Goal: Task Accomplishment & Management: Complete application form

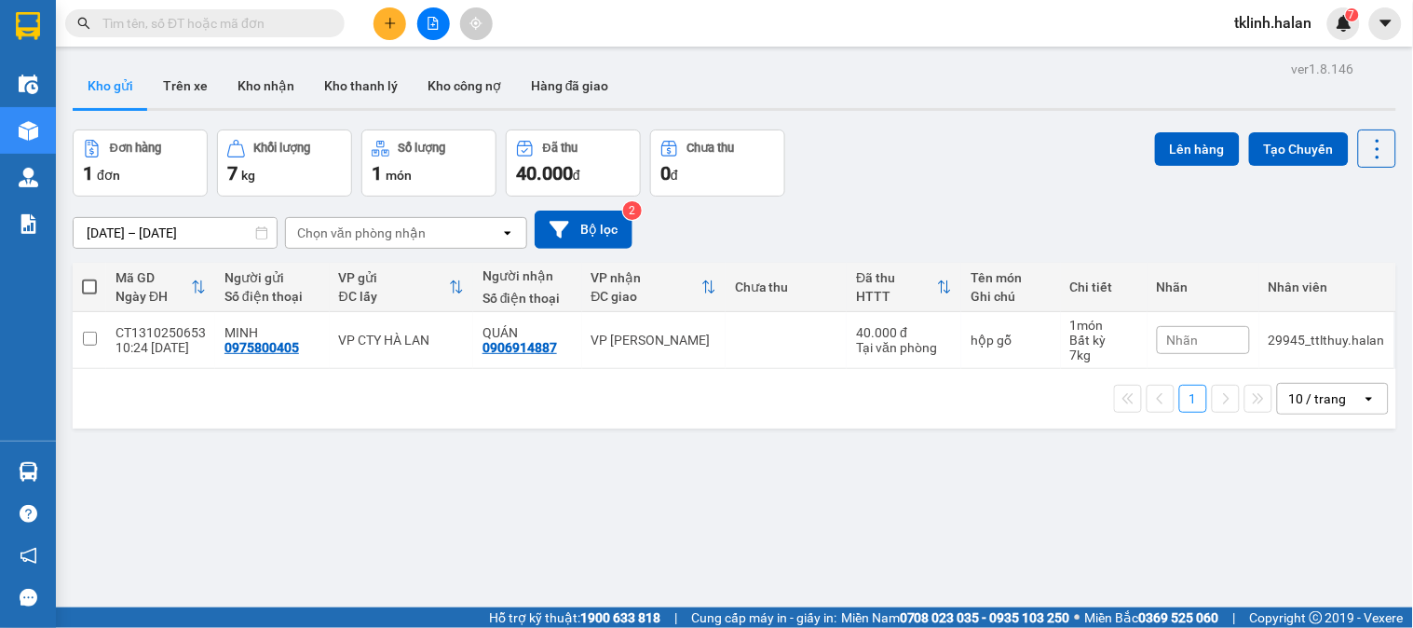
drag, startPoint x: 725, startPoint y: 512, endPoint x: 930, endPoint y: 569, distance: 212.7
click at [732, 512] on div "ver 1.8.146 Kho gửi Trên xe Kho nhận Kho thanh lý Kho công nợ Hàng đã giao Đơn …" at bounding box center [734, 370] width 1339 height 628
click at [1352, 30] on img at bounding box center [1344, 23] width 17 height 17
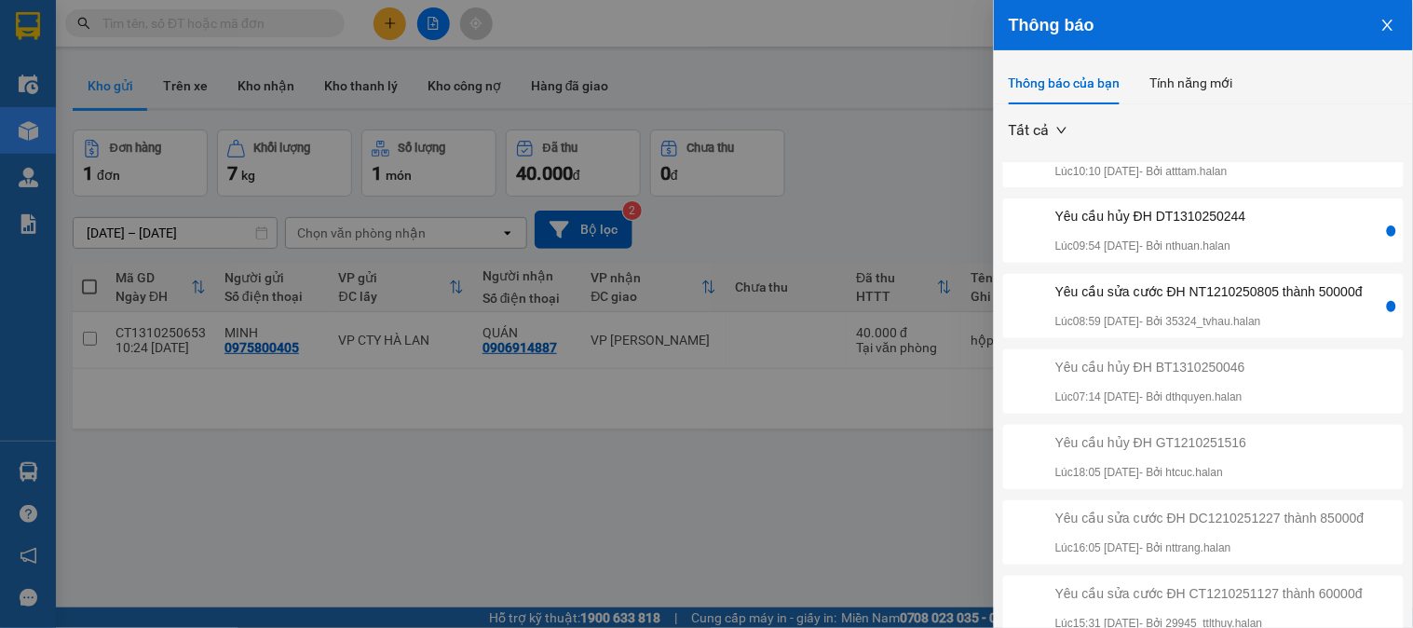
scroll to position [310, 0]
click at [1287, 302] on div "Yêu cầu sửa cước ĐH NT1210250805 thành 50000đ" at bounding box center [1209, 291] width 307 height 20
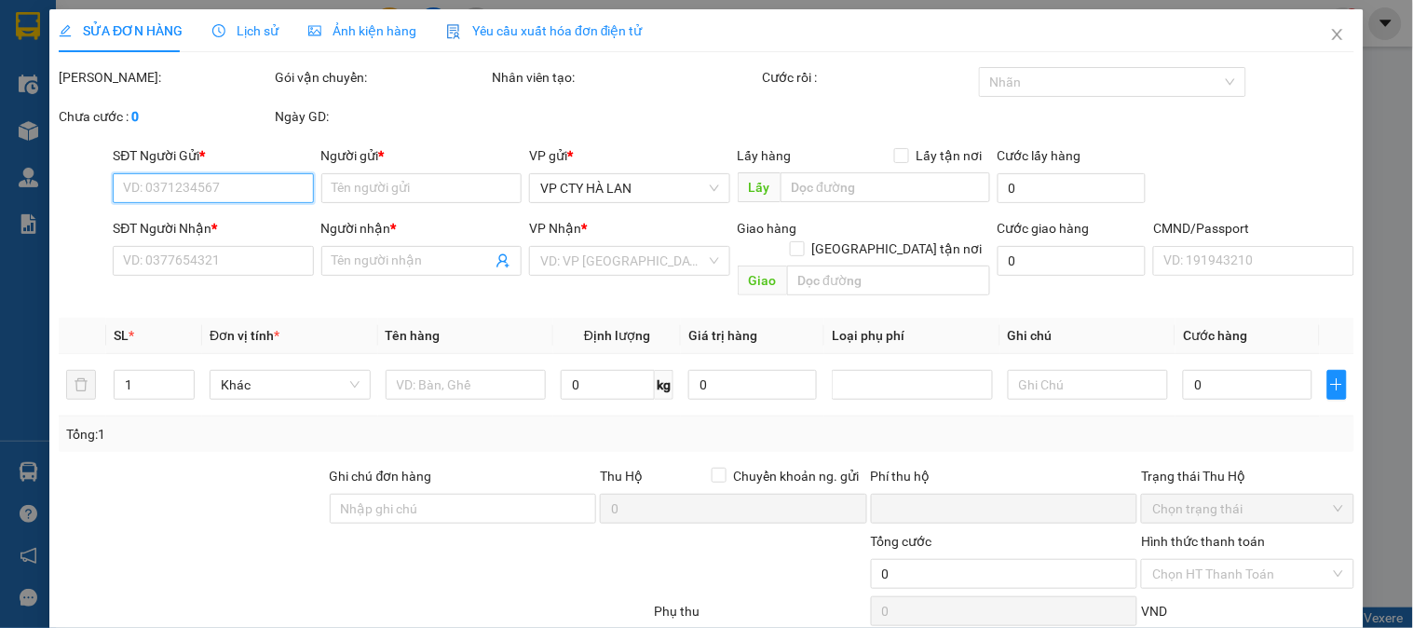
type input "0967025011"
type input "GIANG"
type input "0987179592"
type input "DUY ANH 147BT"
type input "0"
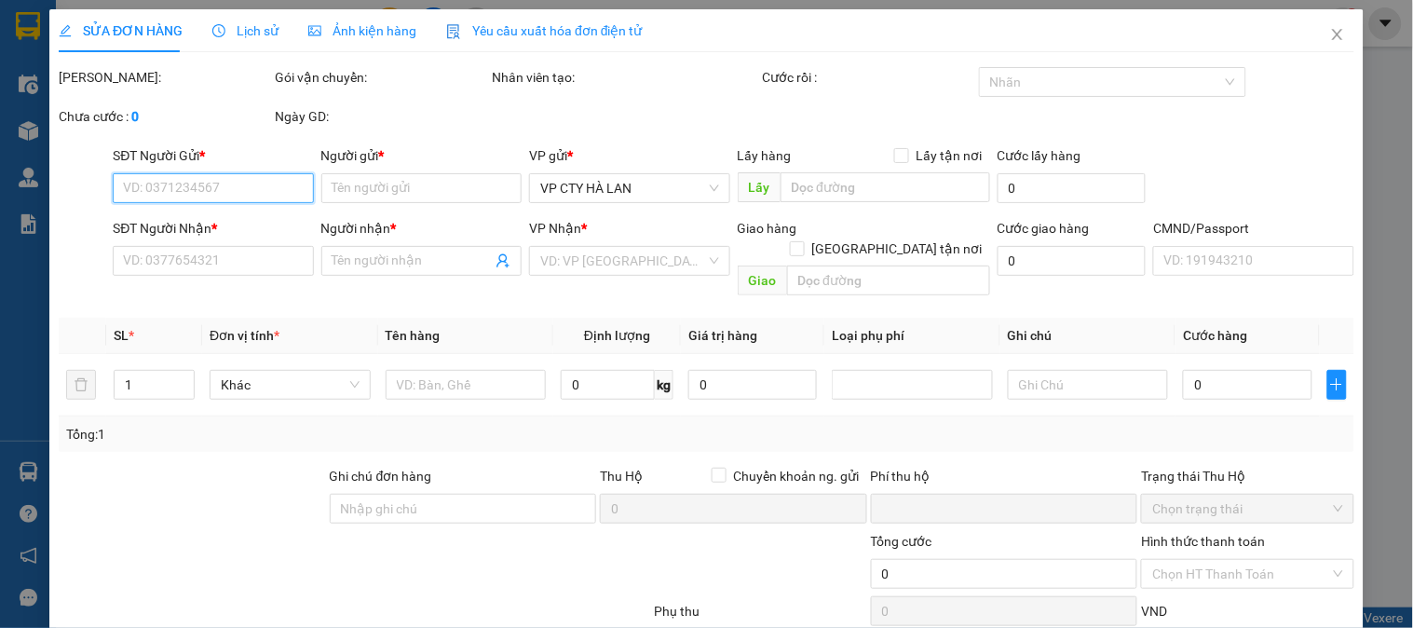
type input "65.000"
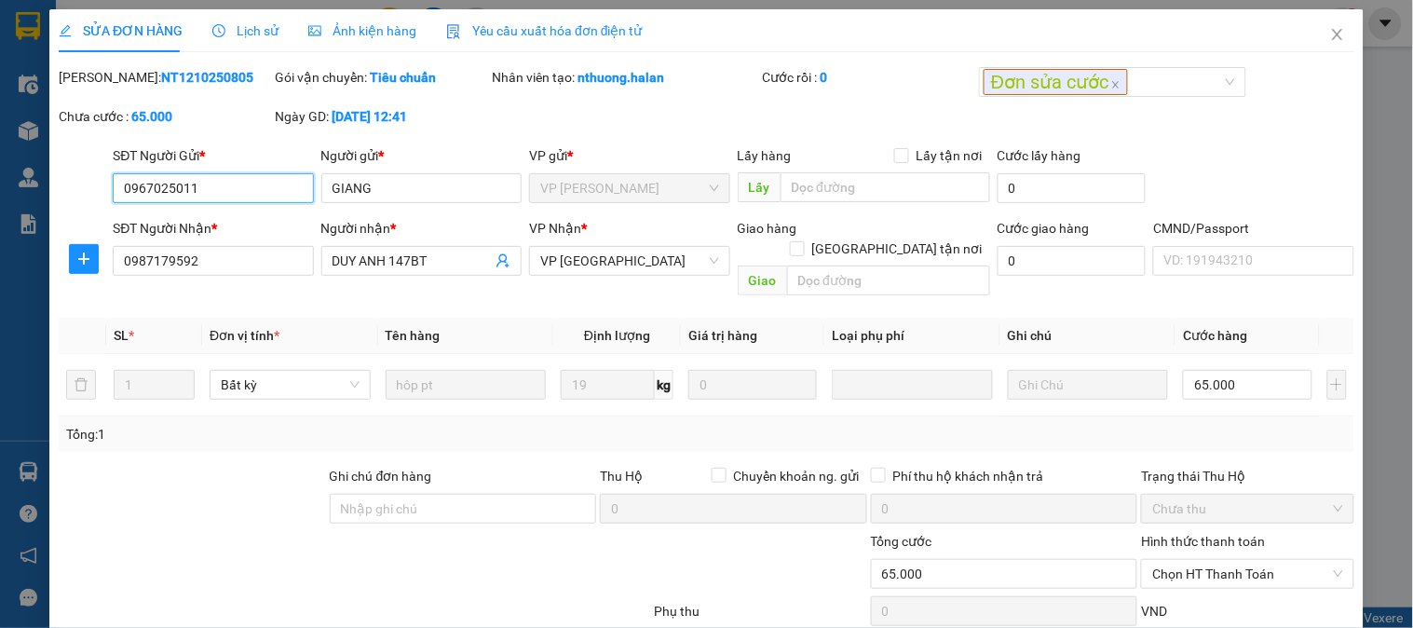
scroll to position [102, 0]
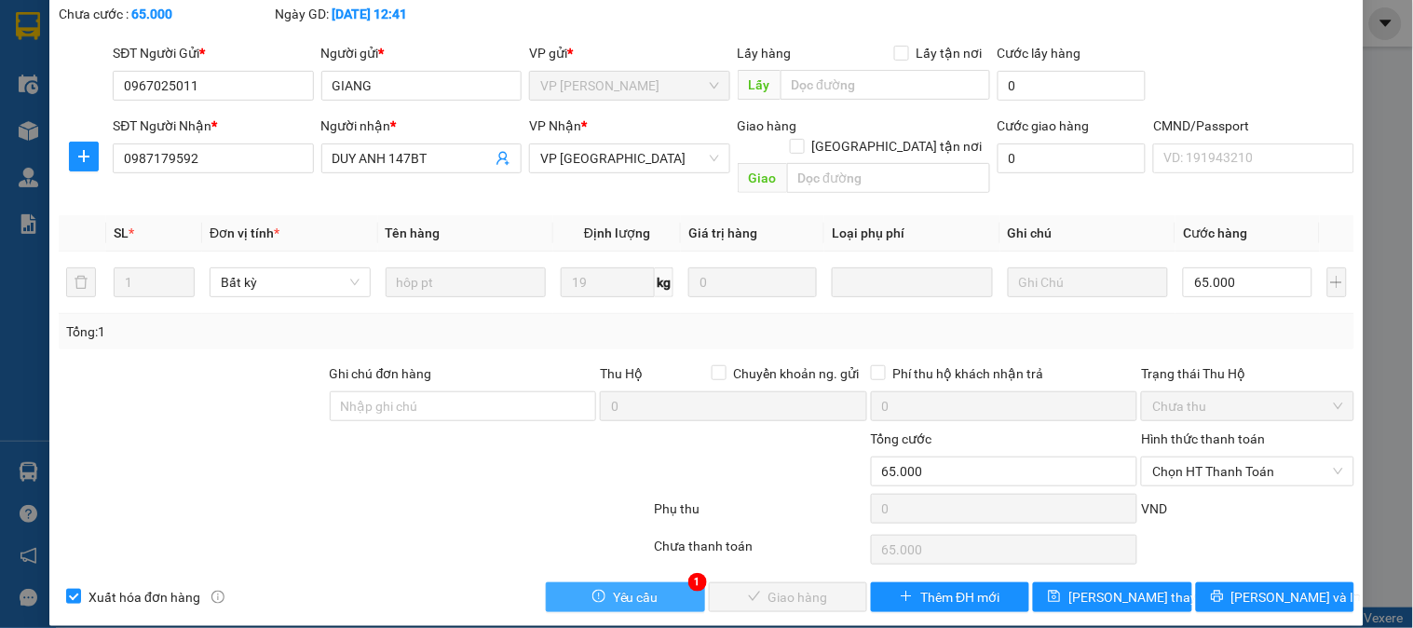
click at [652, 582] on button "Yêu cầu" at bounding box center [625, 597] width 158 height 30
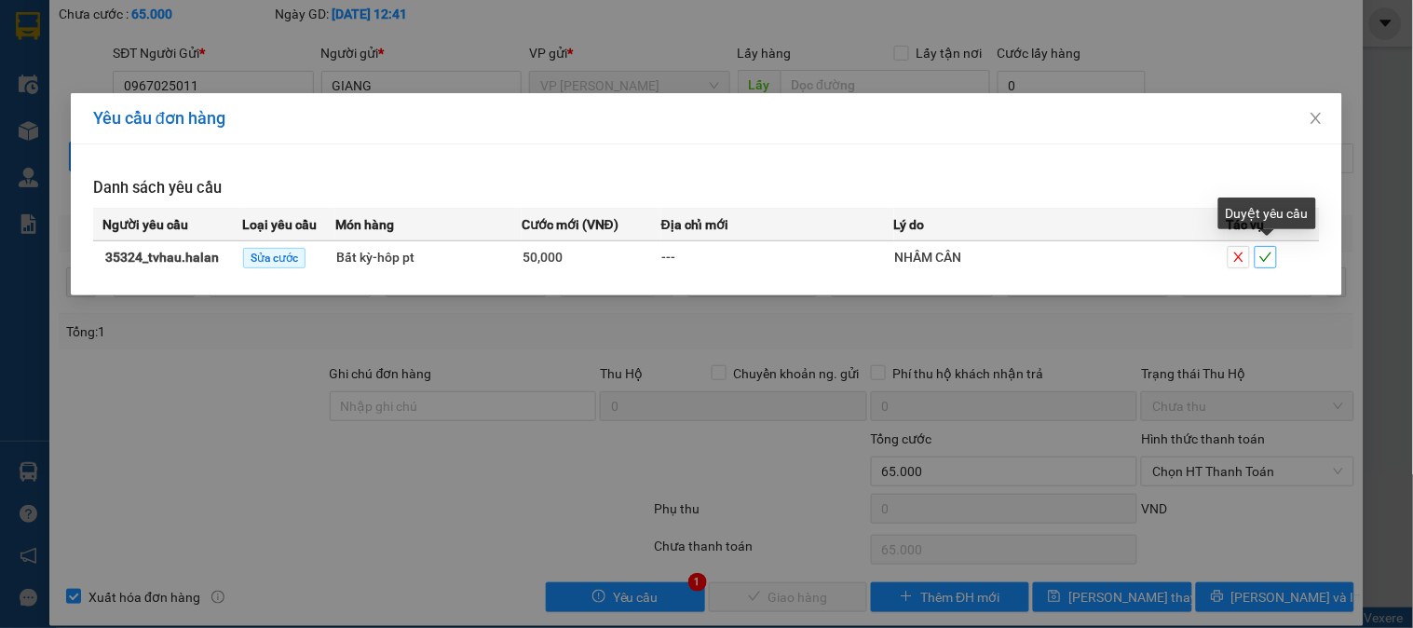
click at [1272, 257] on icon "check" at bounding box center [1266, 257] width 13 height 13
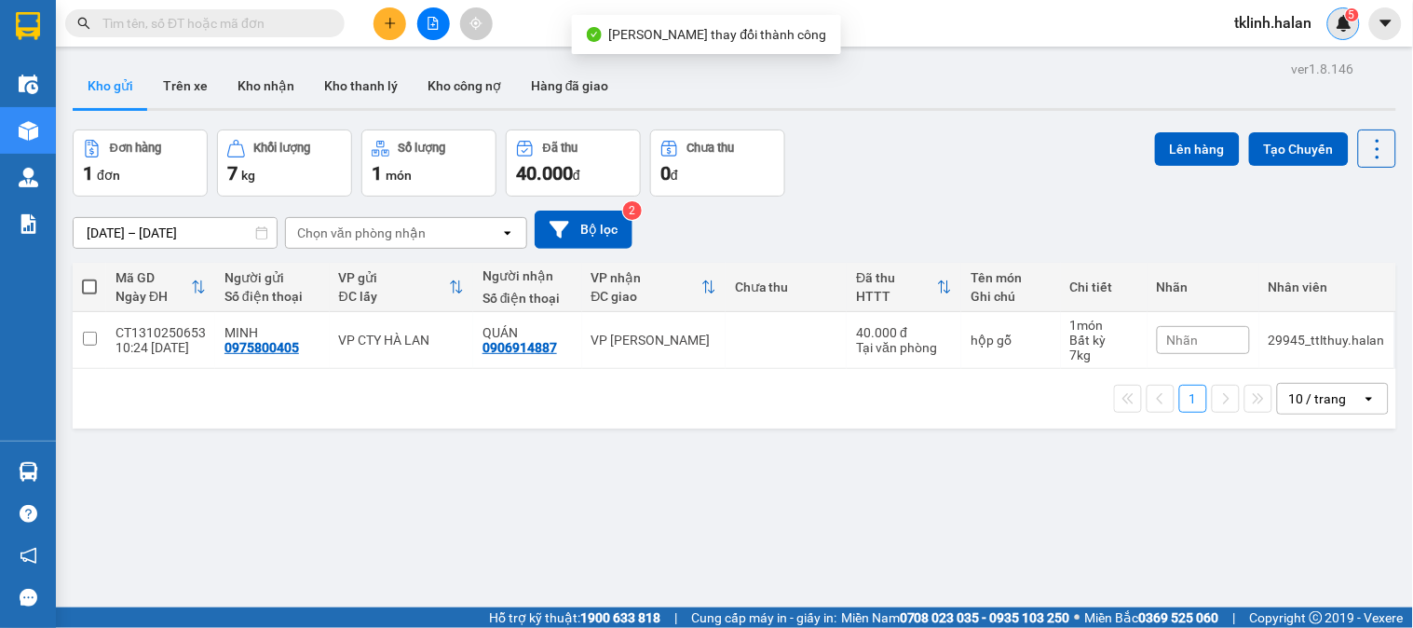
click at [1346, 22] on img at bounding box center [1344, 23] width 17 height 17
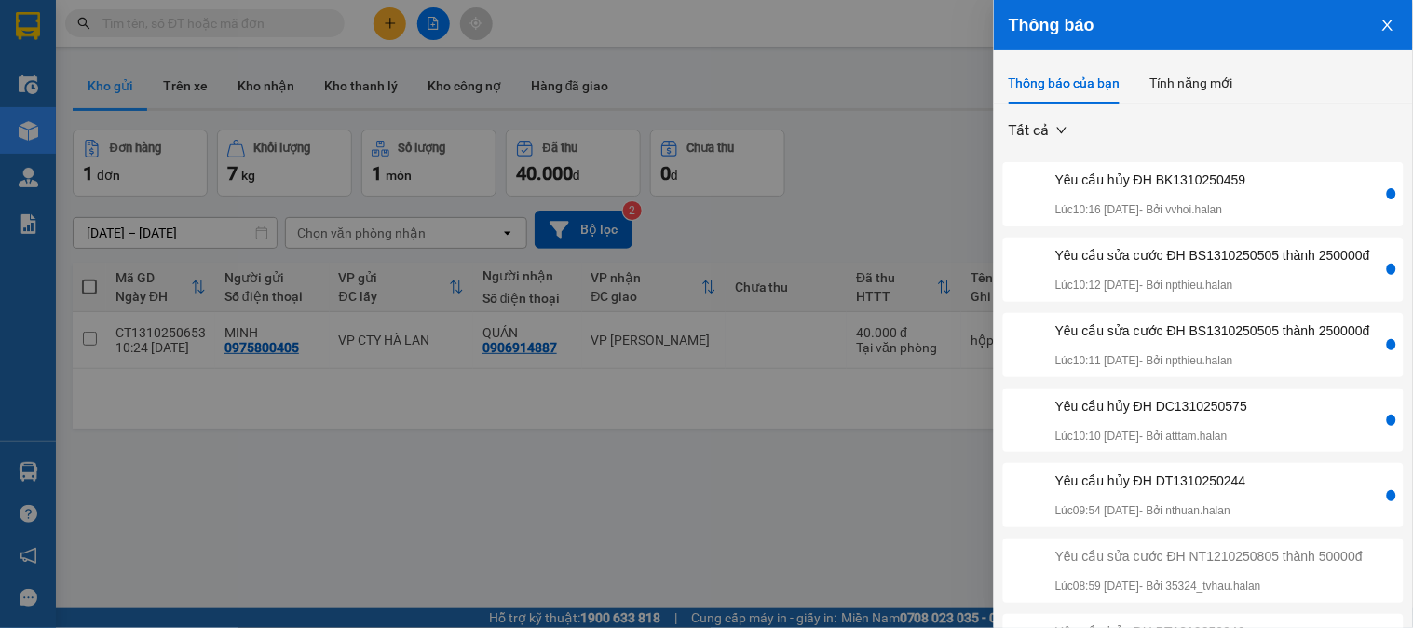
drag, startPoint x: 258, startPoint y: 37, endPoint x: 287, endPoint y: 21, distance: 32.9
click at [262, 34] on div at bounding box center [706, 314] width 1413 height 628
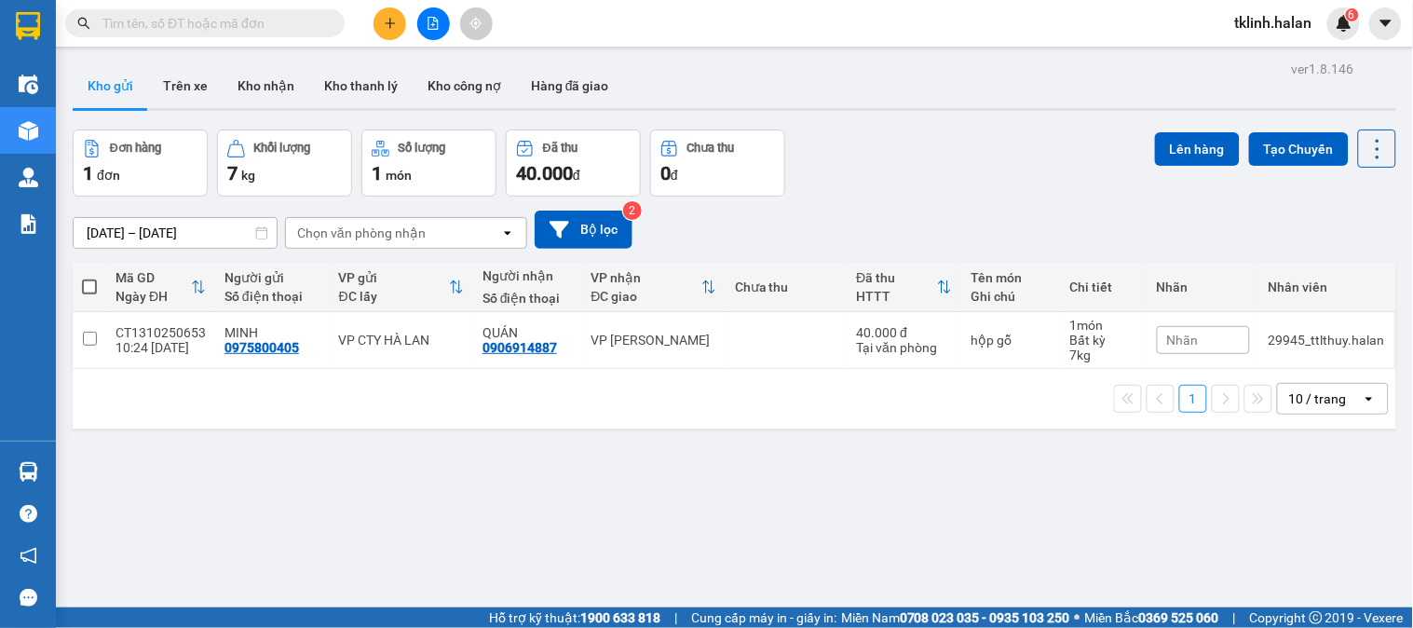
click at [1412, 21] on div "Thông báo Thông báo của bạn Tính năng mới Tất cả Yêu cầu hủy ĐH BK1310250459 Lú…" at bounding box center [1413, 314] width 0 height 628
click at [287, 21] on input "text" at bounding box center [212, 23] width 220 height 20
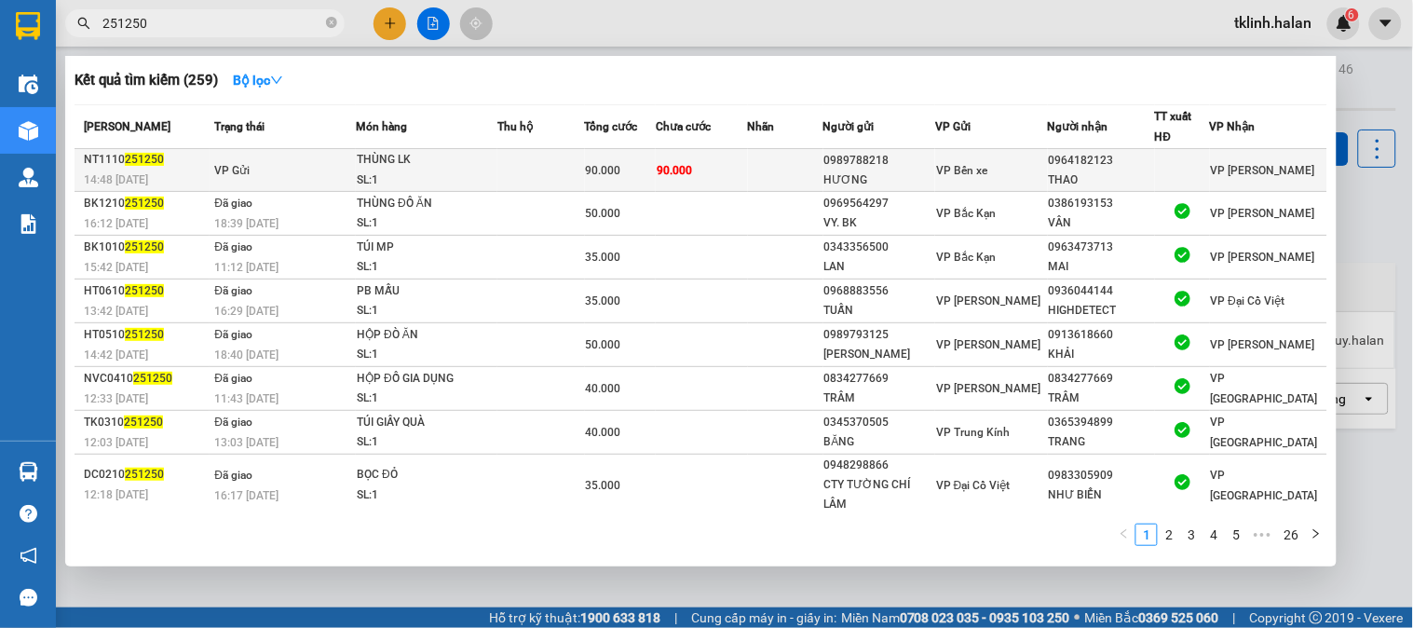
type input "251250"
click at [747, 171] on td "90.000" at bounding box center [701, 170] width 91 height 43
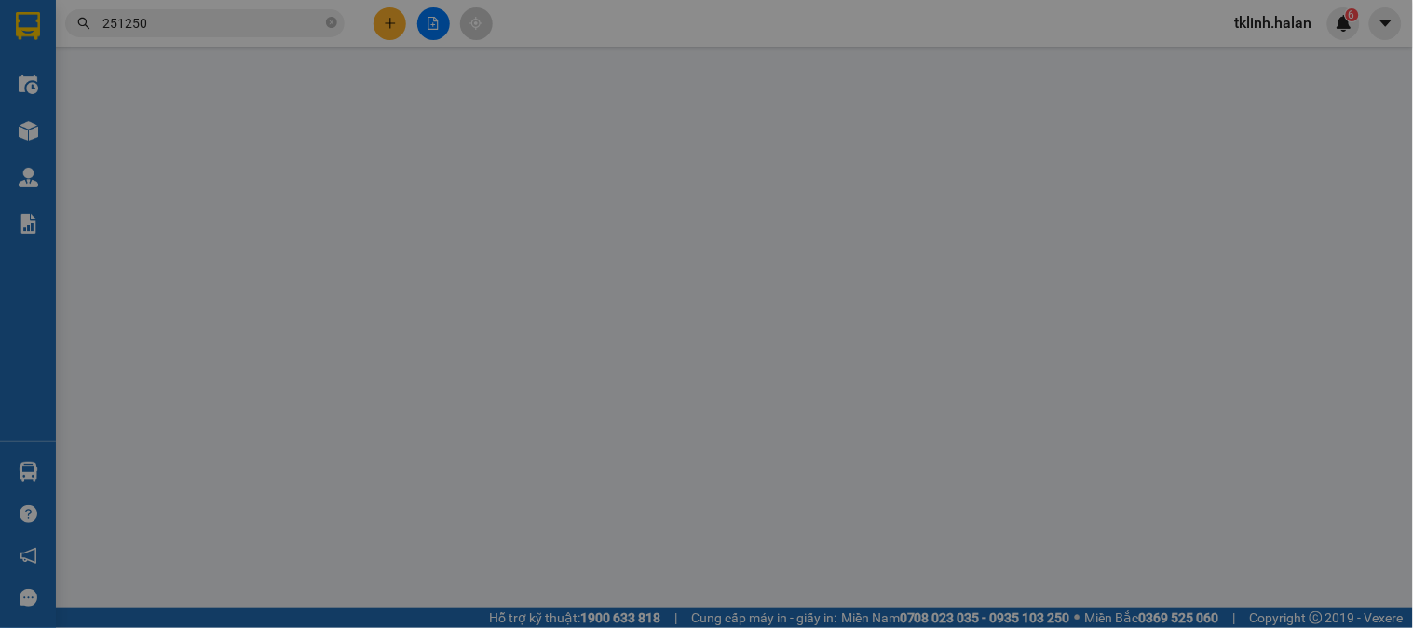
type input "0989788218"
type input "HƯƠNG"
type input "0964182123"
type input "THAO"
type input "0"
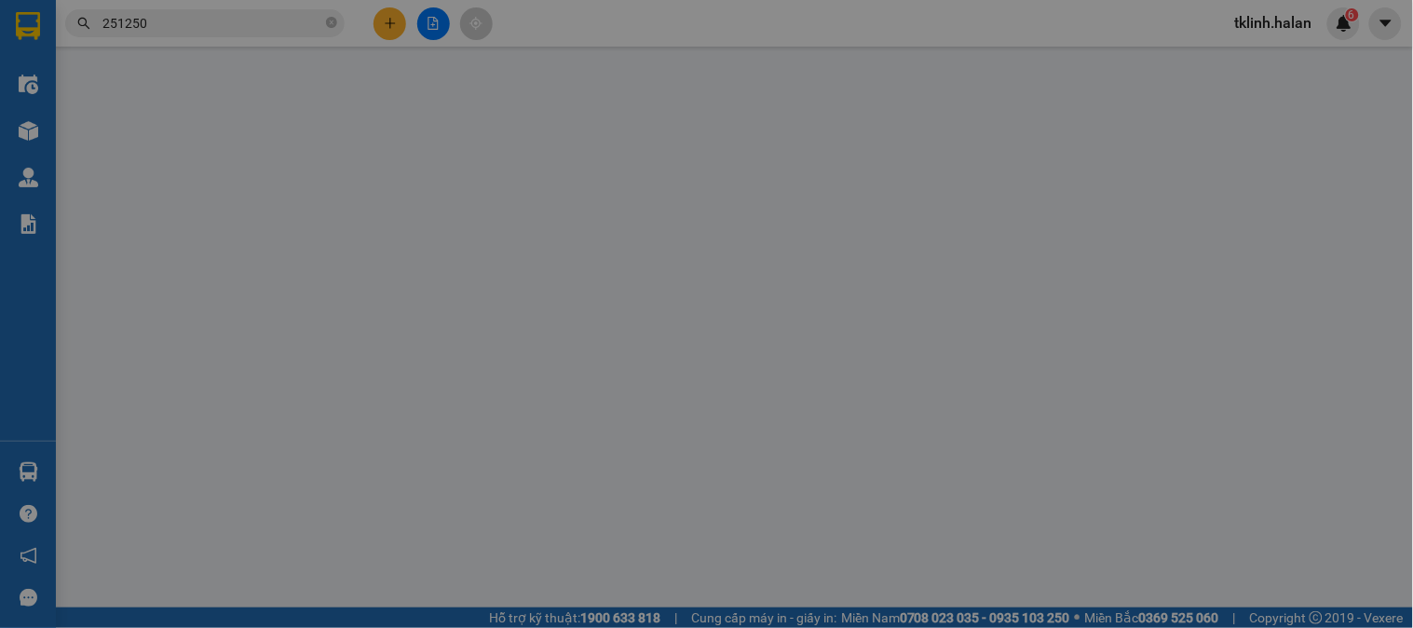
type input "90.000"
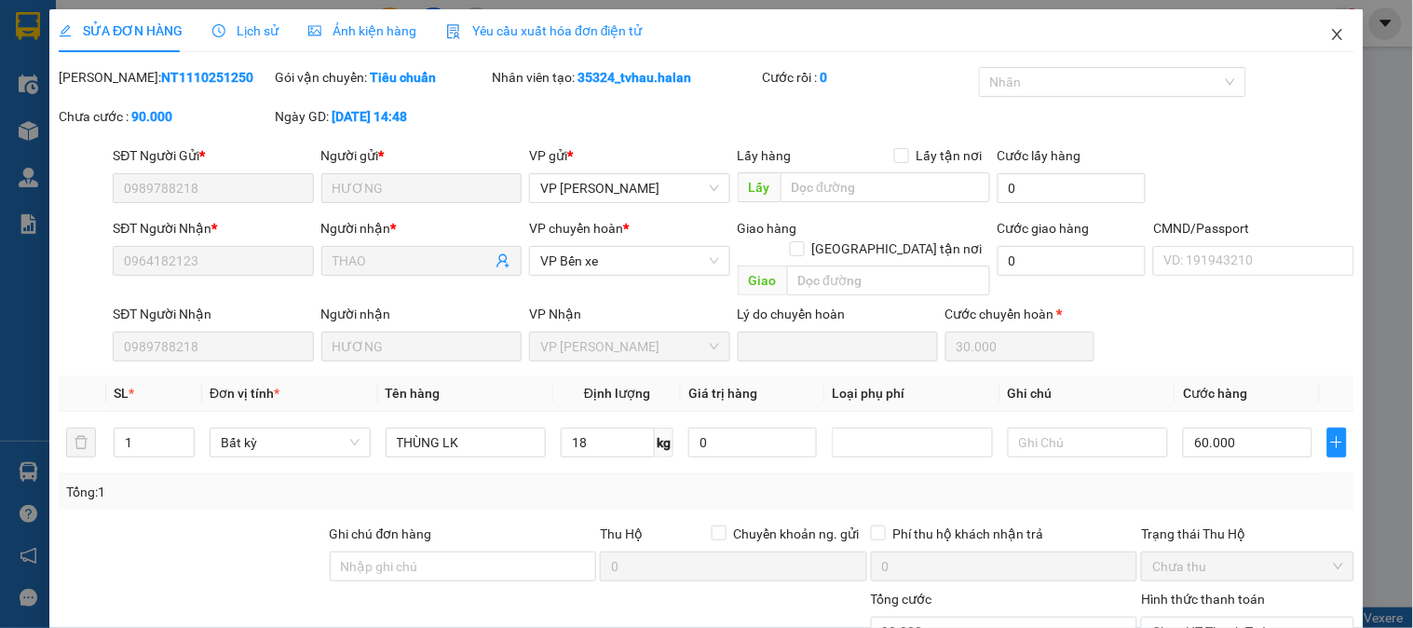
click at [1334, 31] on span "Close" at bounding box center [1338, 35] width 52 height 52
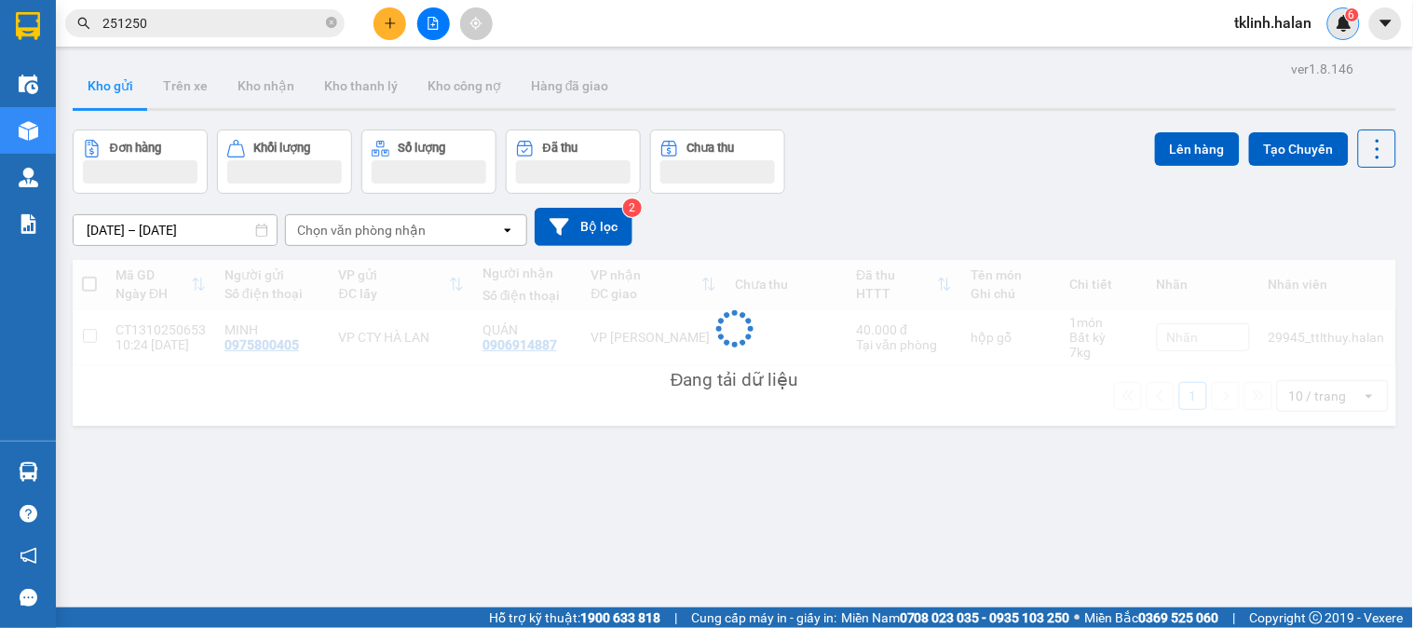
click at [1355, 20] on span "6" at bounding box center [1352, 14] width 7 height 13
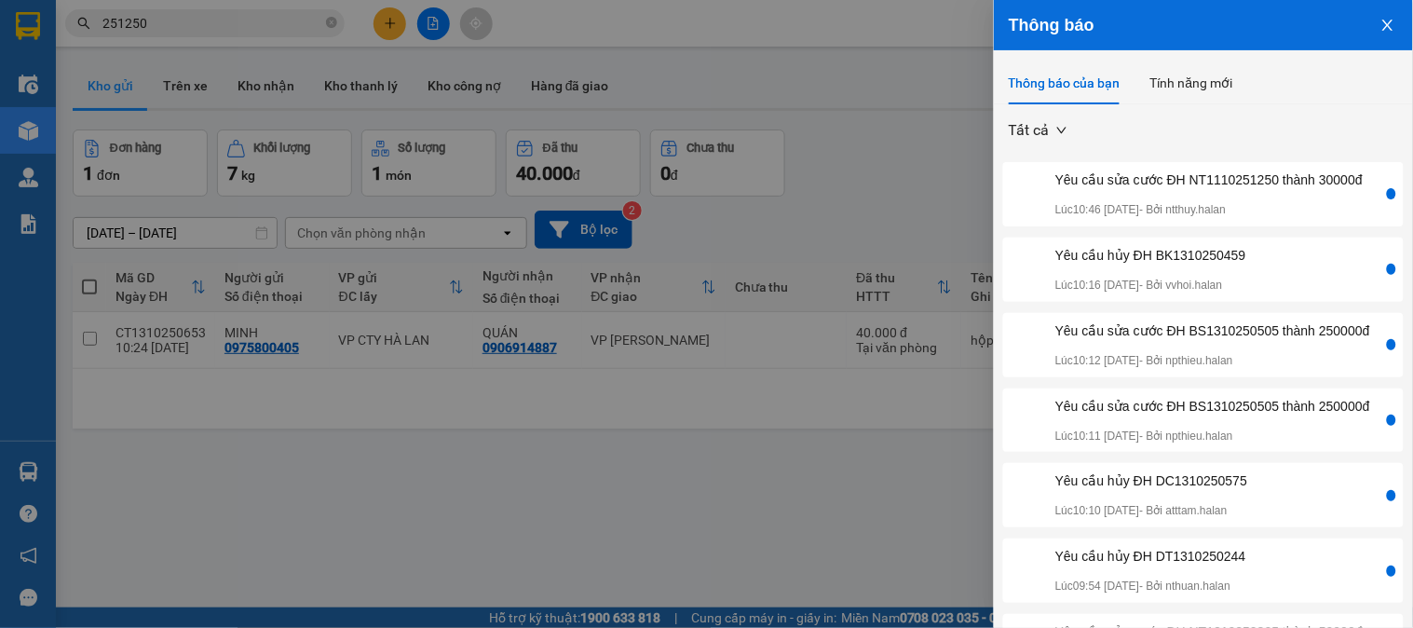
click at [1277, 416] on div "Yêu cầu sửa cước ĐH BS1310250505 thành 250000đ" at bounding box center [1213, 406] width 315 height 20
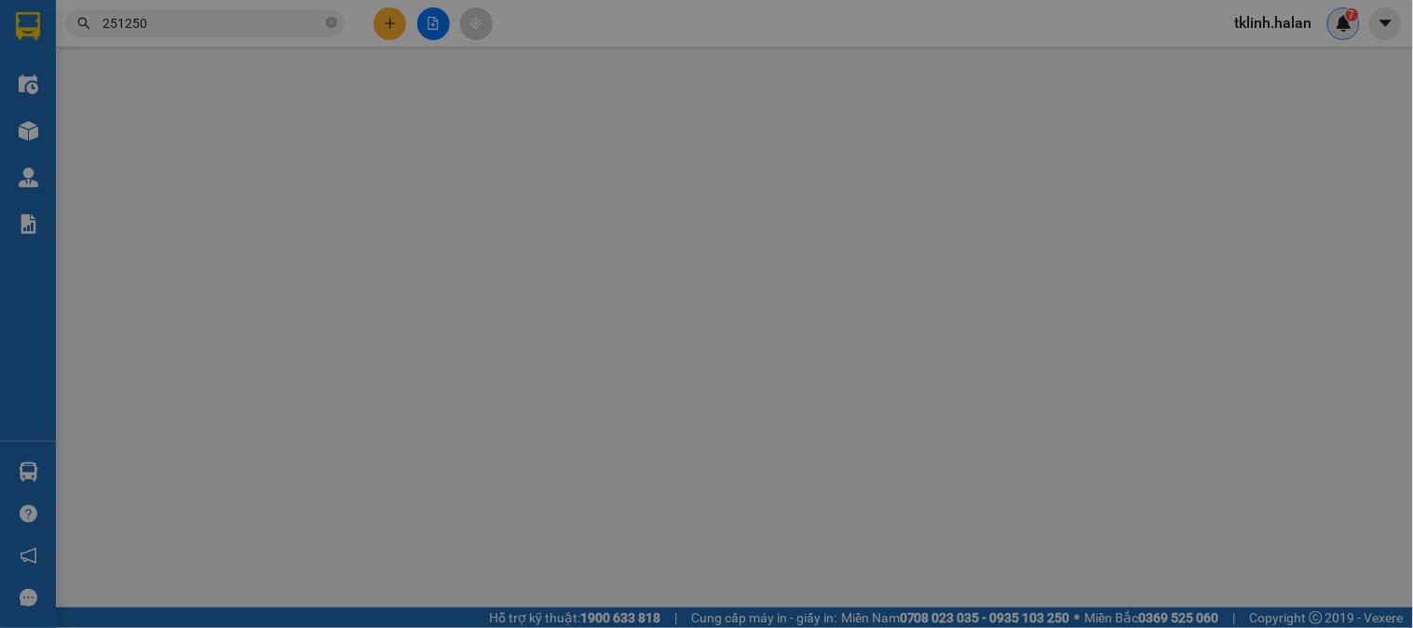
type input "0962262865"
type input "TUẤN"
type input "0947202130"
type input "HOÀNG THƯ"
type input "0"
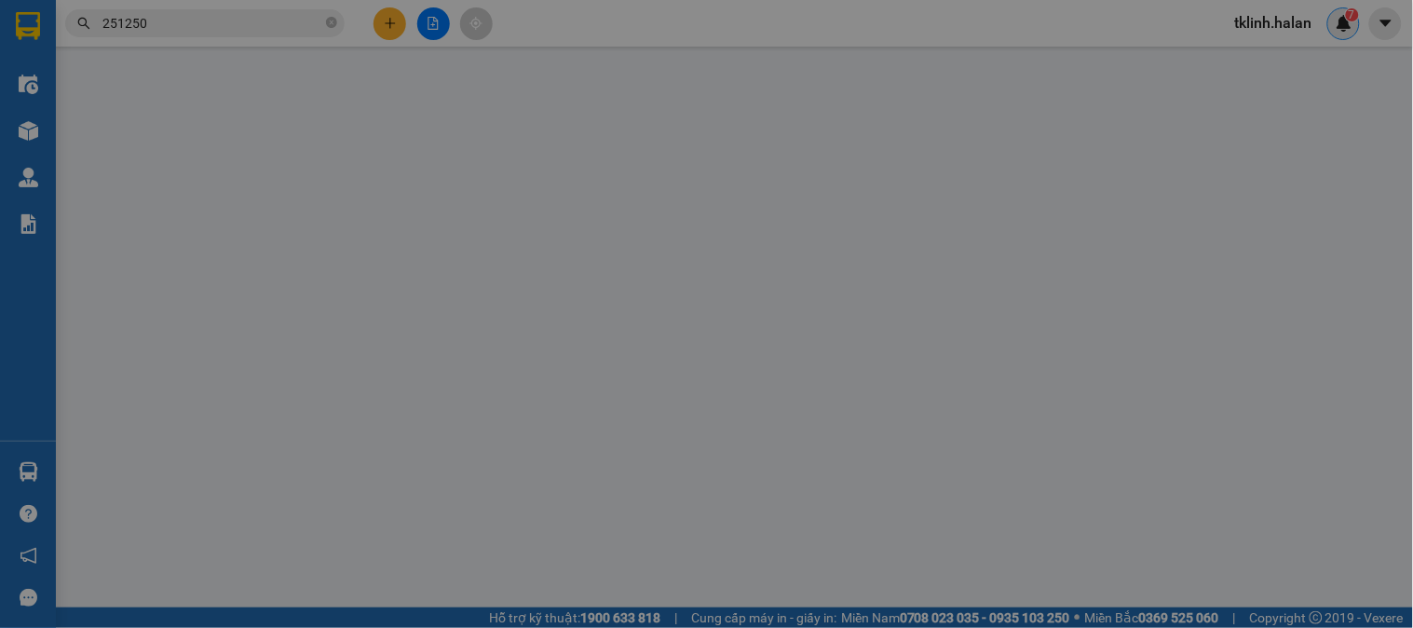
type input "125.000"
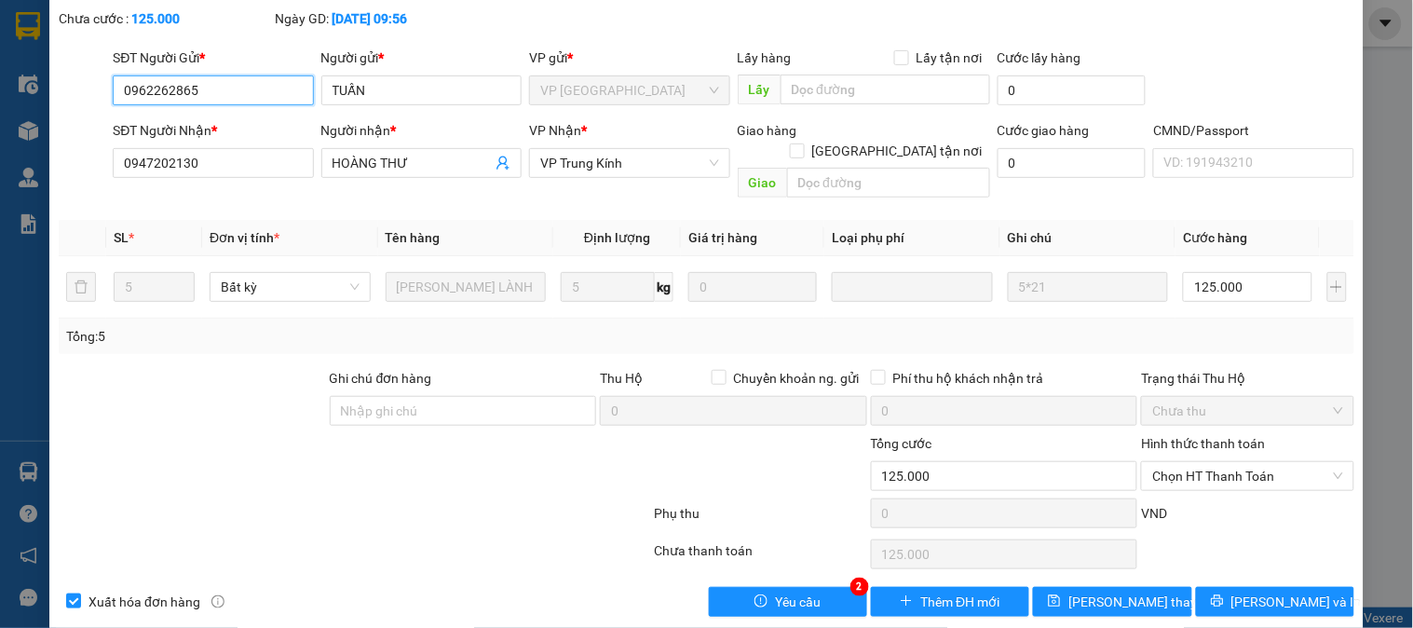
scroll to position [127, 0]
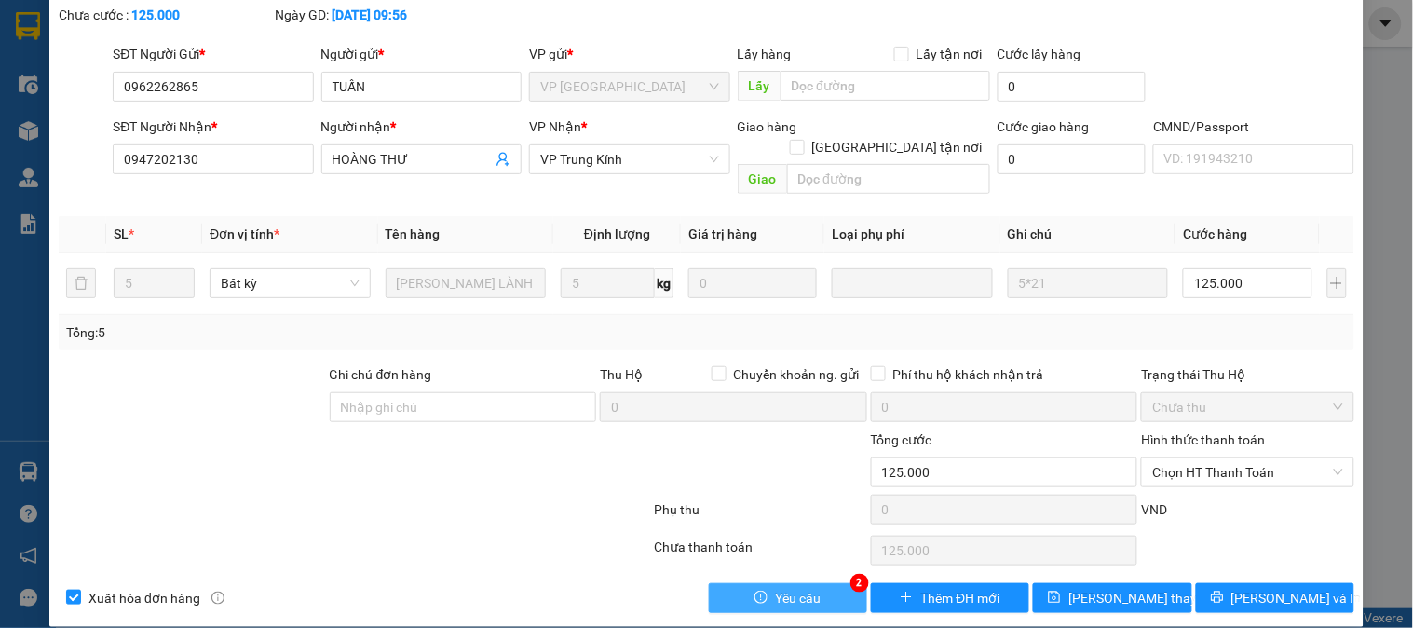
click at [823, 583] on button "Yêu cầu" at bounding box center [788, 598] width 158 height 30
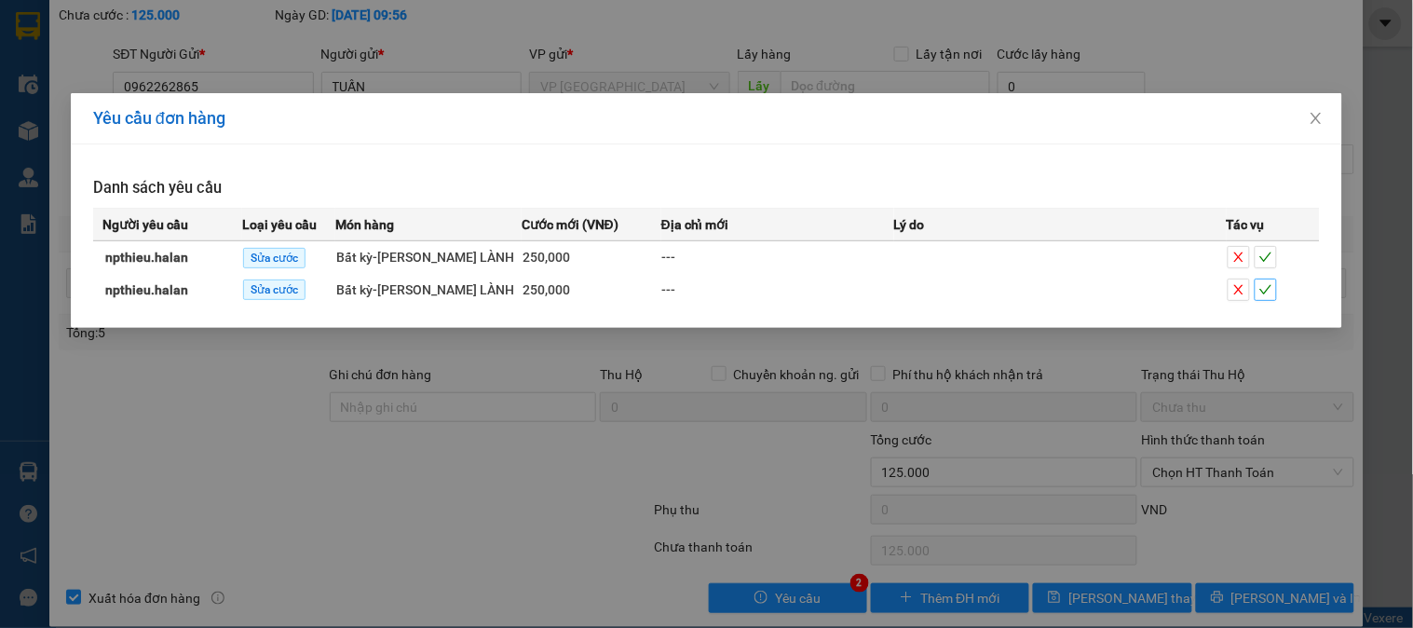
click at [1271, 296] on icon "check" at bounding box center [1266, 289] width 13 height 13
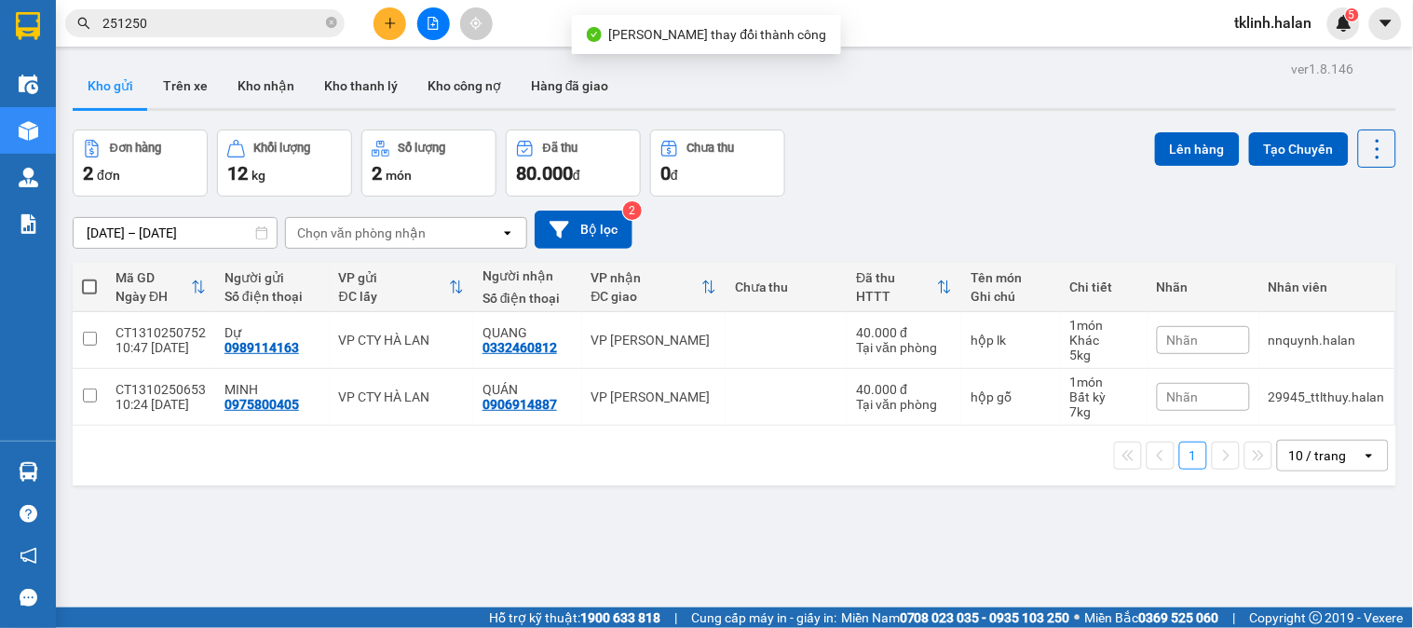
drag, startPoint x: 1351, startPoint y: 28, endPoint x: 1346, endPoint y: 66, distance: 38.5
click at [1351, 28] on img at bounding box center [1344, 23] width 17 height 17
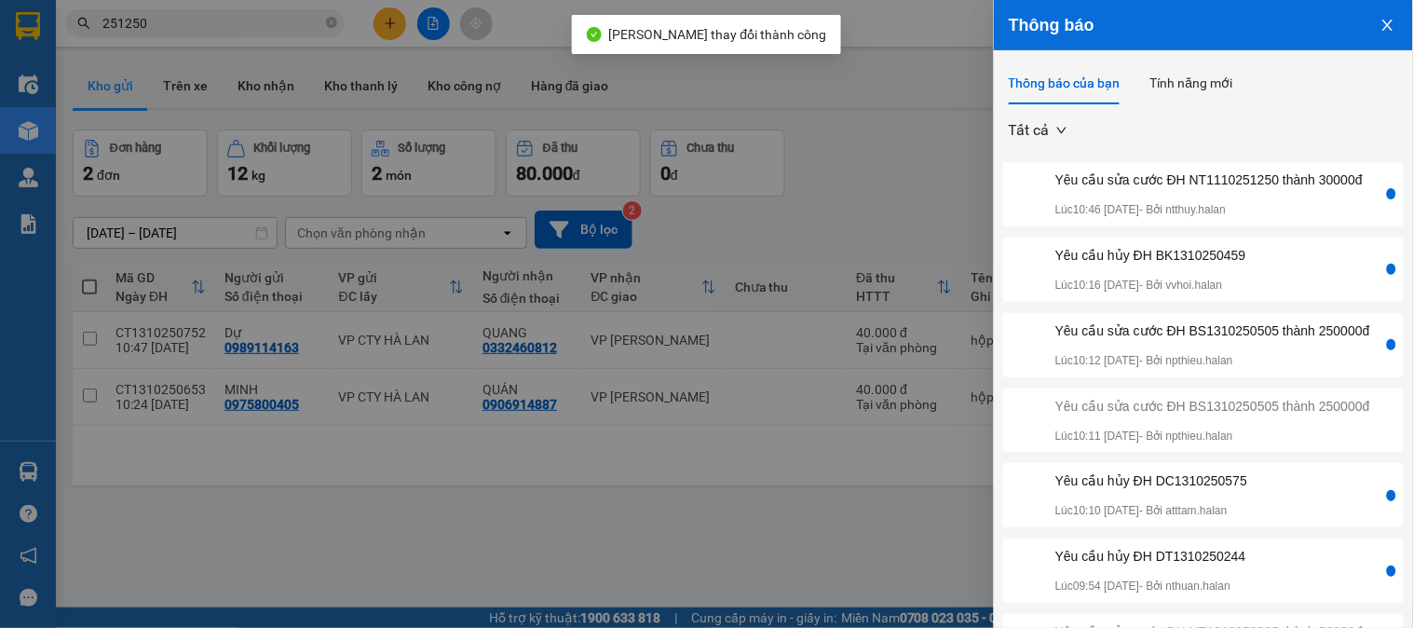
click at [1310, 370] on div "Yêu cầu sửa cước ĐH BS1310250505 thành 250000đ Lúc 10:12 [DATE] - Bởi npthieu.h…" at bounding box center [1213, 344] width 315 height 49
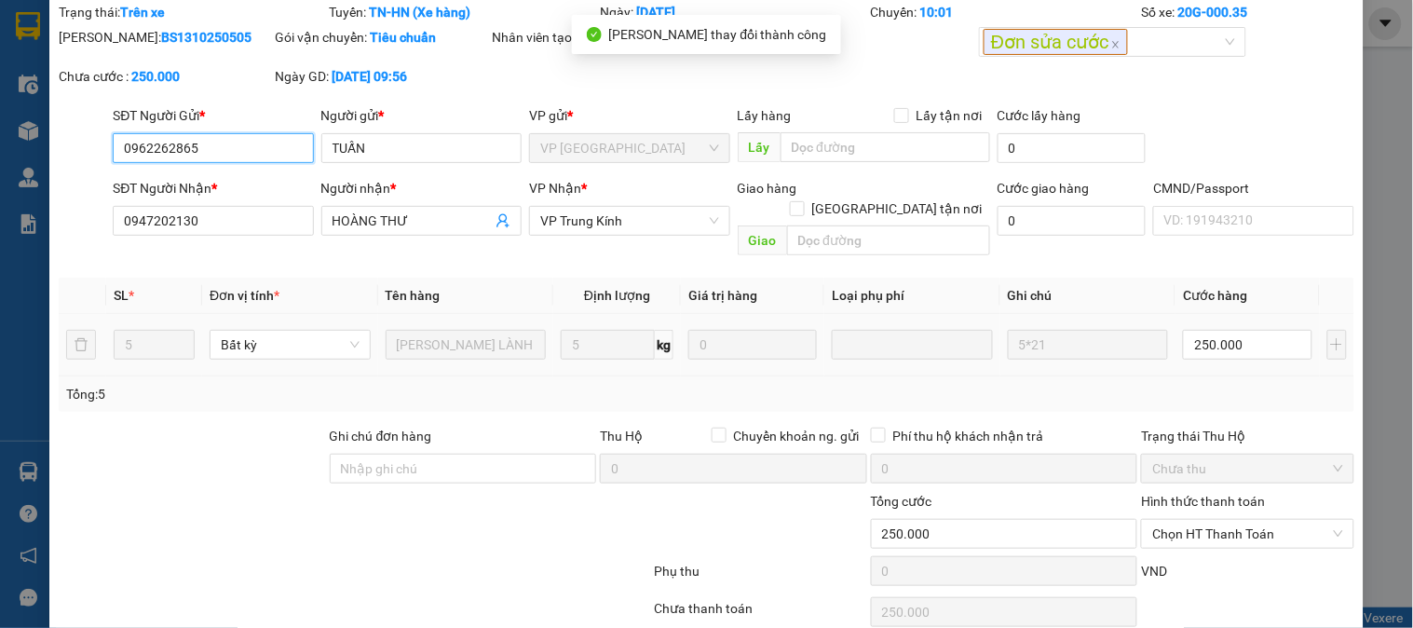
scroll to position [127, 0]
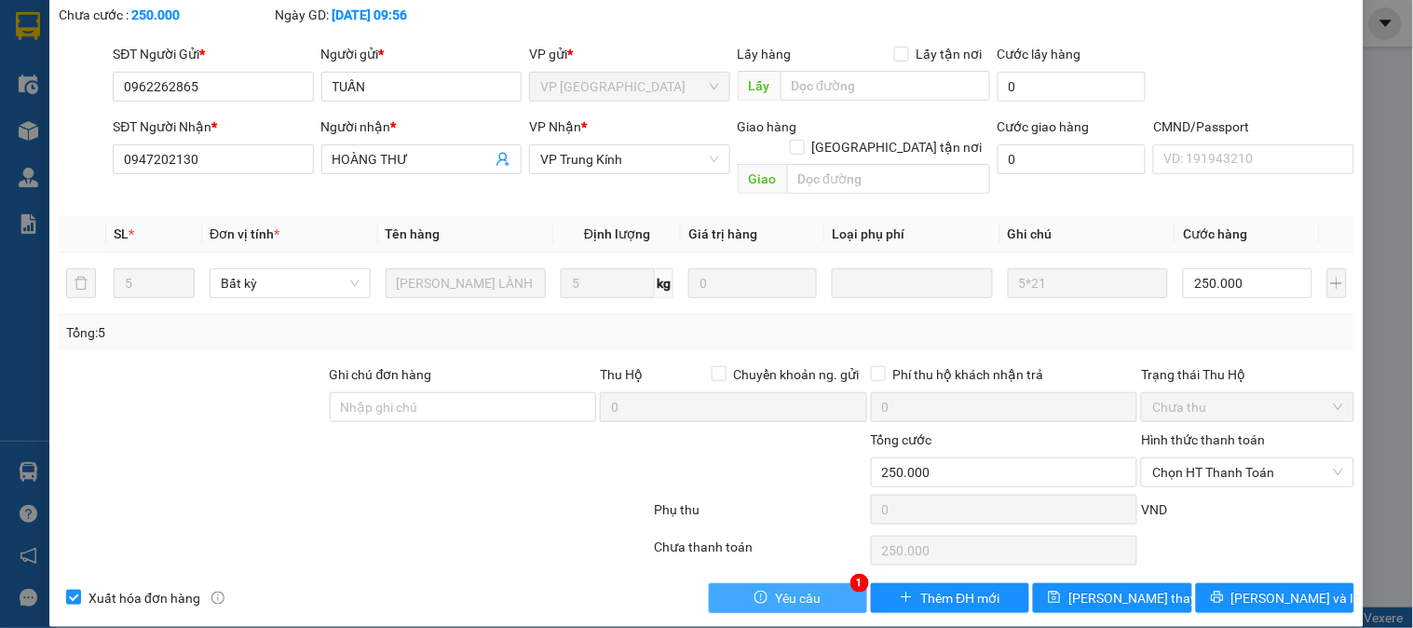
click at [822, 583] on button "Yêu cầu" at bounding box center [788, 598] width 158 height 30
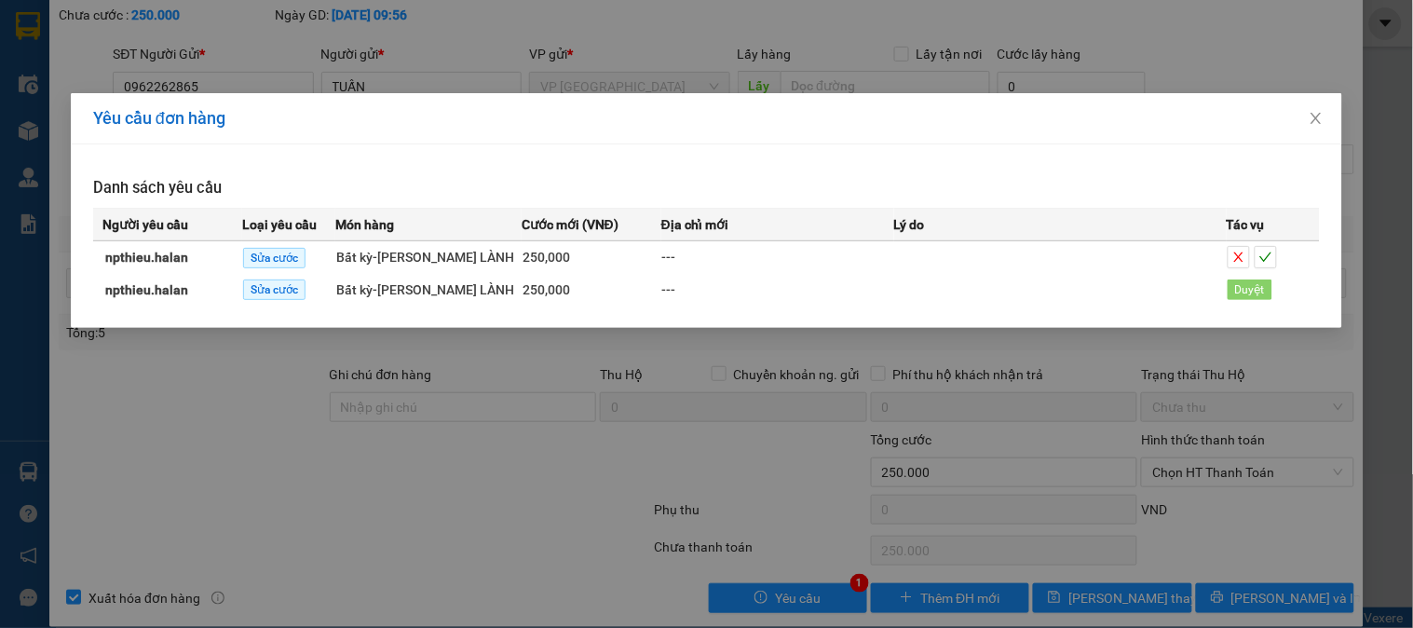
click at [713, 523] on div "Yêu cầu đơn hàng Danh sách yêu cầu Người yêu cầu Loại yêu cầu Món hàng Cước mới…" at bounding box center [706, 314] width 1413 height 628
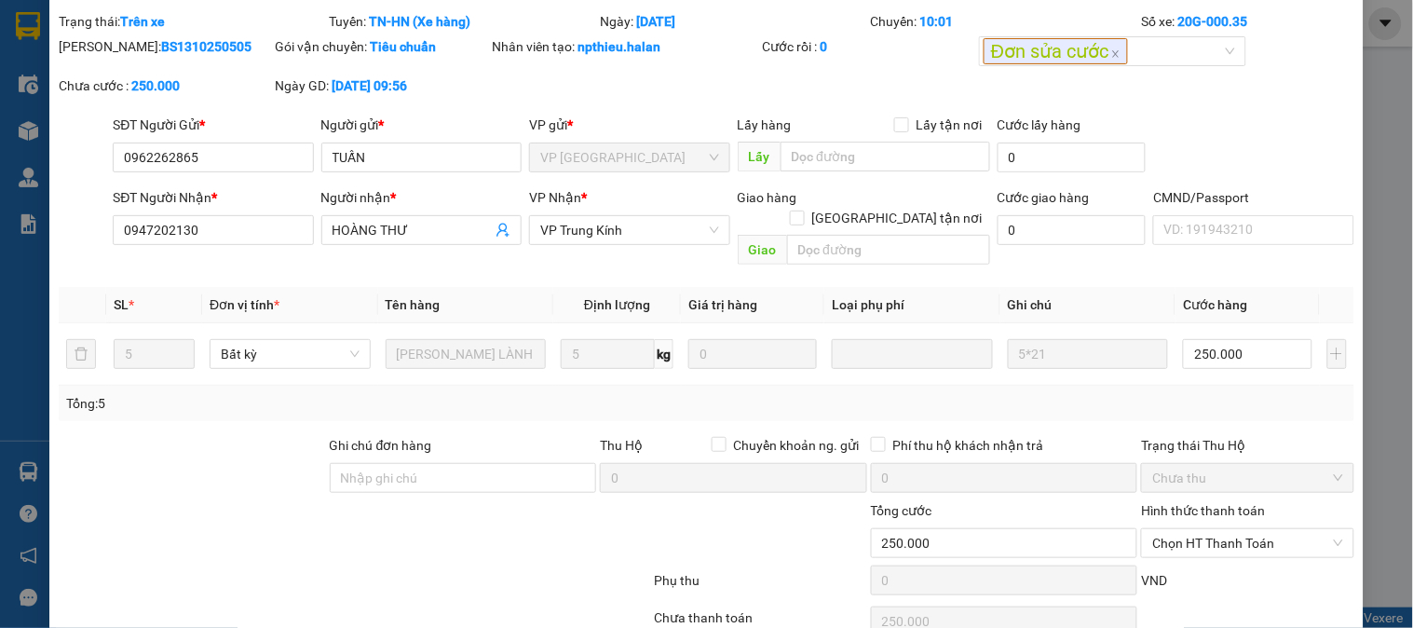
scroll to position [0, 0]
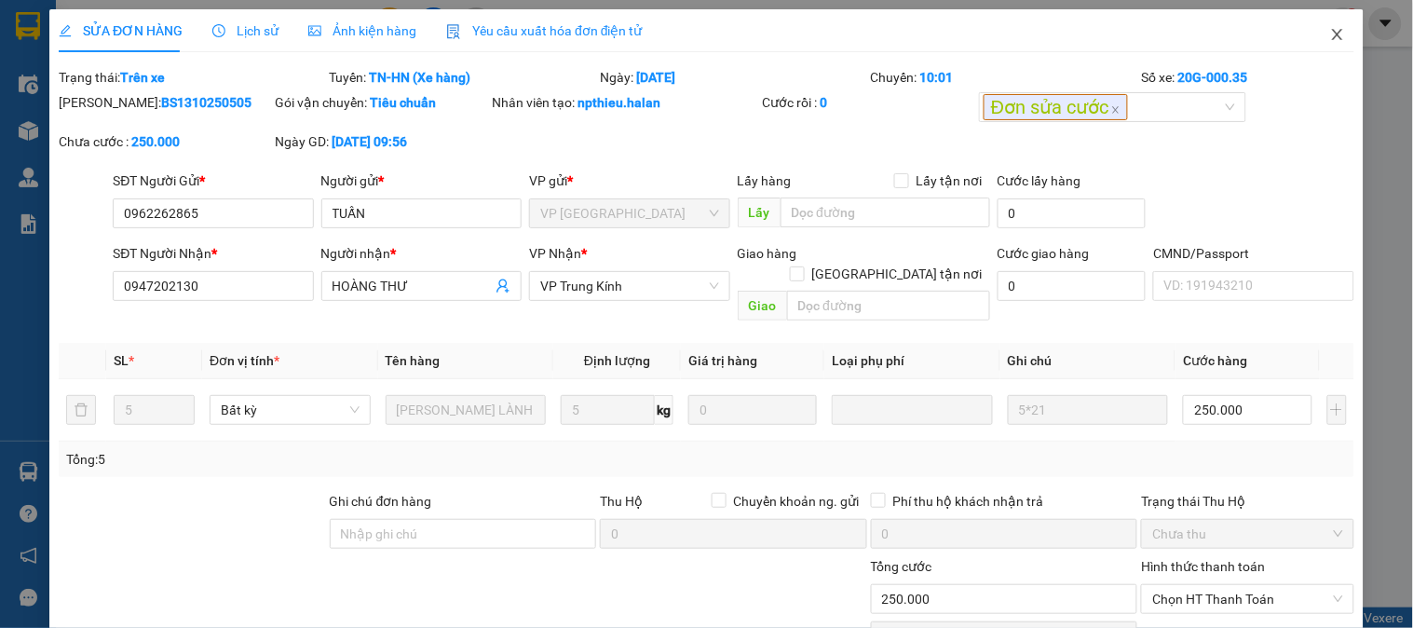
click at [1330, 32] on icon "close" at bounding box center [1337, 34] width 15 height 15
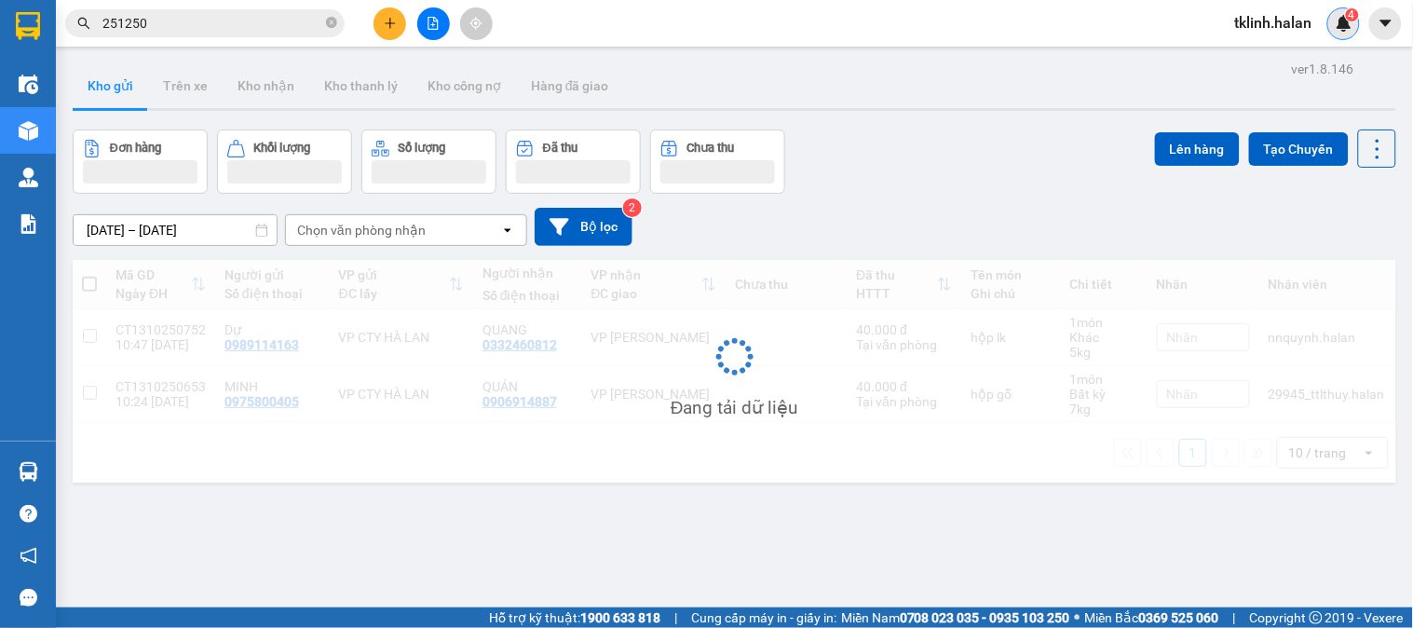
click at [1343, 28] on img at bounding box center [1344, 23] width 17 height 17
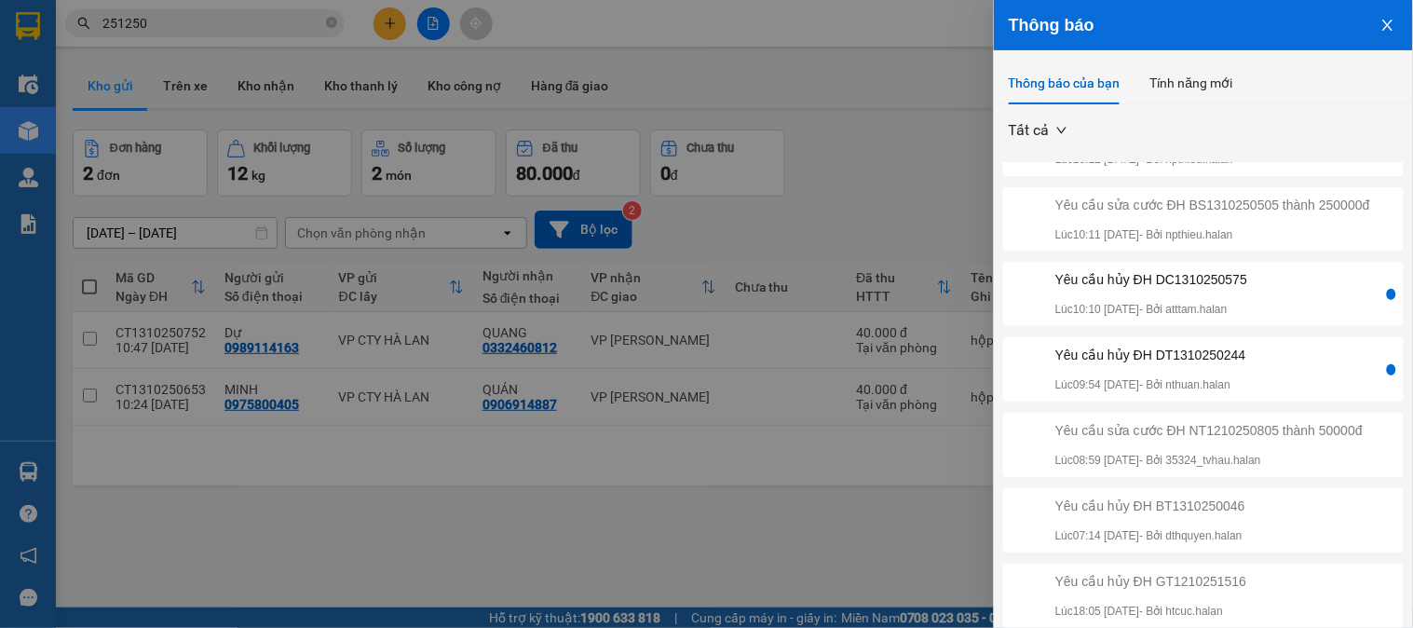
scroll to position [207, 0]
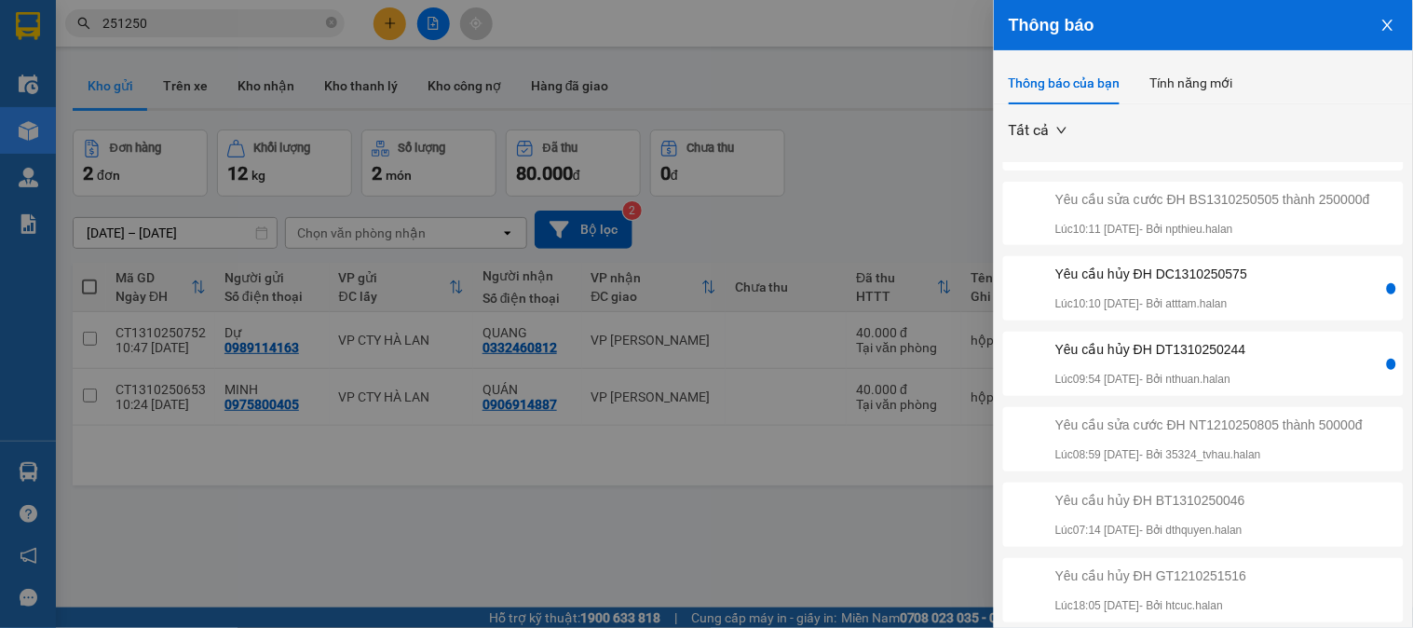
click at [1291, 388] on div "Yêu cầu hủy ĐH DT1310250244 Lúc 09:54 [DATE] - Bởi nthuan.halan" at bounding box center [1195, 363] width 376 height 49
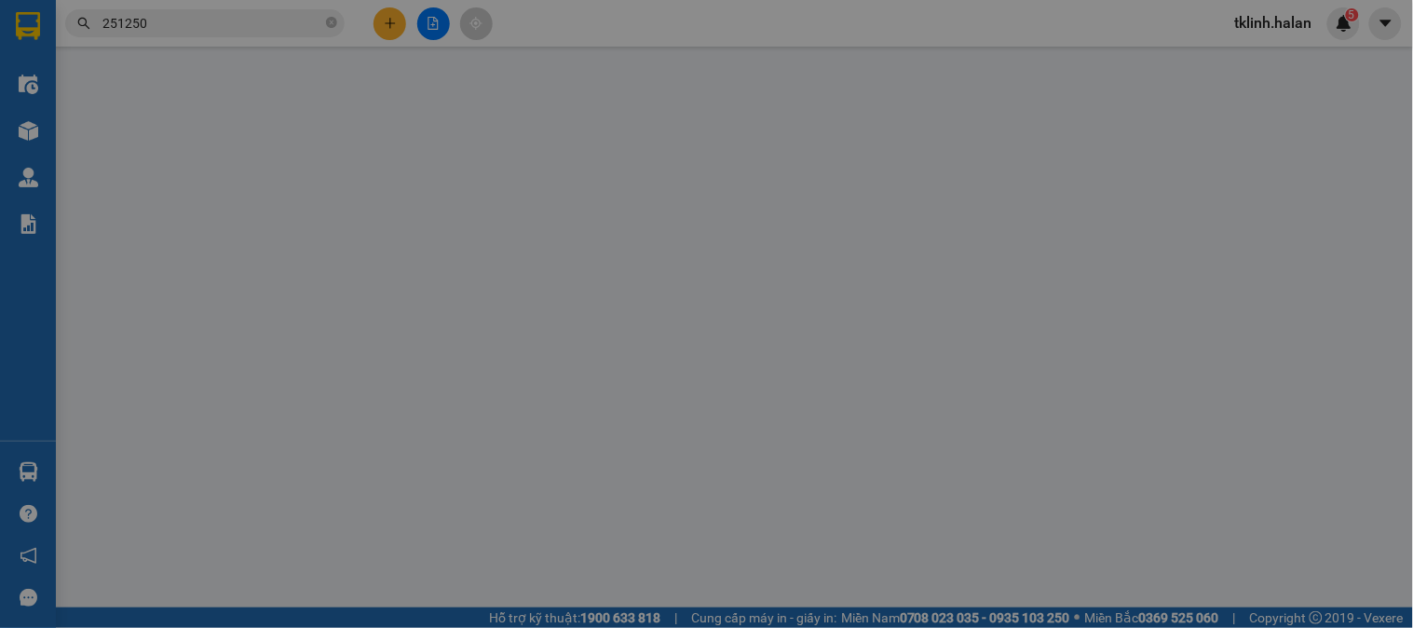
type input "0968875910"
type input "Hậu"
type input "0368712798"
type input "QUÂN"
type input "0"
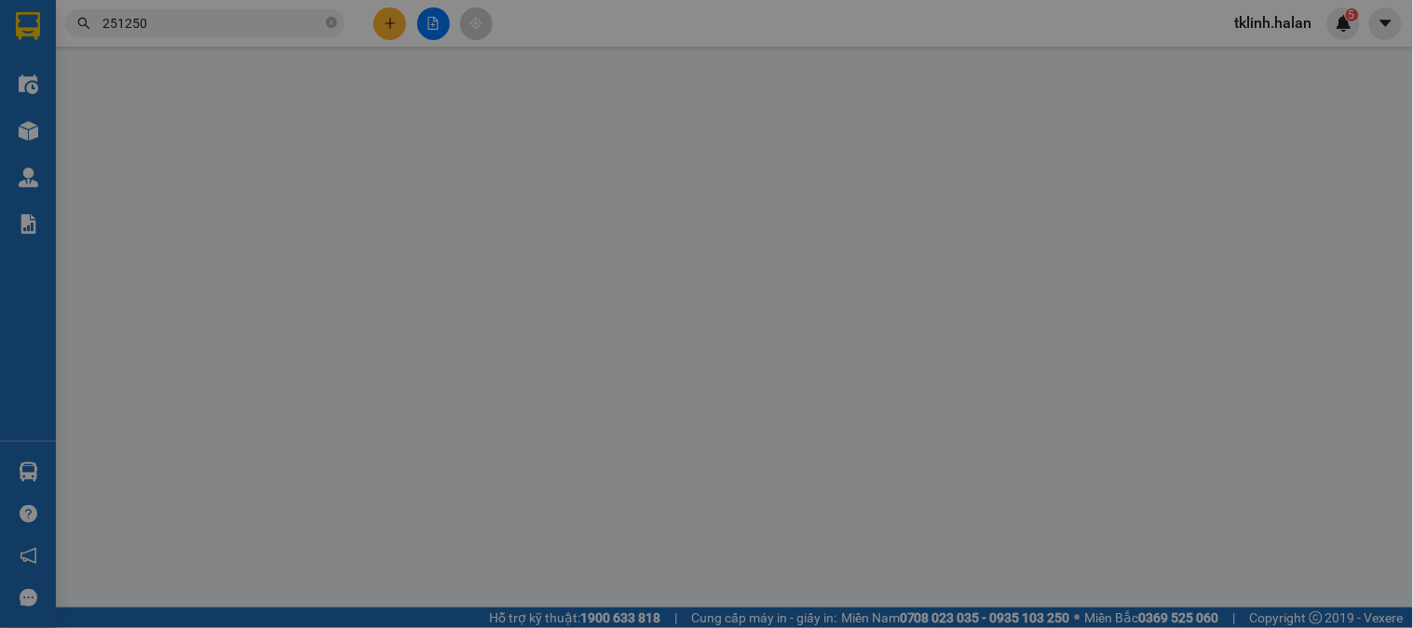
type input "40.000"
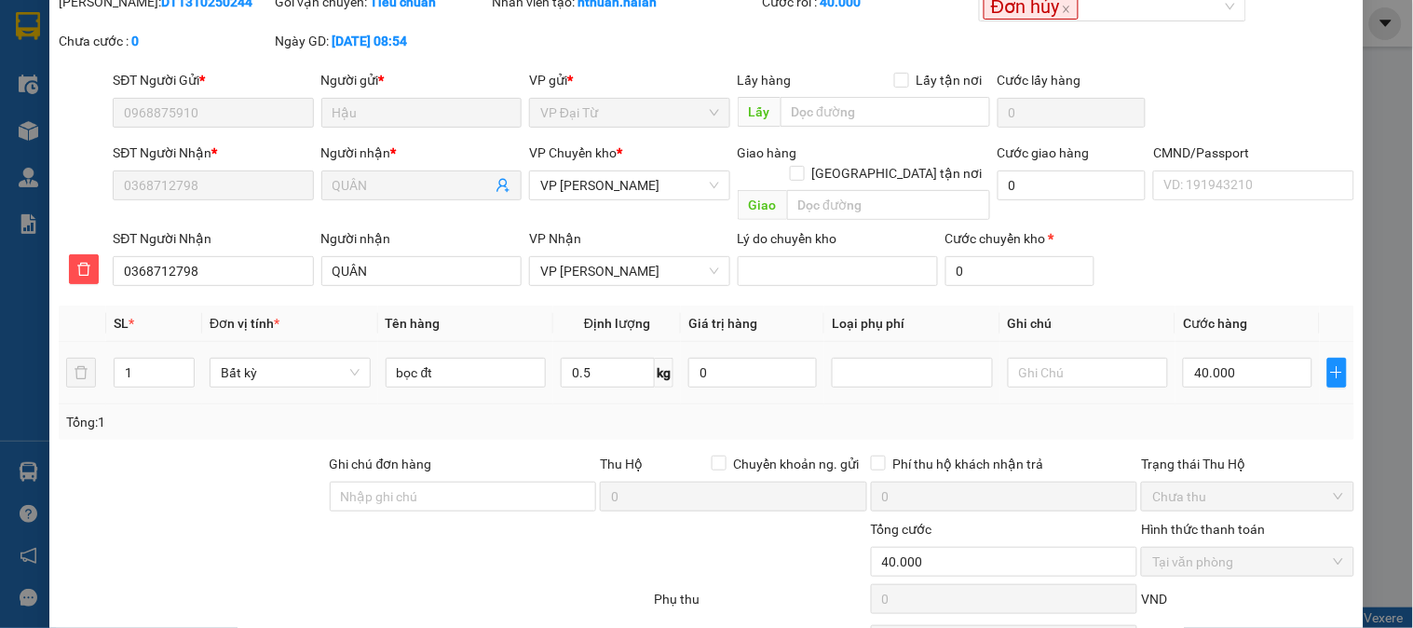
scroll to position [165, 0]
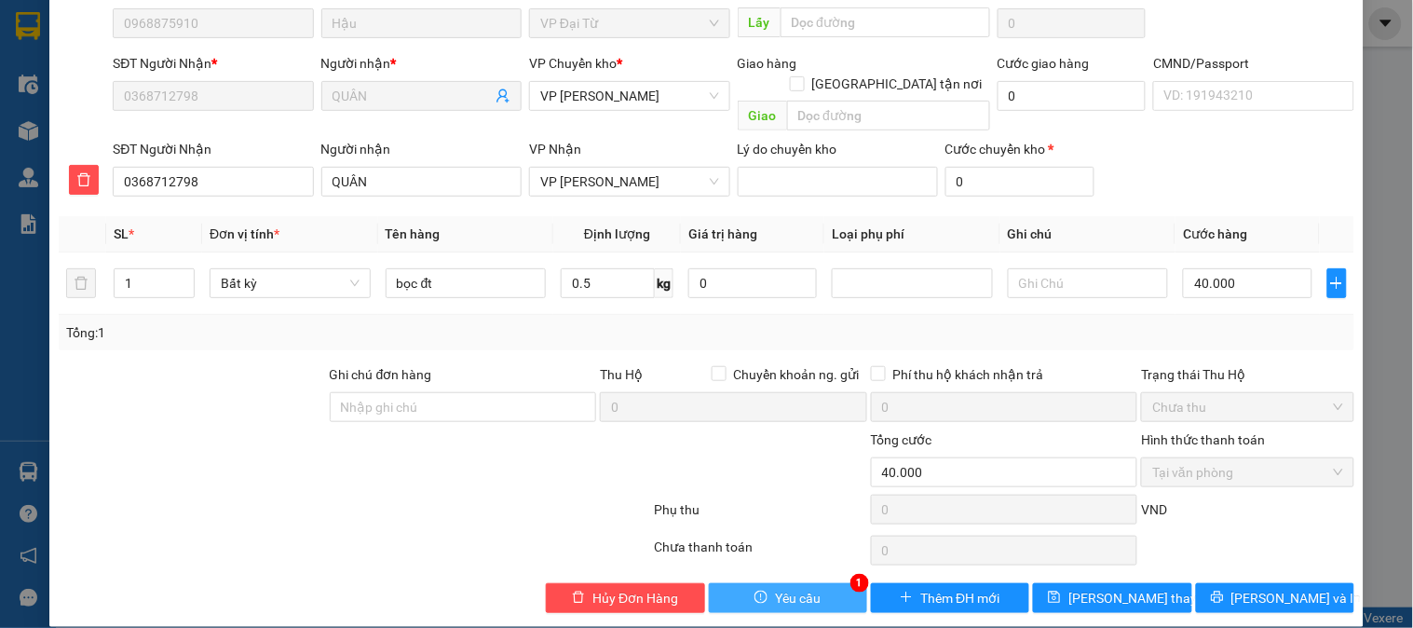
click at [802, 588] on span "Yêu cầu" at bounding box center [798, 598] width 46 height 20
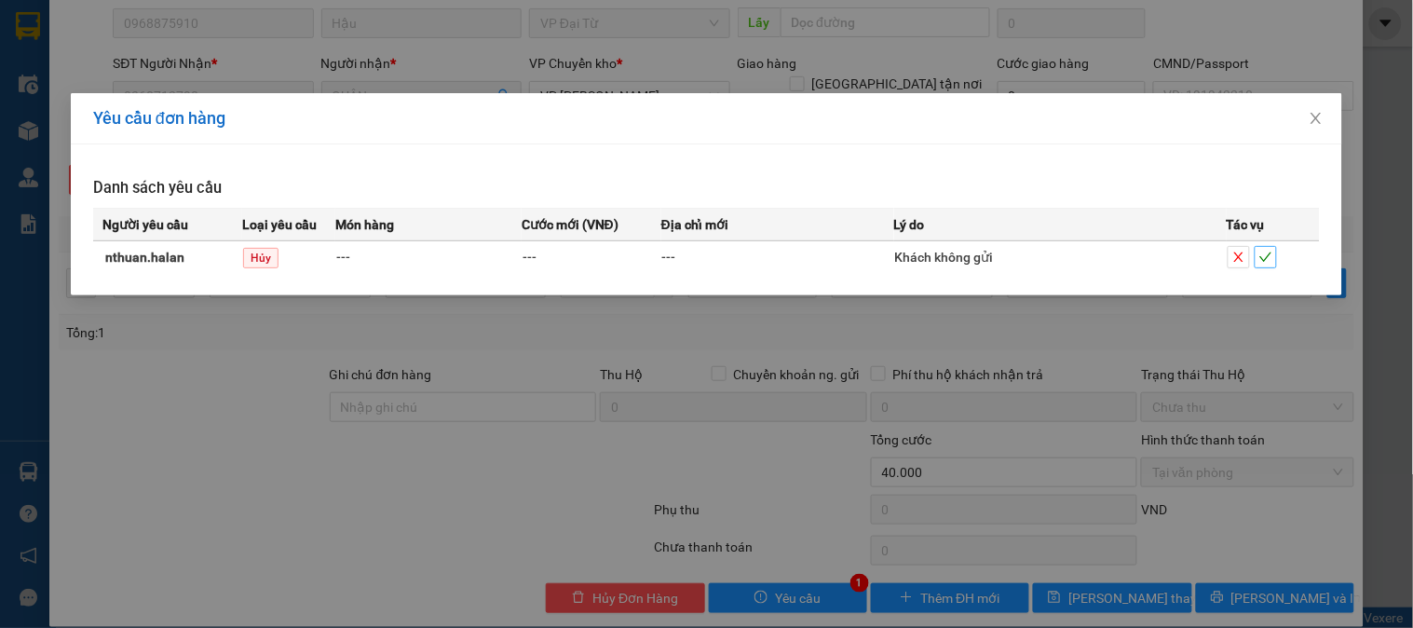
click at [1267, 262] on icon "check" at bounding box center [1266, 257] width 13 height 13
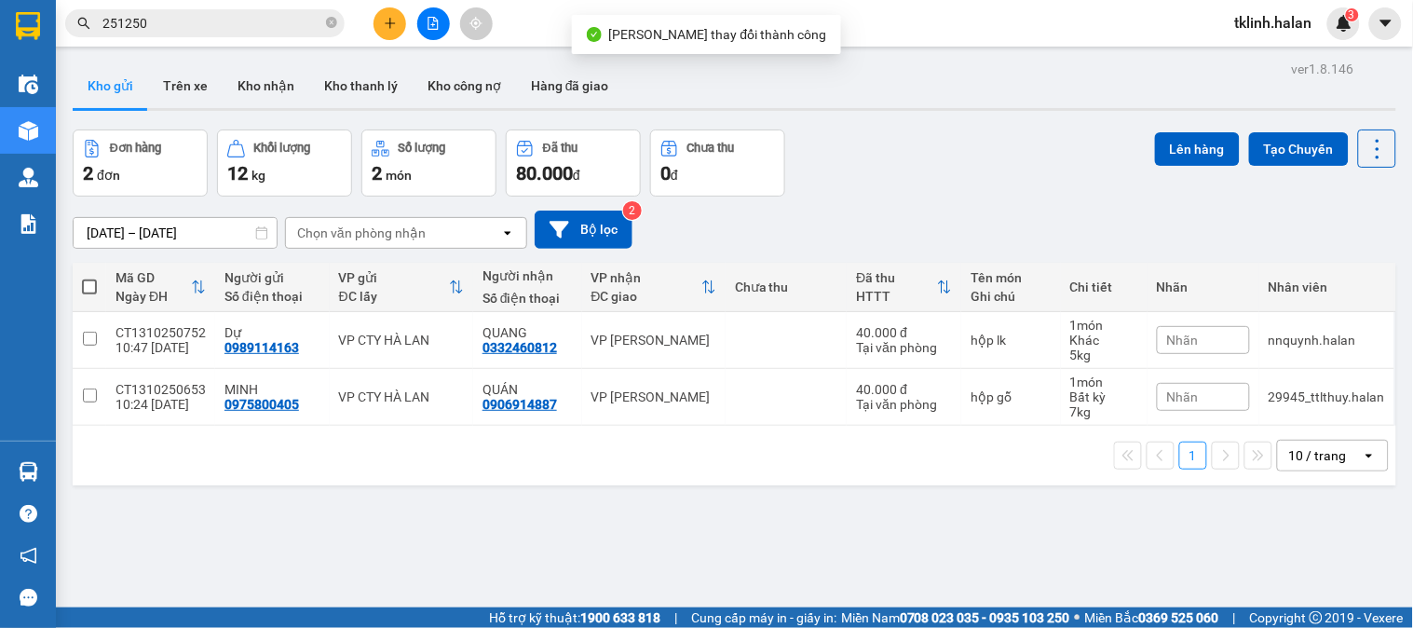
click at [1352, 17] on span "3" at bounding box center [1352, 14] width 7 height 13
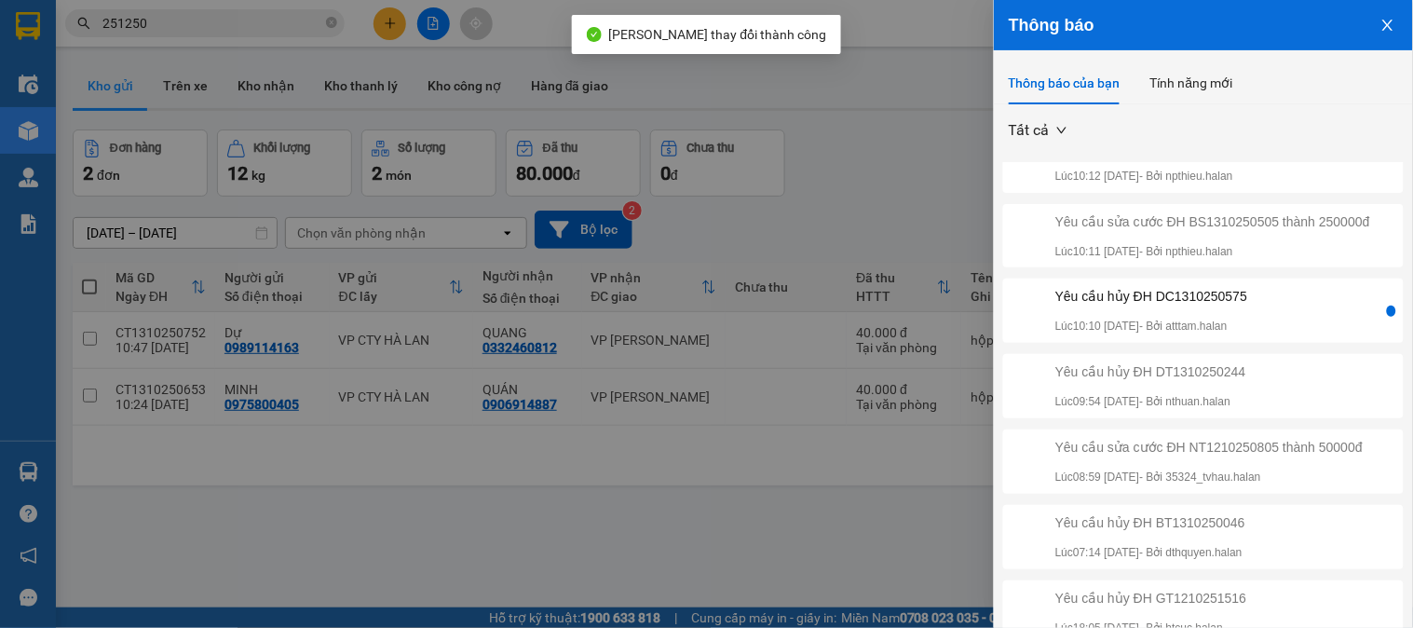
scroll to position [207, 0]
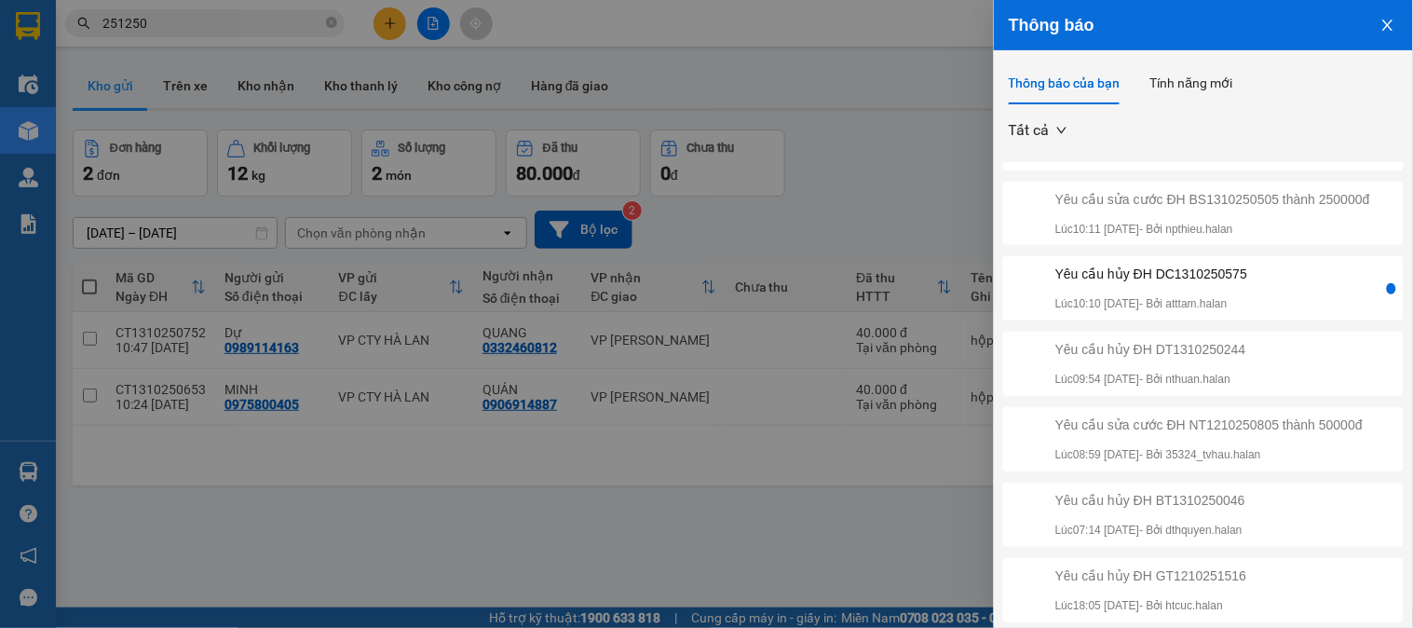
click at [1306, 320] on div "Yêu cầu hủy ĐH DC1310250575 Lúc 10:10 [DATE] - Bởi atttam.halan" at bounding box center [1203, 288] width 401 height 64
click at [1323, 313] on div "Yêu cầu hủy ĐH DC1310250575 Lúc 10:10 [DATE] - Bởi atttam.halan" at bounding box center [1195, 288] width 376 height 49
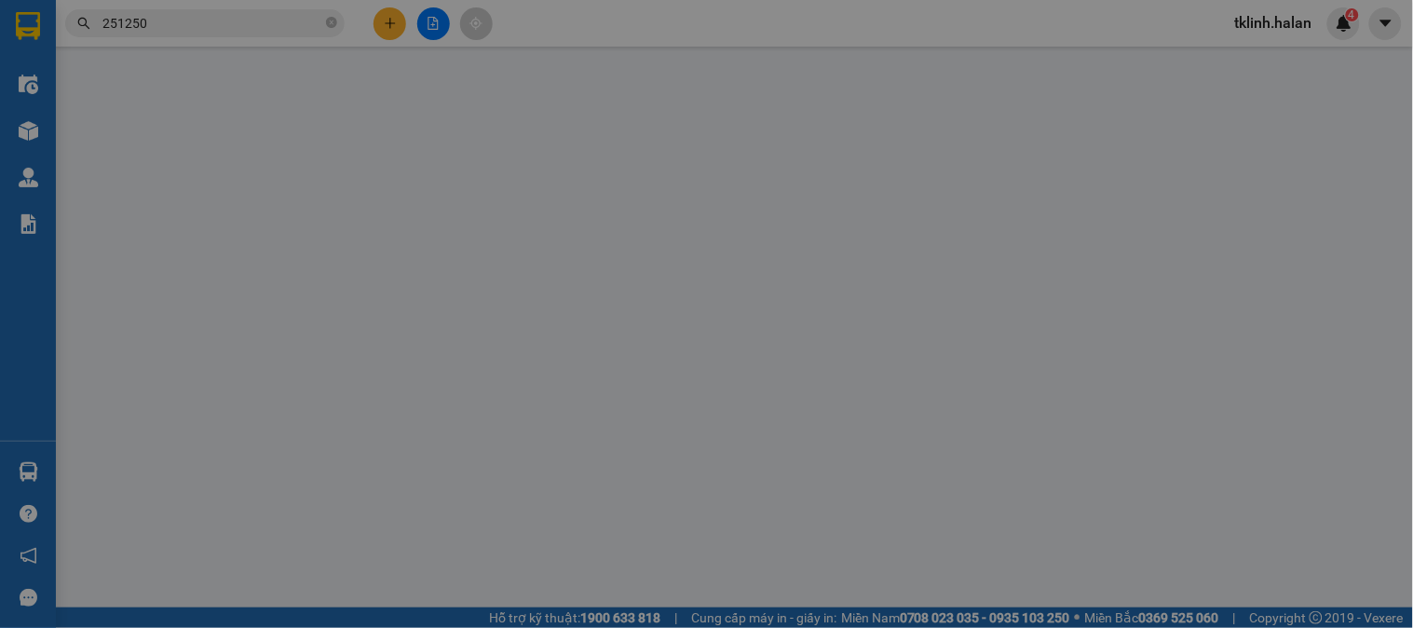
type input "0963012229"
type input "CTY ĐẠI PHÁT"
type input "0966664333"
type input "Duy"
type input "0"
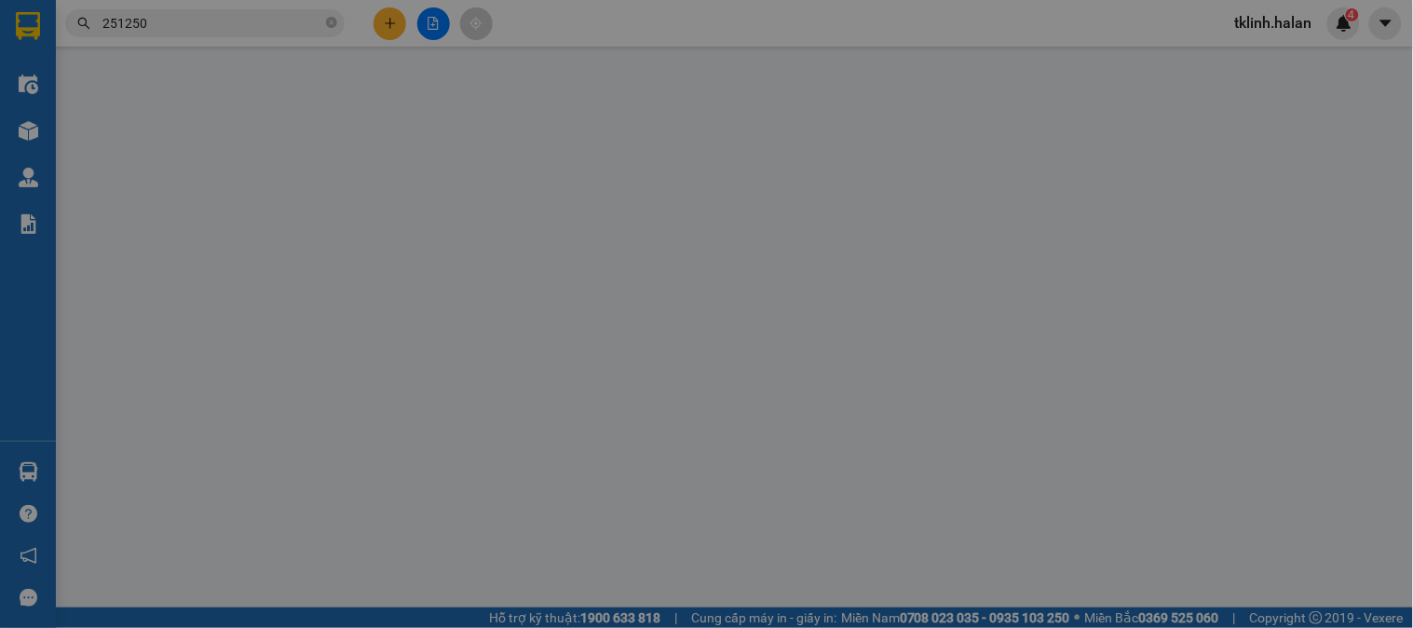
type input "120.000"
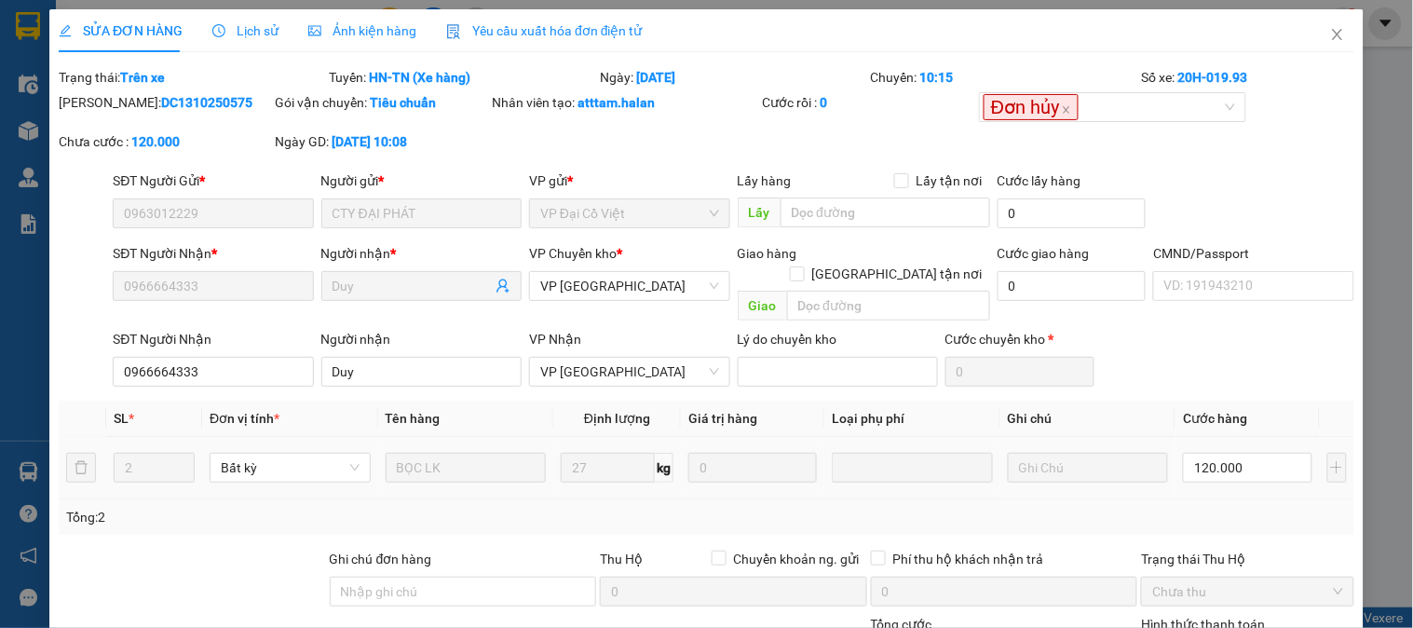
scroll to position [184, 0]
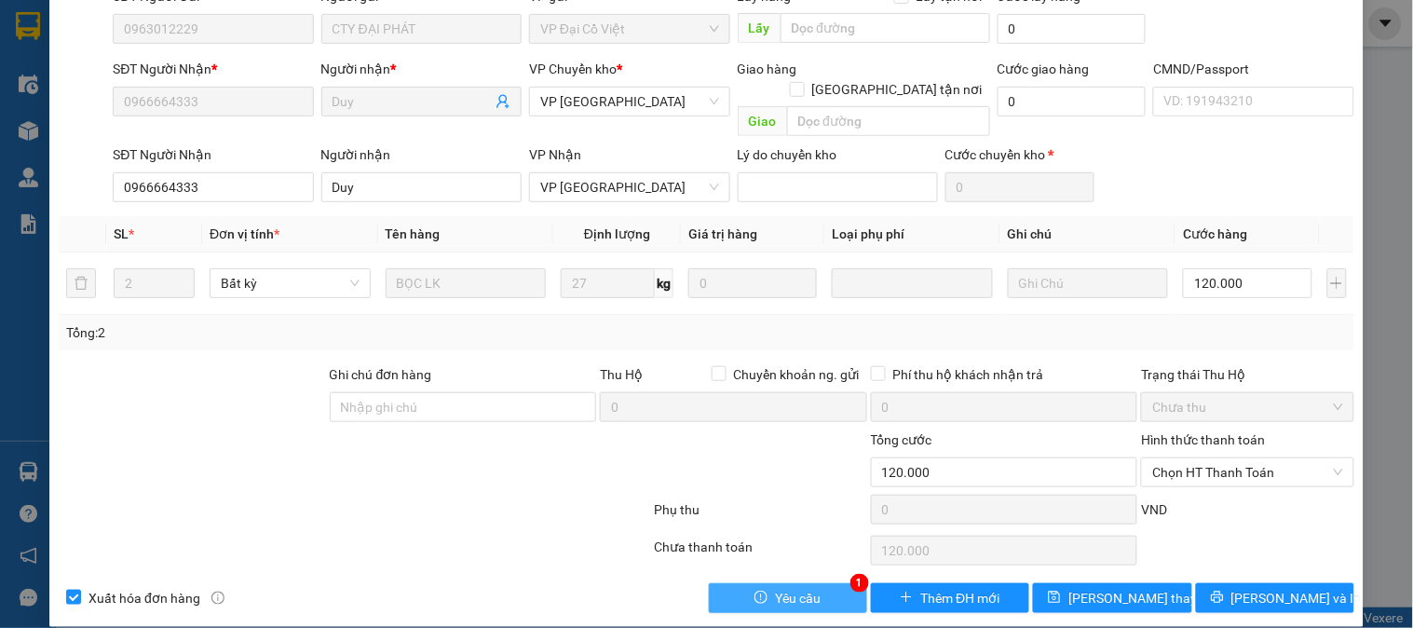
click at [787, 583] on button "Yêu cầu" at bounding box center [788, 598] width 158 height 30
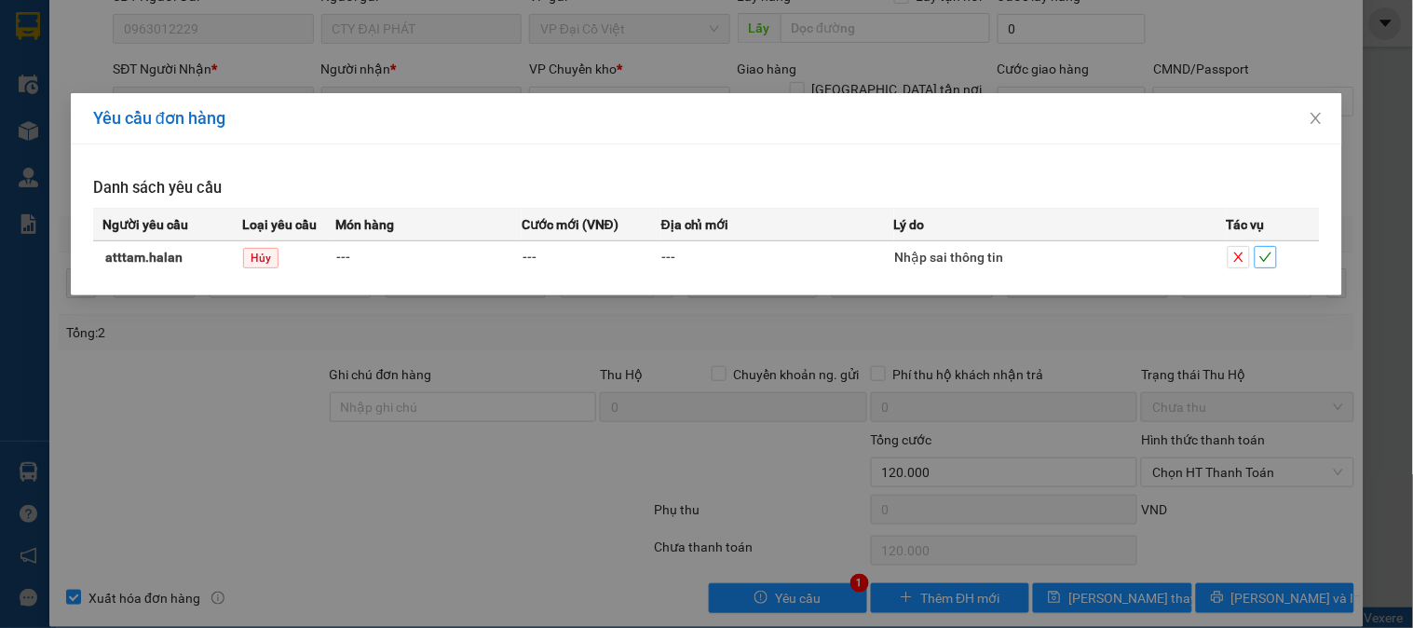
click at [1271, 258] on icon "check" at bounding box center [1266, 257] width 13 height 13
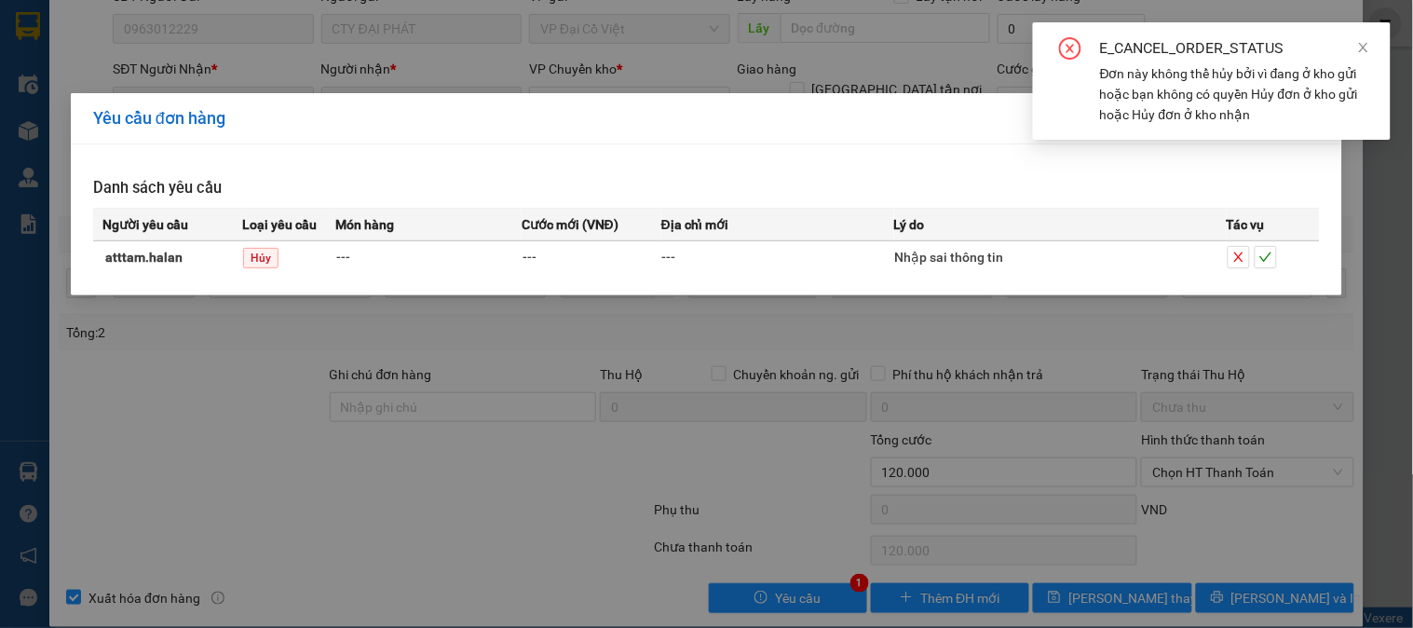
drag, startPoint x: 1019, startPoint y: 166, endPoint x: 1040, endPoint y: 215, distance: 53.5
click at [1019, 165] on div "Danh sách yêu cầu Người yêu cầu Loại yêu cầu Món hàng Cước mới (VNĐ) Địa chỉ mớ…" at bounding box center [707, 219] width 1272 height 151
click at [1364, 45] on icon "close" at bounding box center [1363, 47] width 13 height 13
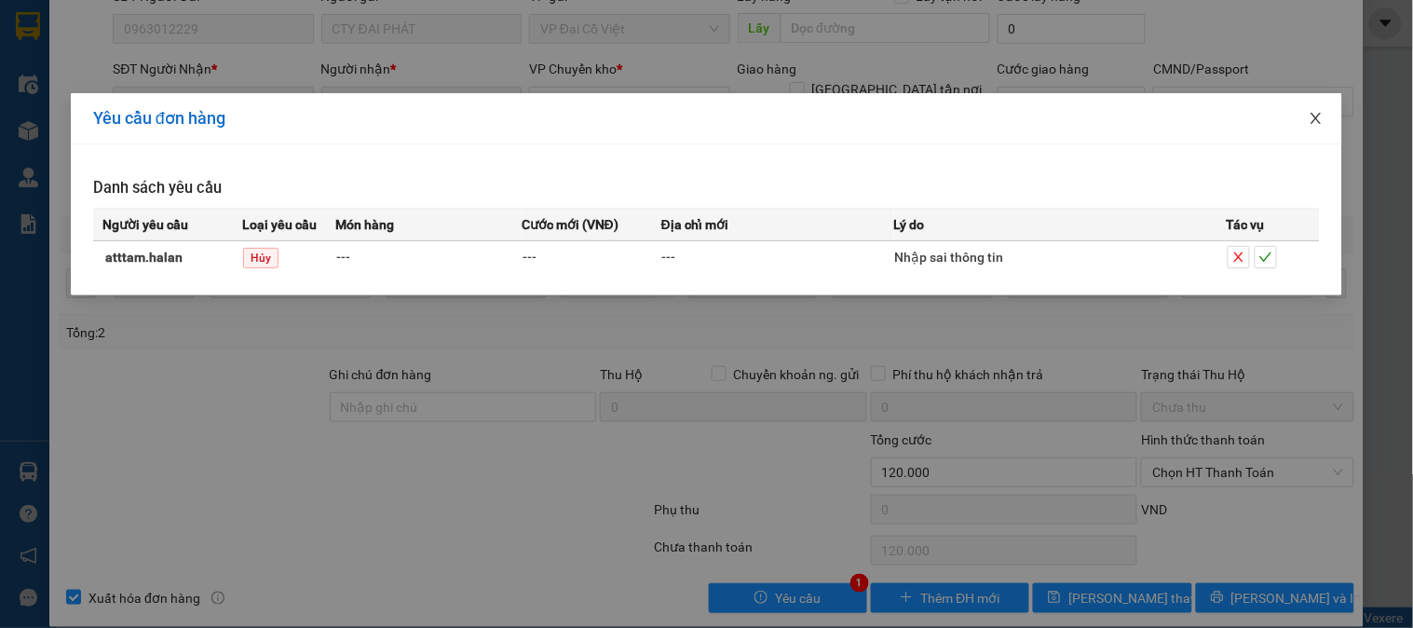
click at [1316, 128] on span "Close" at bounding box center [1316, 119] width 52 height 52
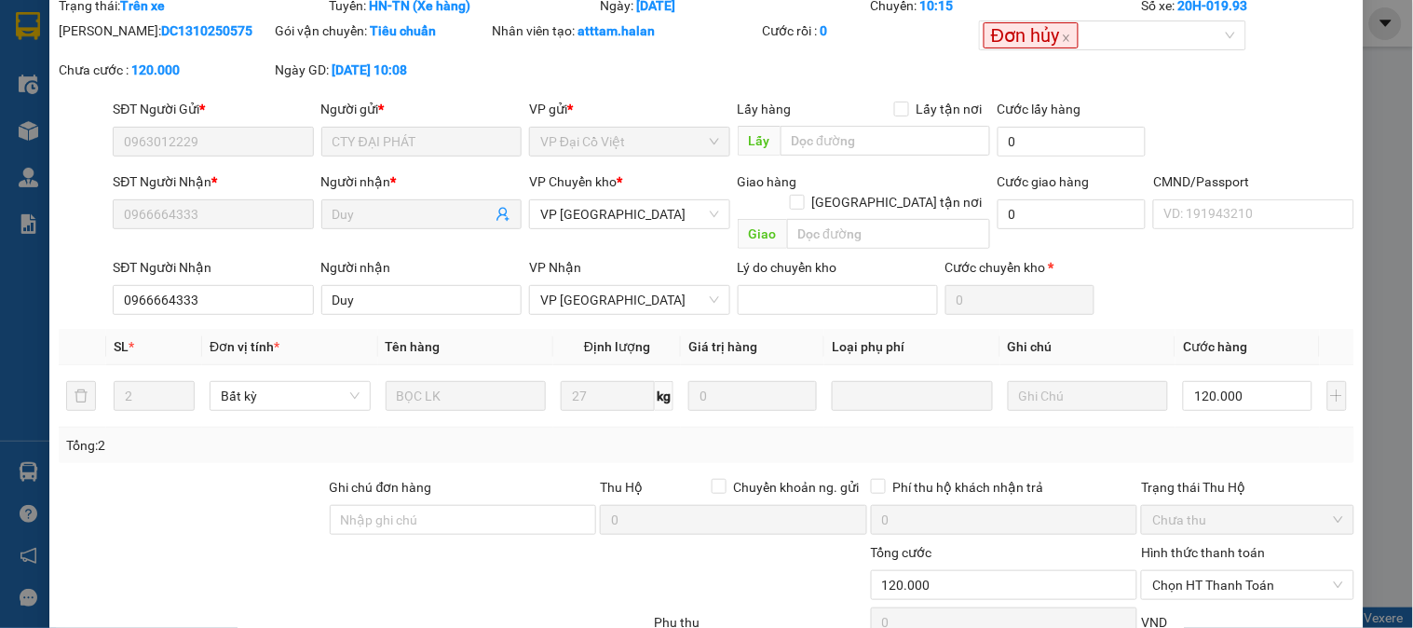
scroll to position [0, 0]
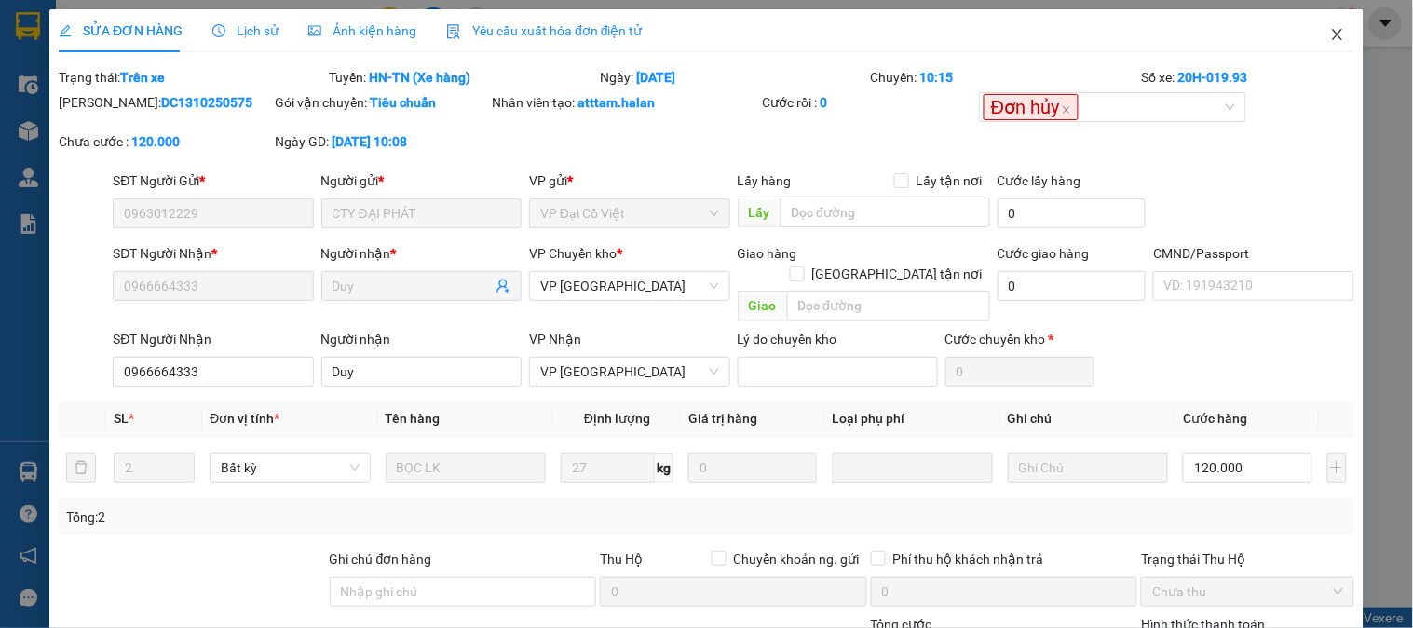
click at [1330, 37] on span "Close" at bounding box center [1338, 35] width 52 height 52
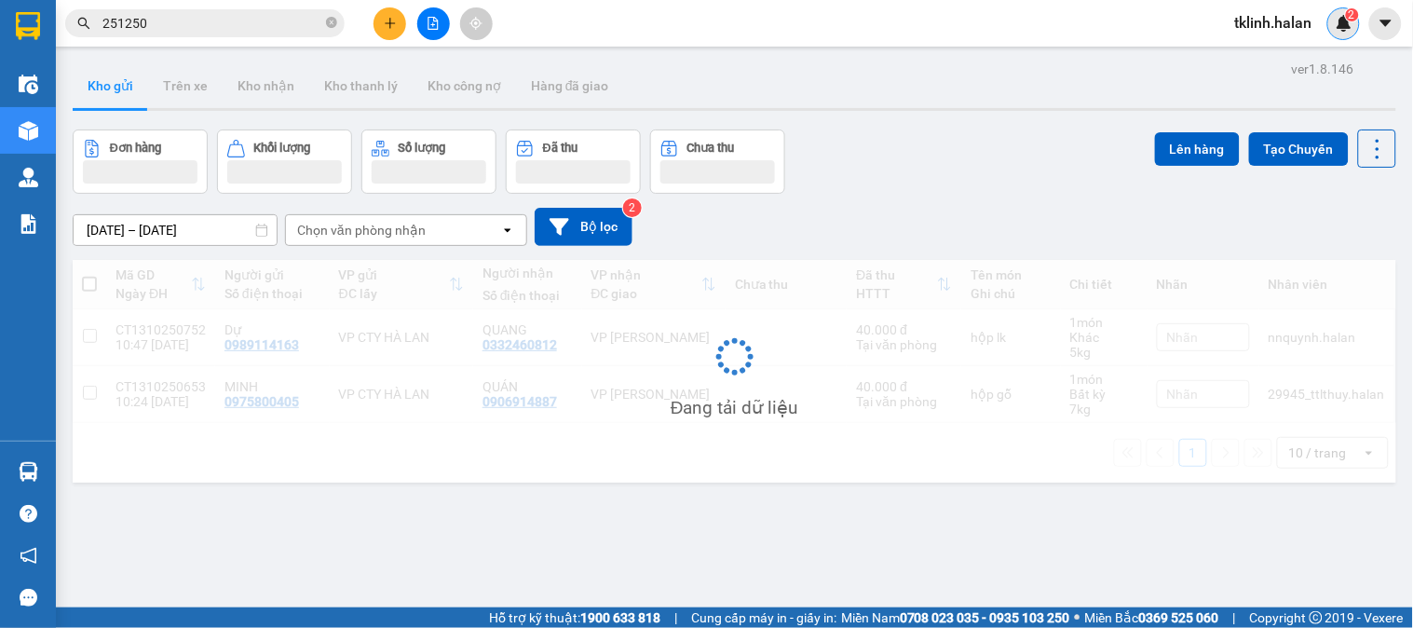
click at [1344, 20] on img at bounding box center [1344, 23] width 17 height 17
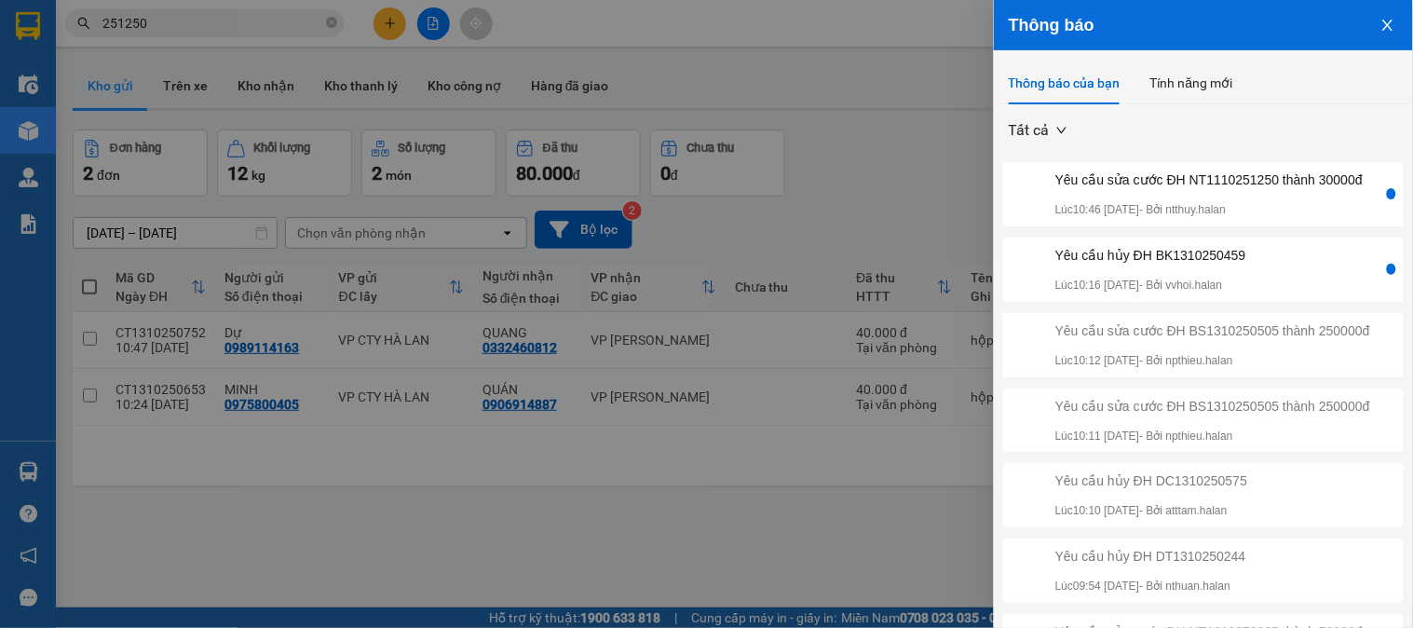
click at [1276, 190] on div "Yêu cầu sửa cước ĐH NT1110251250 thành 30000đ" at bounding box center [1209, 180] width 307 height 20
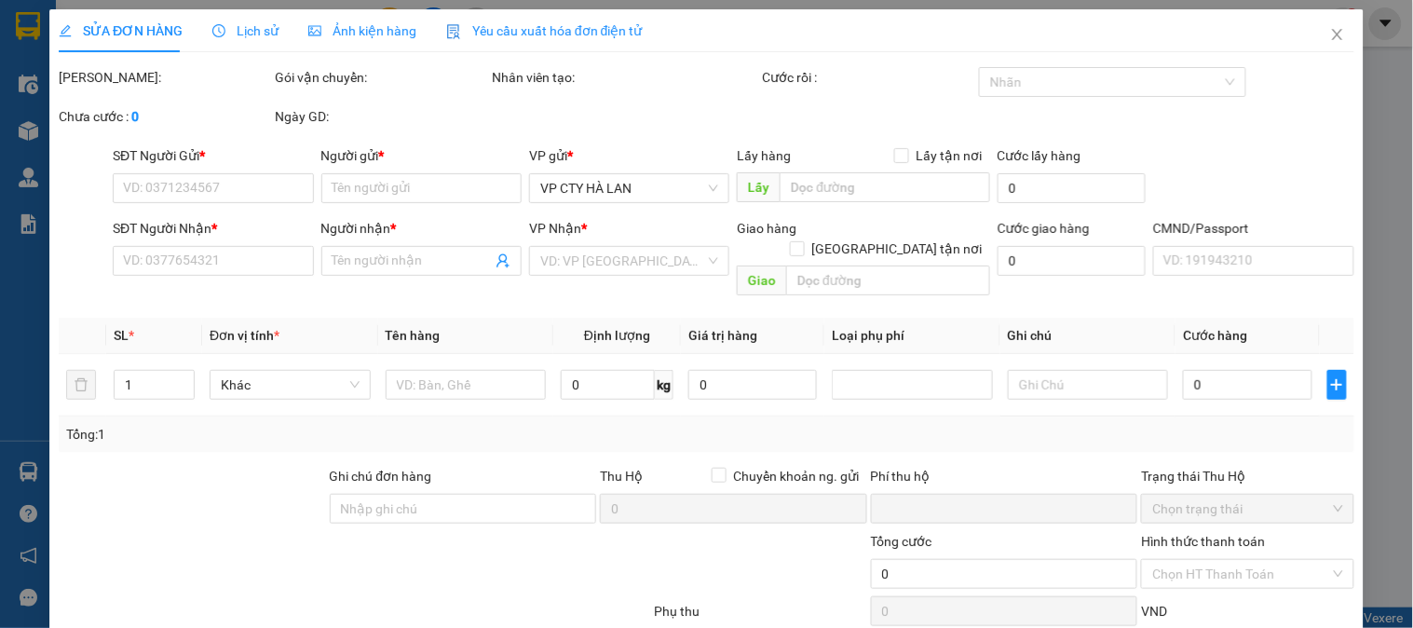
type input "0989788218"
type input "HƯƠNG"
type input "0964182123"
type input "THAO"
type input "0"
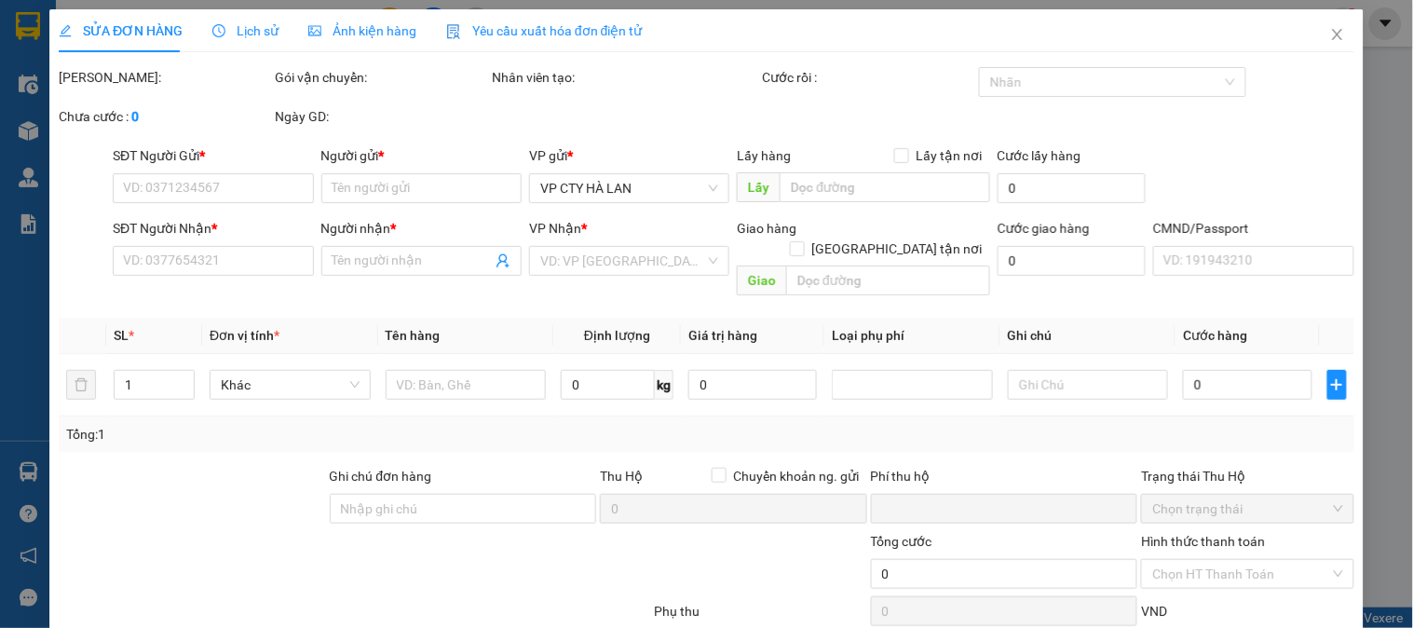
type input "90.000"
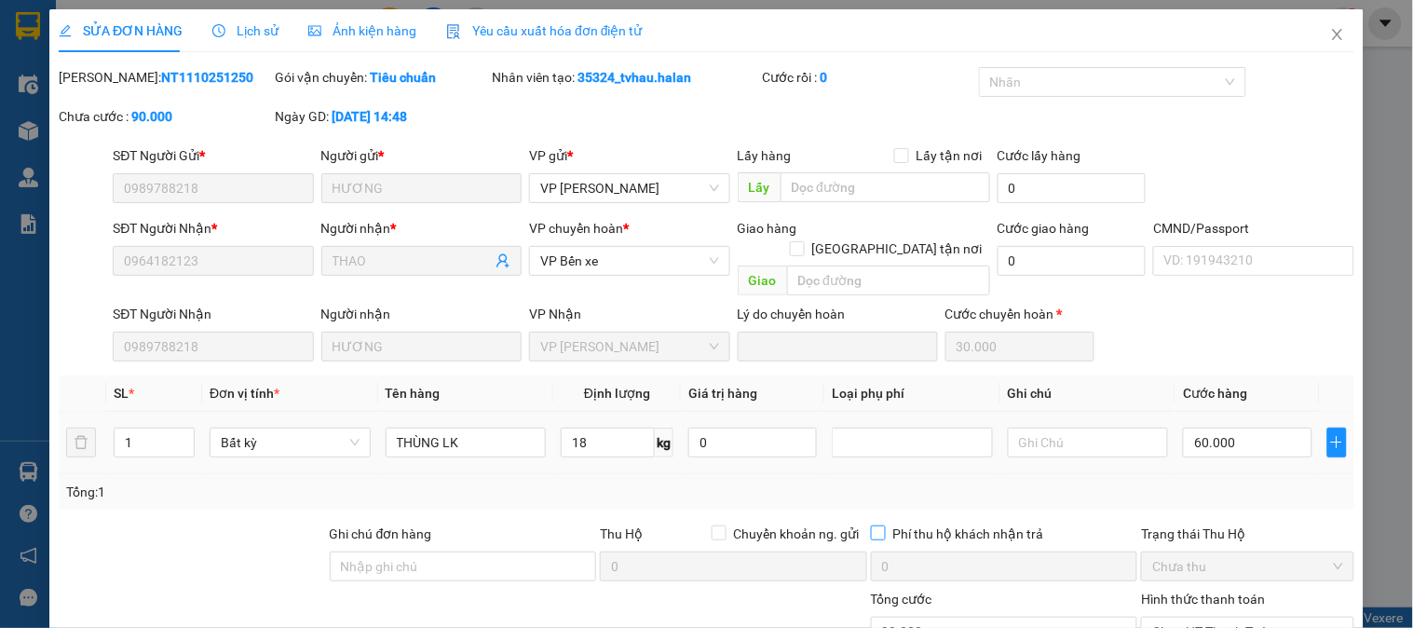
scroll to position [160, 0]
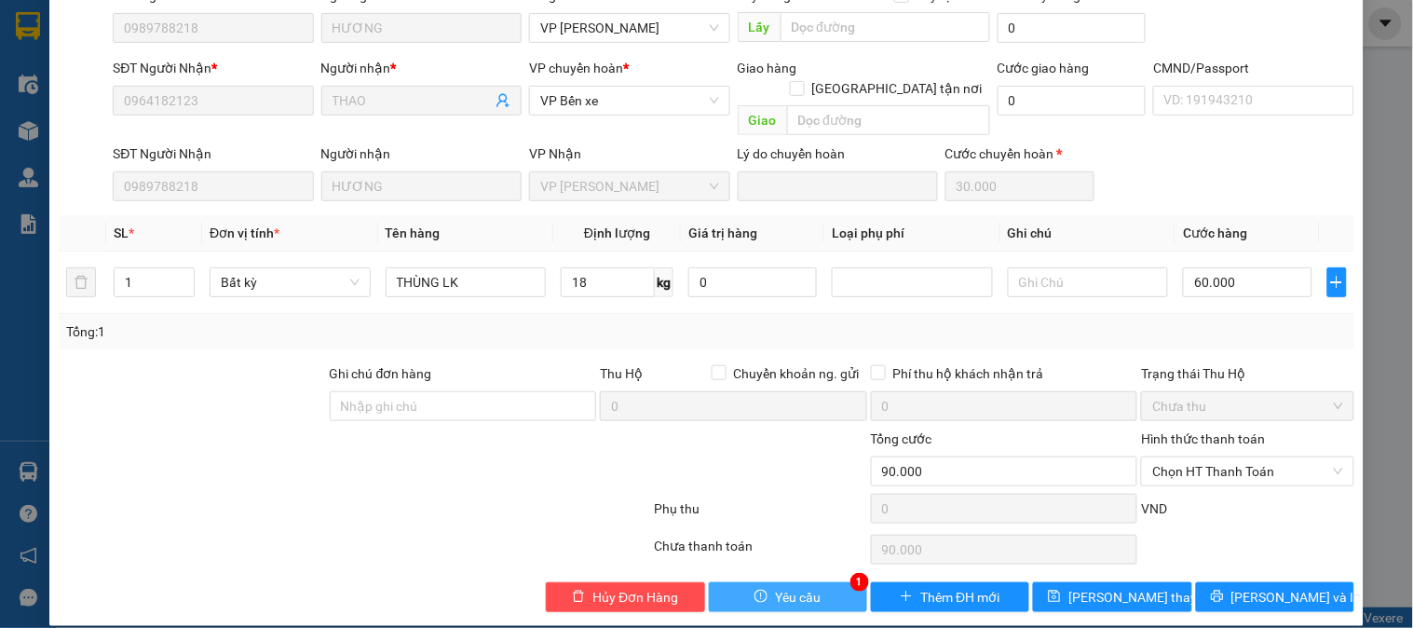
click at [804, 587] on span "Yêu cầu" at bounding box center [798, 597] width 46 height 20
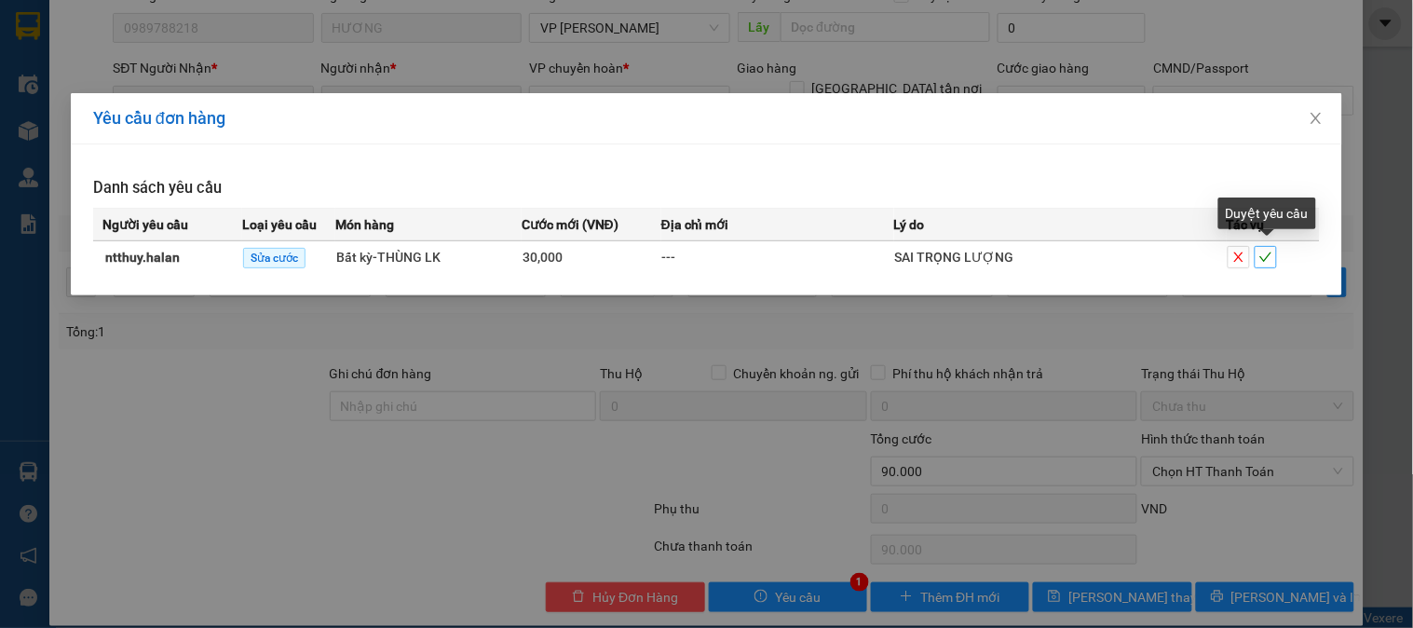
click at [1276, 262] on span "check" at bounding box center [1266, 257] width 20 height 13
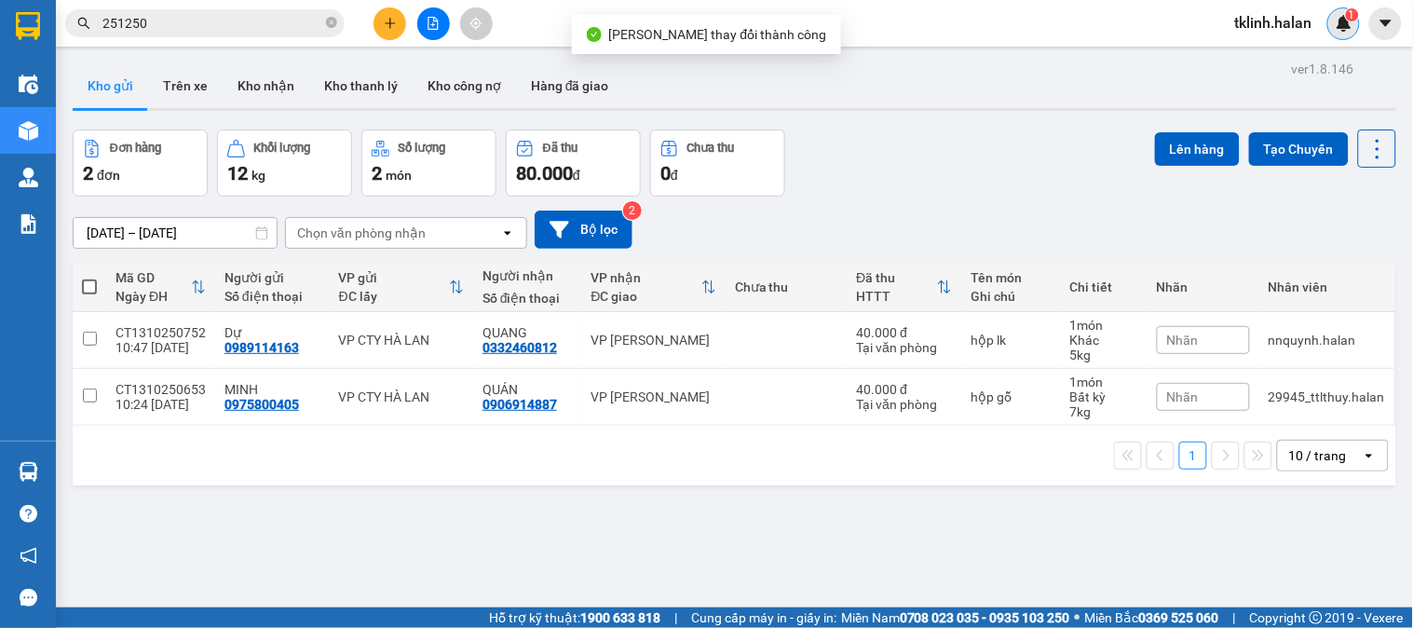
click at [1342, 26] on img at bounding box center [1344, 23] width 17 height 17
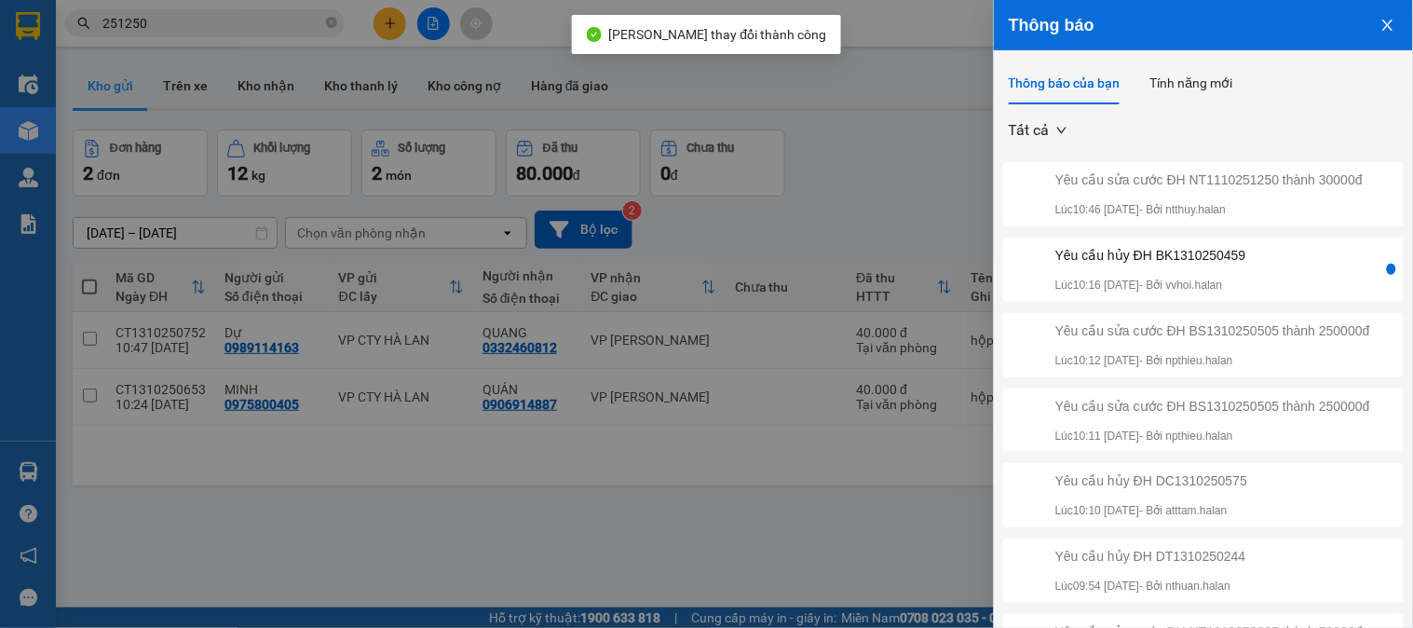
click at [1304, 276] on div "Yêu cầu hủy ĐH BK1310250459 Lúc 10:16 [DATE] - Bởi vvhoi.halan" at bounding box center [1195, 269] width 376 height 49
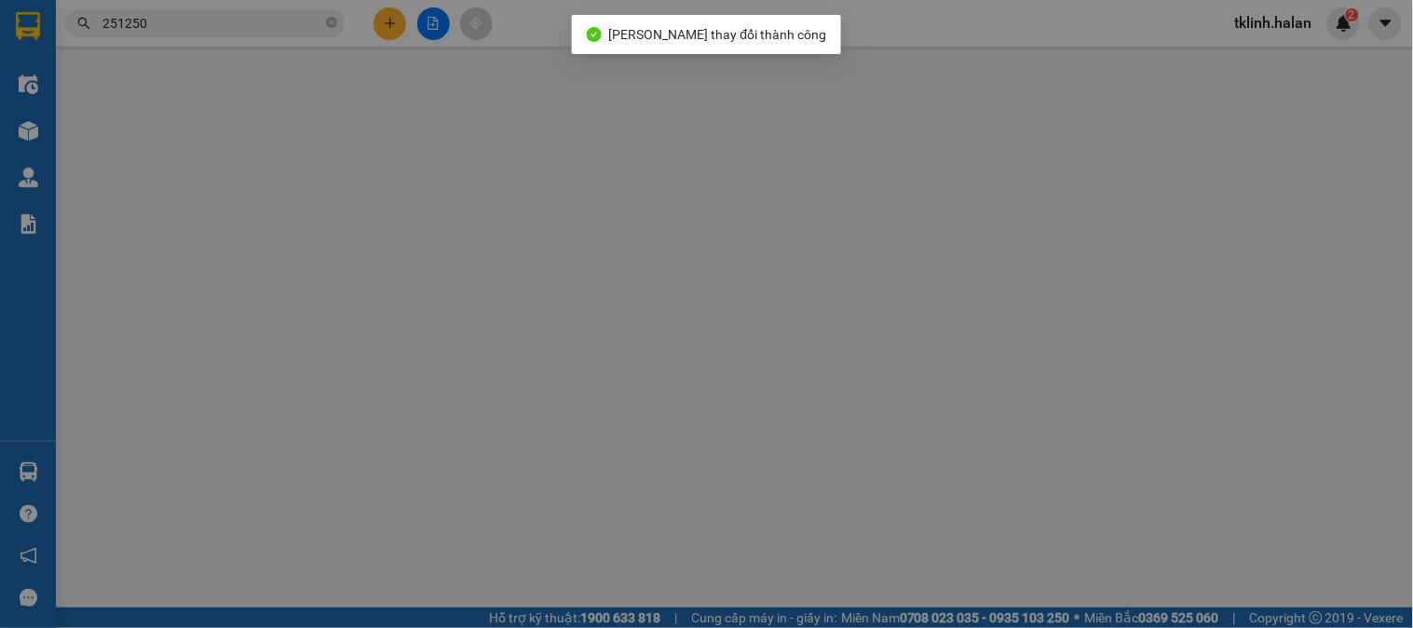
type input "0916259759"
type input "VP BẮC KẠN"
type input "0395336610"
type input "YÊN THU NGÂN"
type input "0"
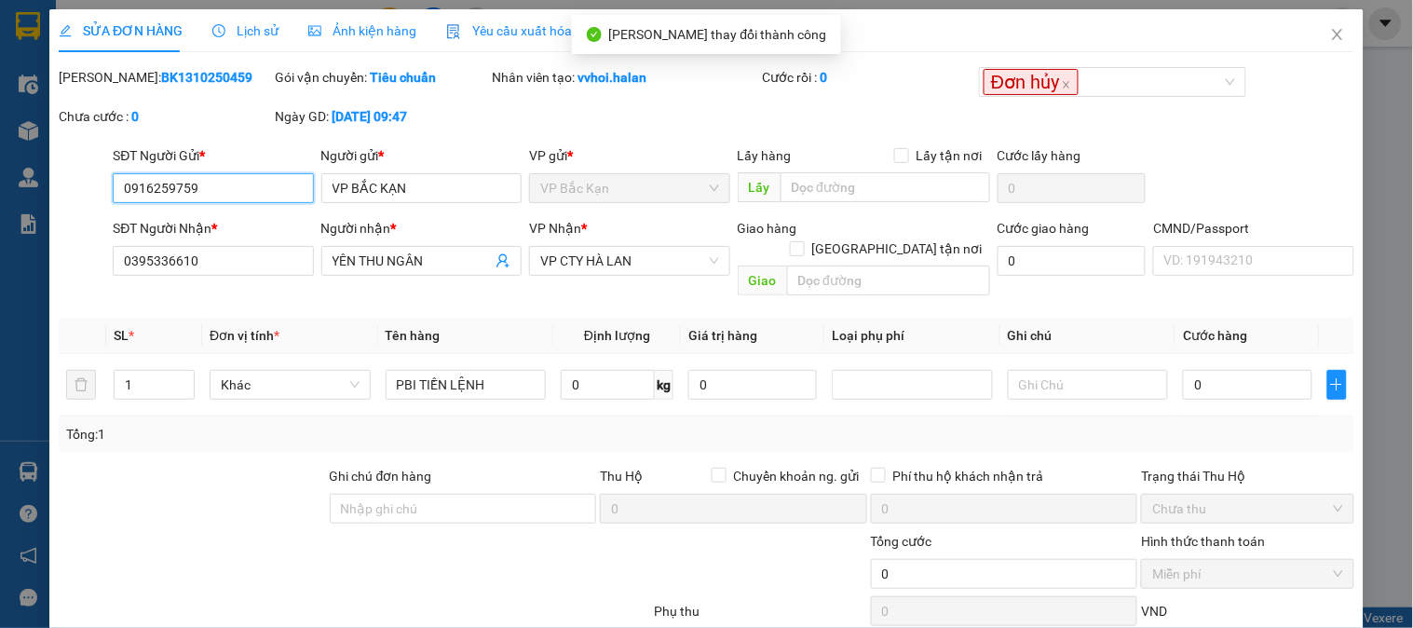
click at [172, 184] on input "0916259759" at bounding box center [213, 188] width 200 height 30
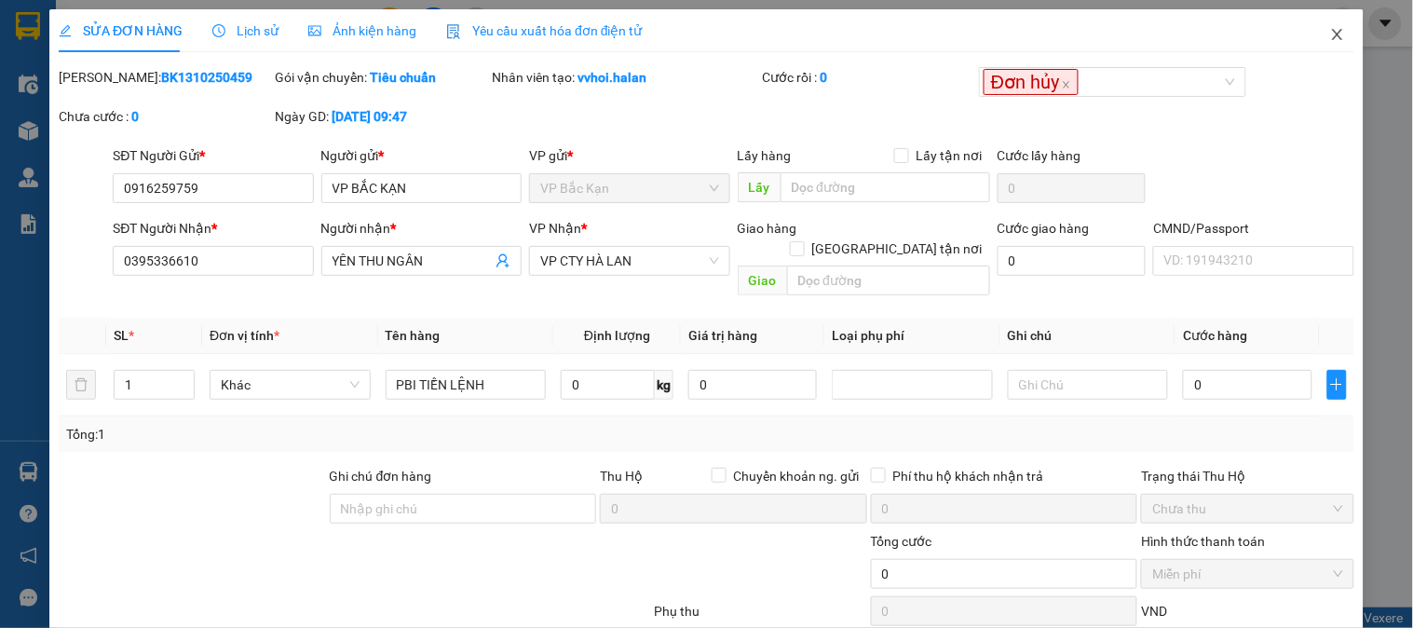
click at [1319, 24] on span "Close" at bounding box center [1338, 35] width 52 height 52
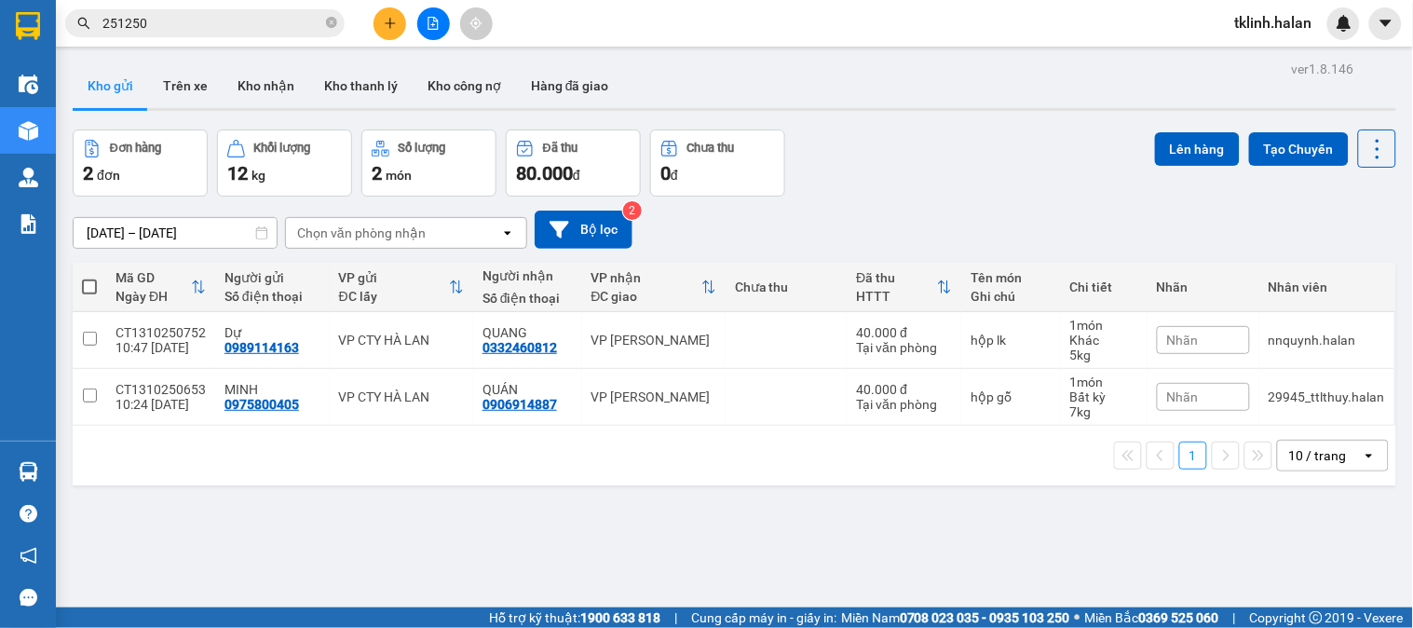
click at [324, 20] on span "251250" at bounding box center [204, 23] width 279 height 28
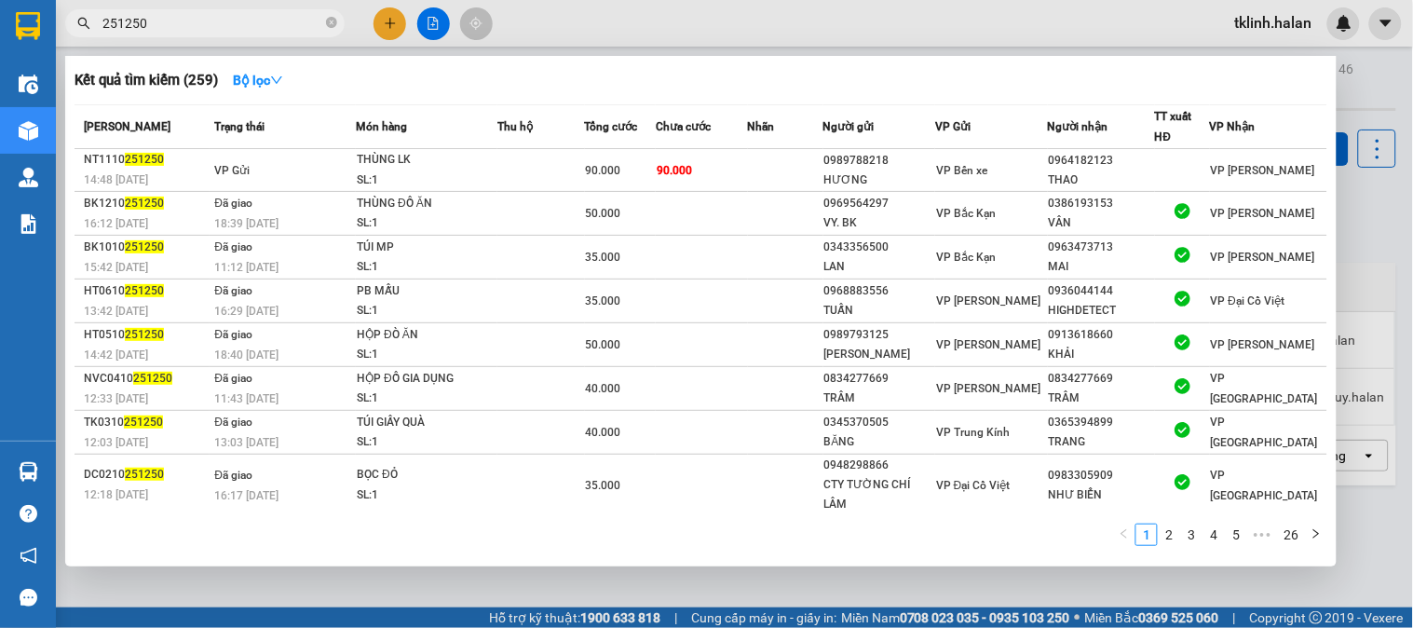
paste input "0916259759"
type input "2512500916259759"
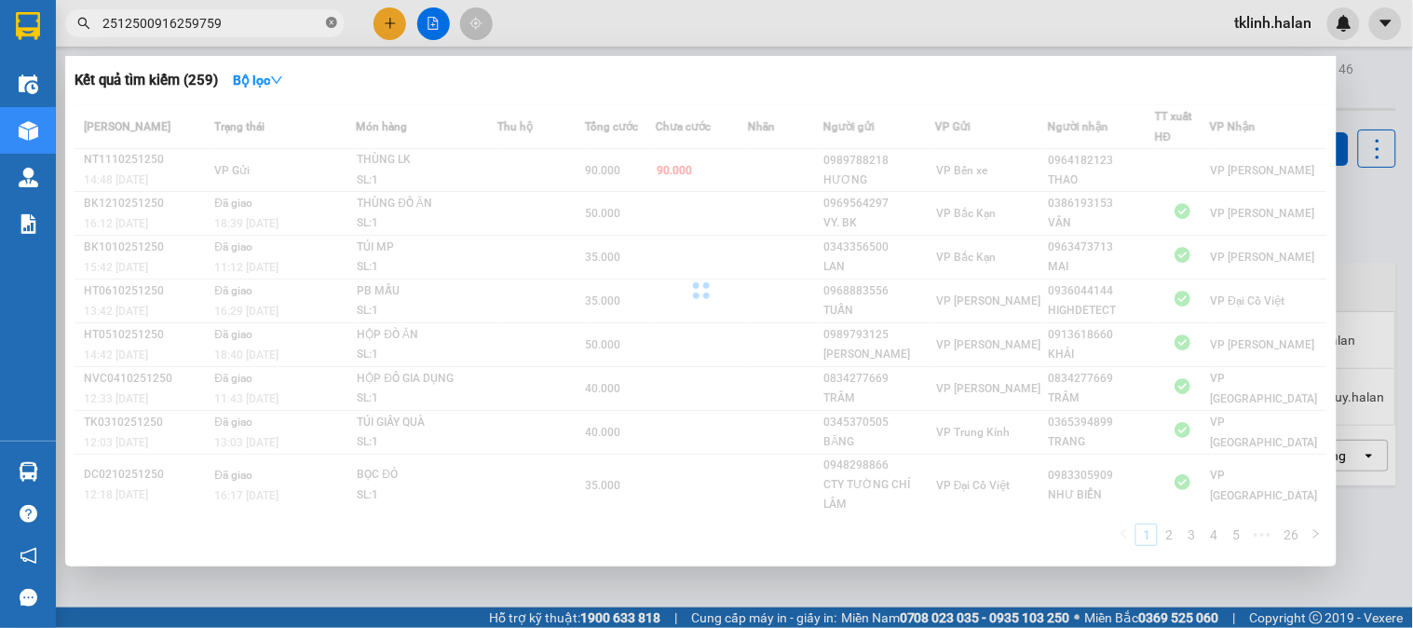
click at [329, 21] on icon "close-circle" at bounding box center [331, 22] width 11 height 11
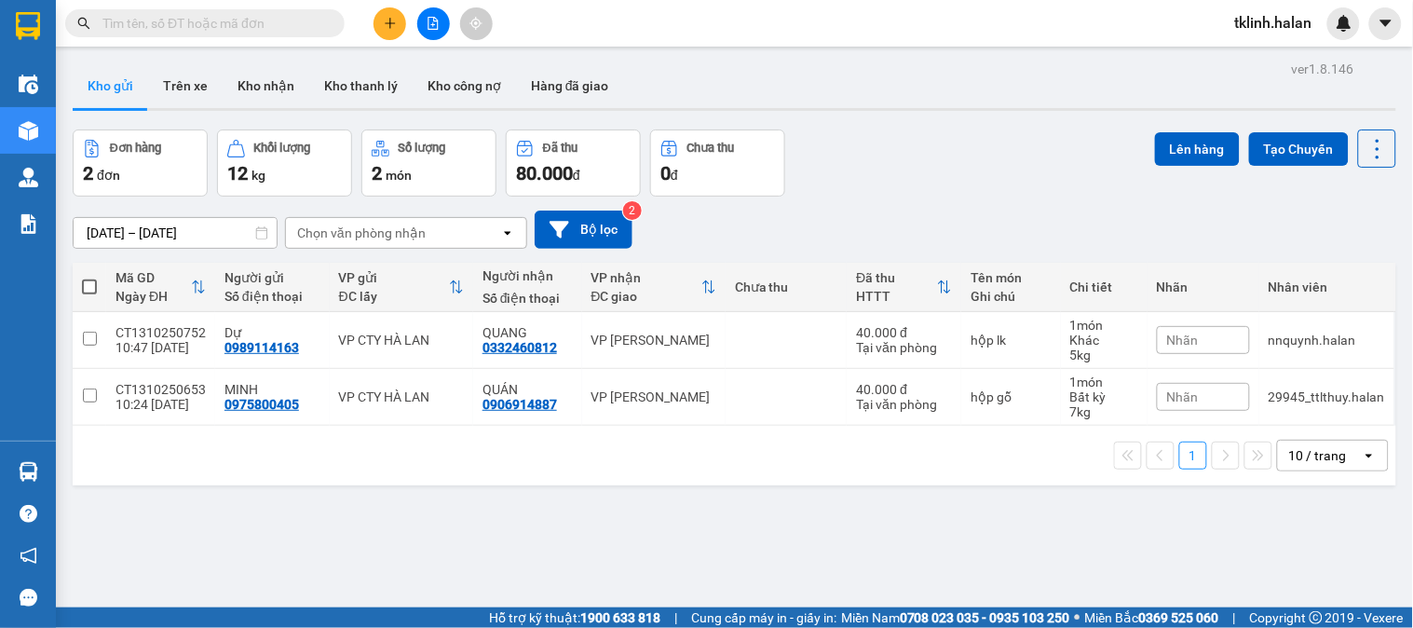
paste input "0916259759"
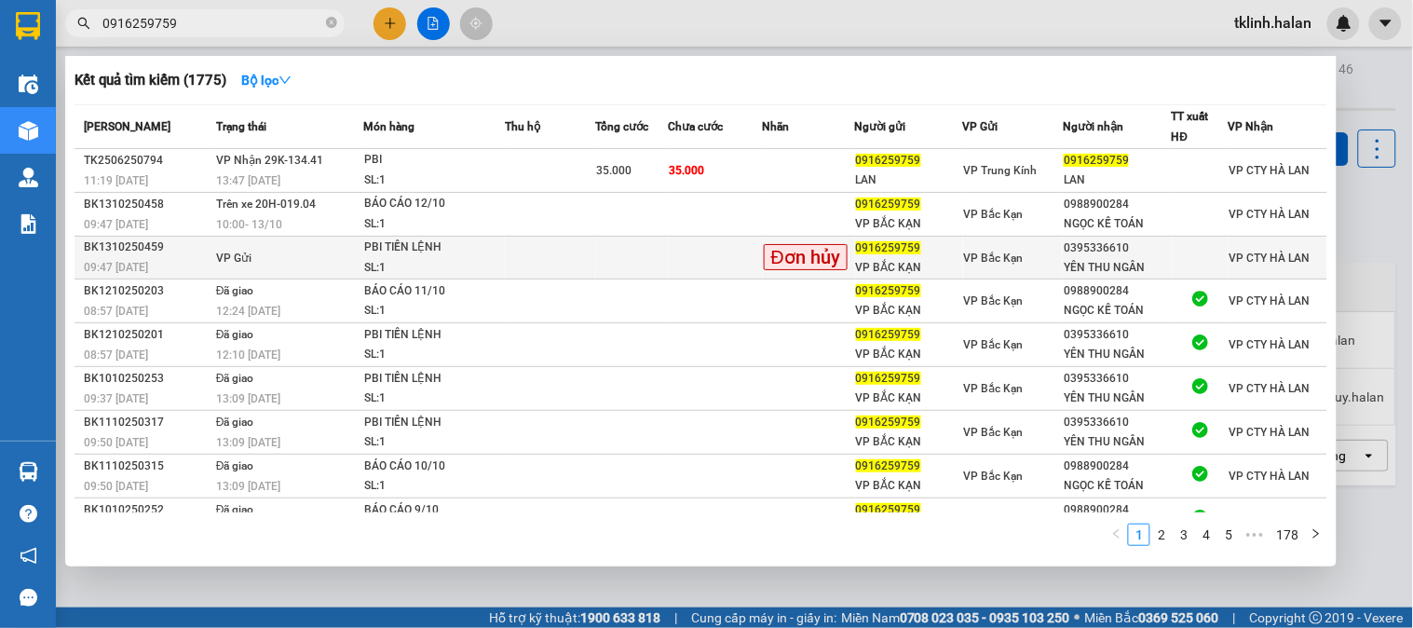
type input "0916259759"
click at [725, 259] on td at bounding box center [715, 258] width 94 height 43
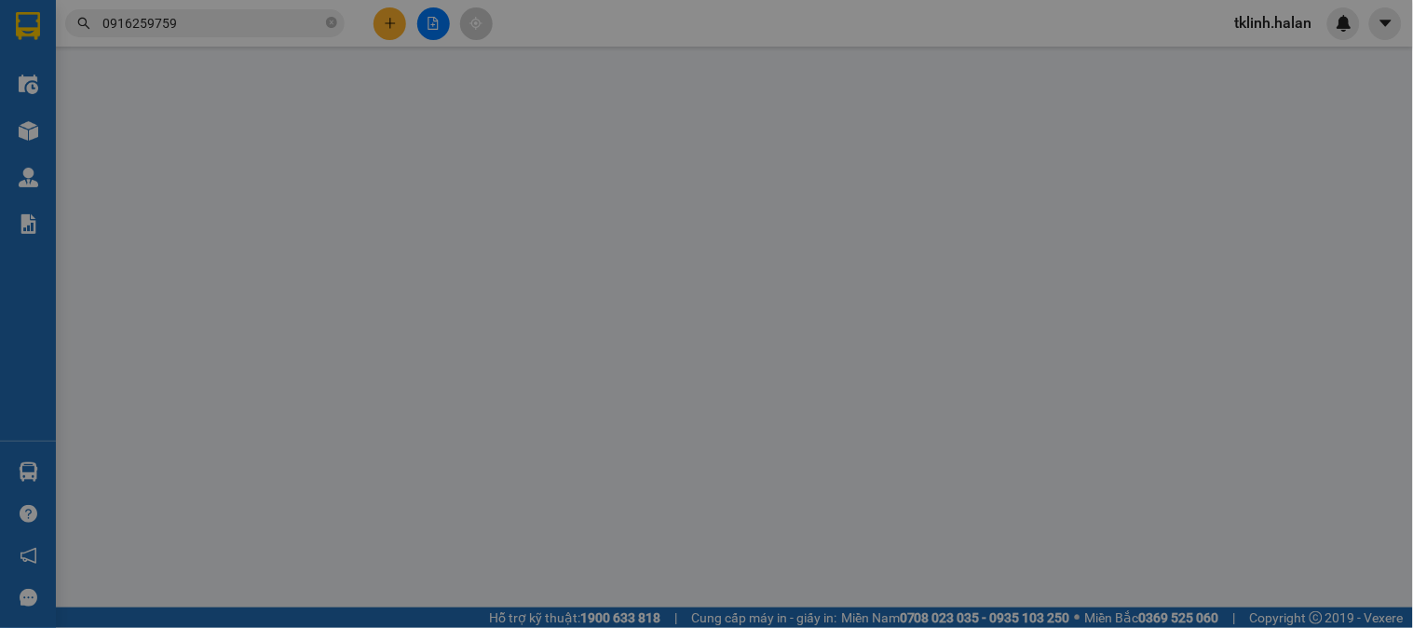
type input "0916259759"
type input "VP BẮC KẠN"
type input "0395336610"
type input "YÊN THU NGÂN"
type input "0"
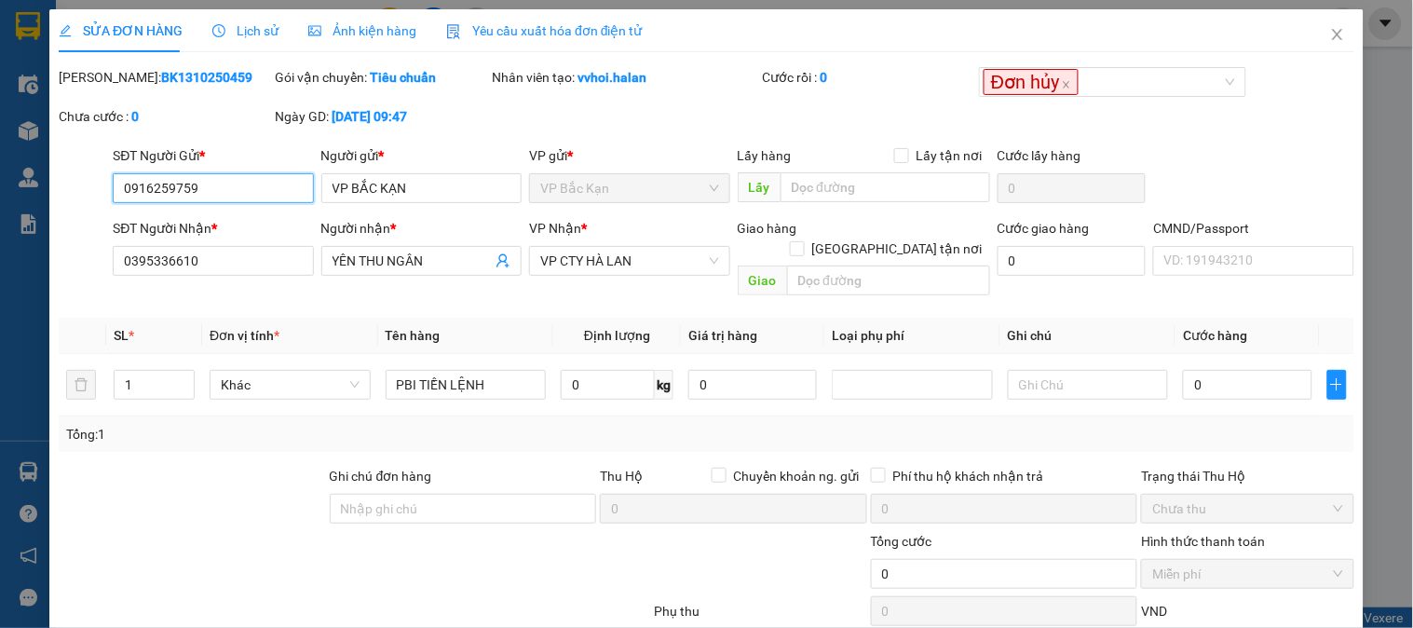
scroll to position [102, 0]
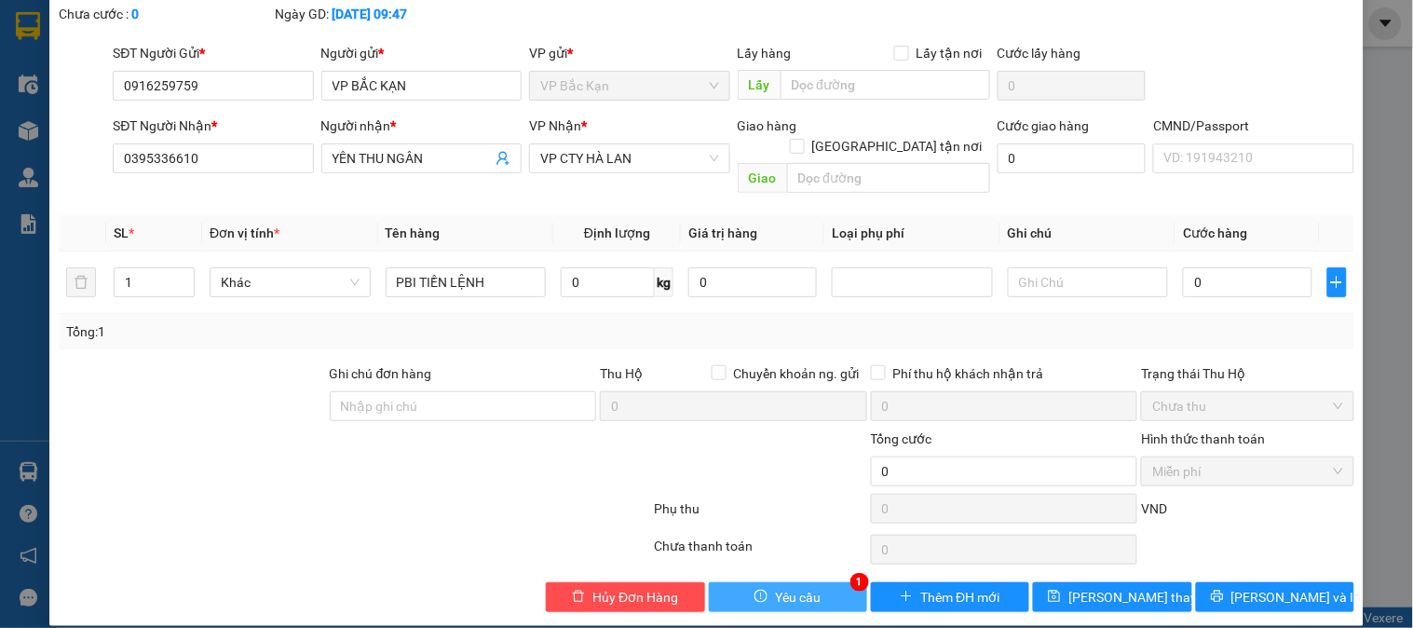
click at [783, 587] on span "Yêu cầu" at bounding box center [798, 597] width 46 height 20
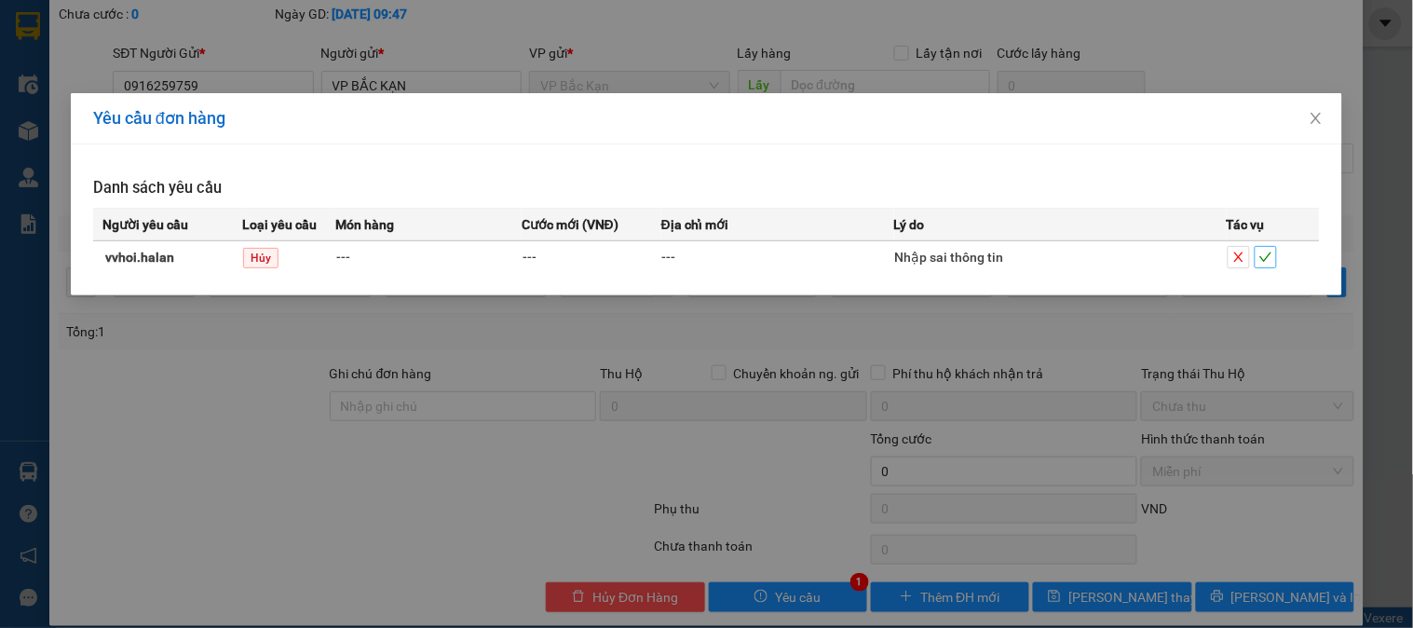
click at [1272, 261] on icon "check" at bounding box center [1266, 257] width 13 height 13
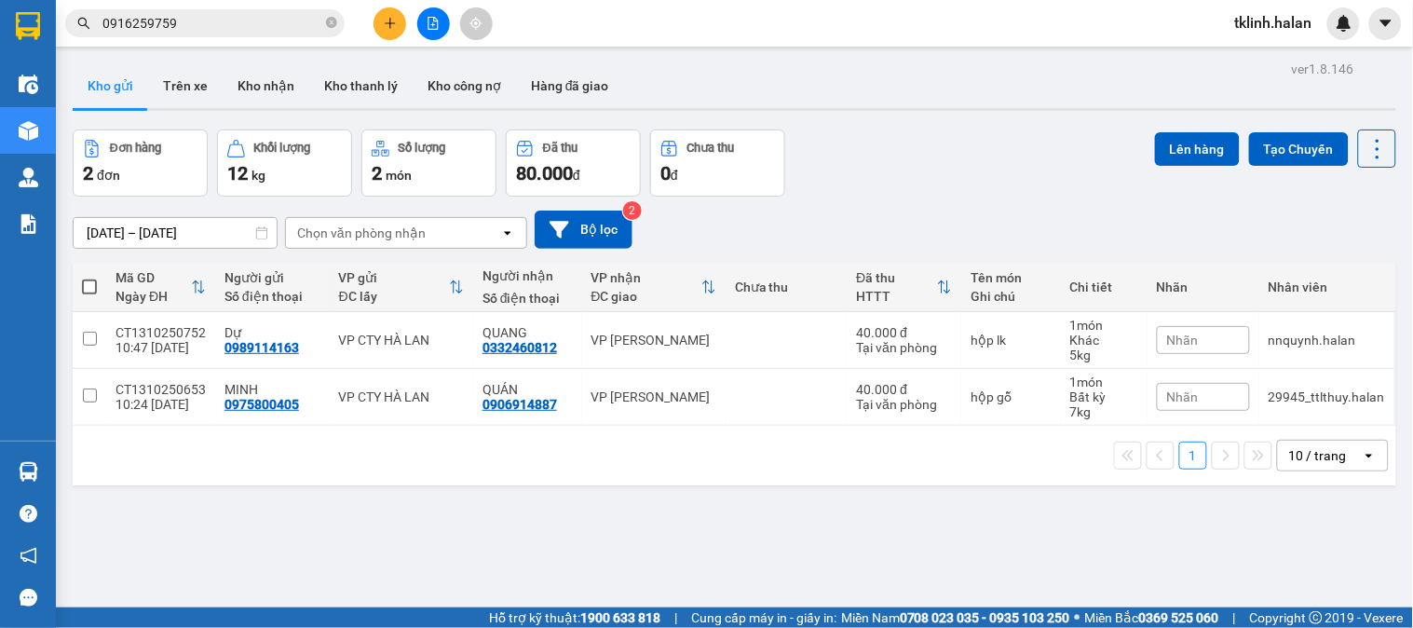
click at [839, 7] on div "Kết quả tìm kiếm ( 1775 ) Bộ lọc Mã ĐH Trạng thái Món hàng Thu hộ Tổng cước Chư…" at bounding box center [706, 23] width 1413 height 47
click at [729, 75] on div "Kho gửi Trên xe Kho nhận Kho thanh lý Kho công nợ Hàng đã giao" at bounding box center [735, 87] width 1324 height 49
click at [1339, 29] on img at bounding box center [1344, 23] width 17 height 17
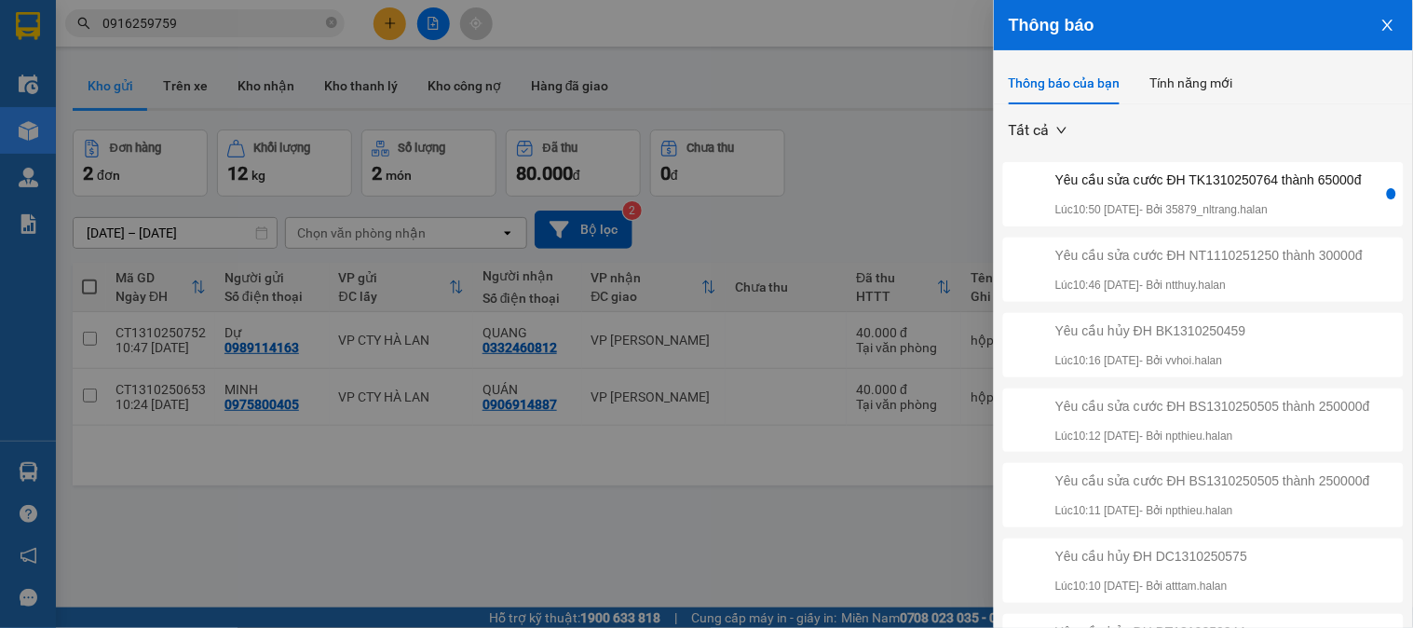
click at [1253, 190] on div "Yêu cầu sửa cước ĐH TK1310250764 thành 65000đ" at bounding box center [1209, 180] width 306 height 20
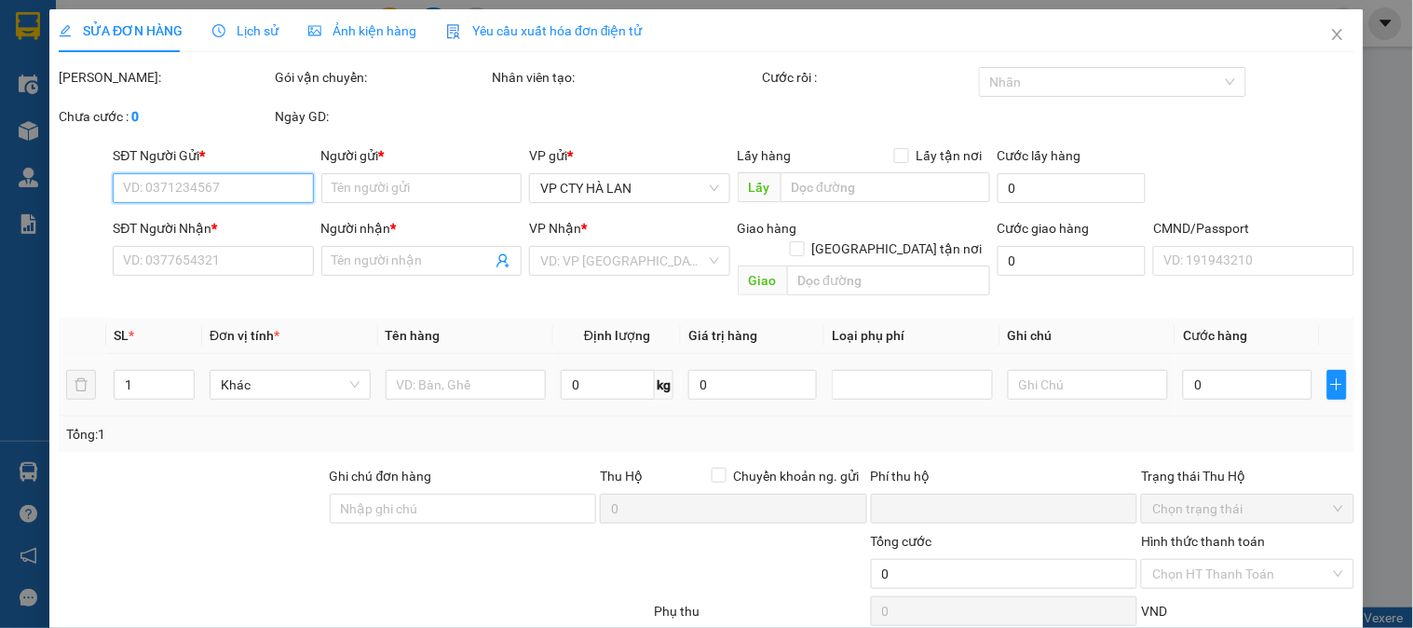
type input "0984684033"
type input "kh"
type input "0971259229"
type input "ĐẠT"
type input "0"
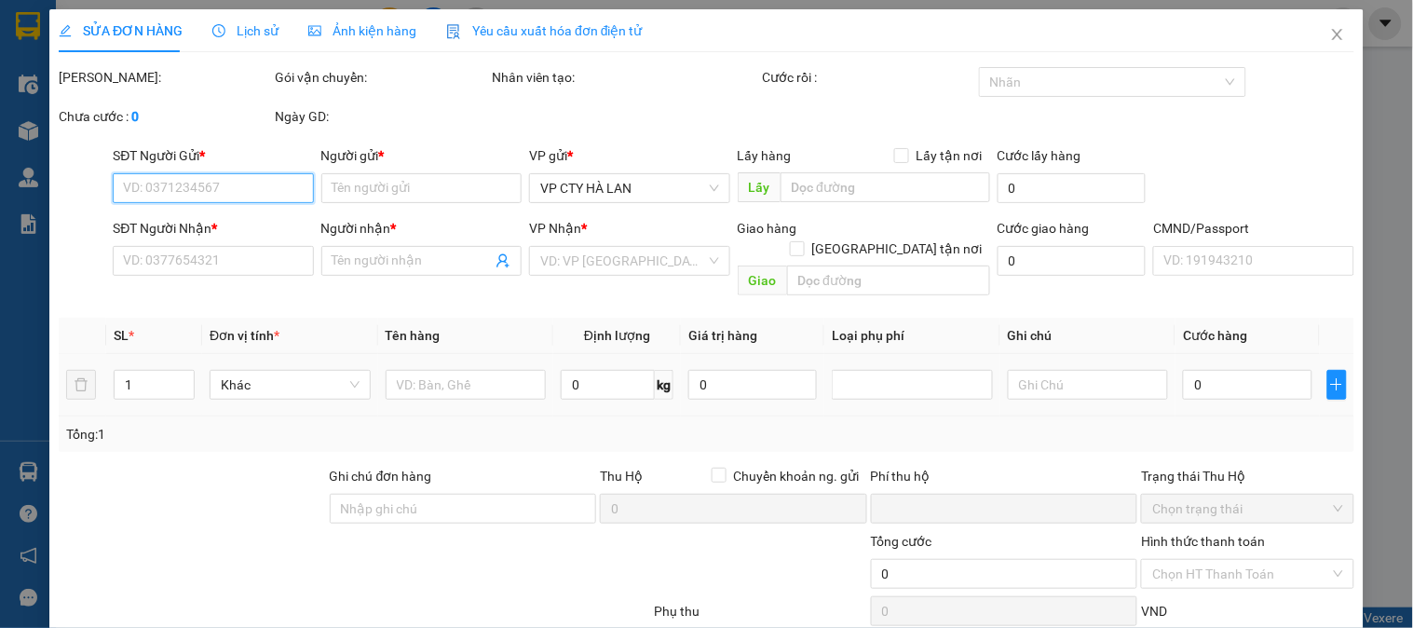
type input "70.000"
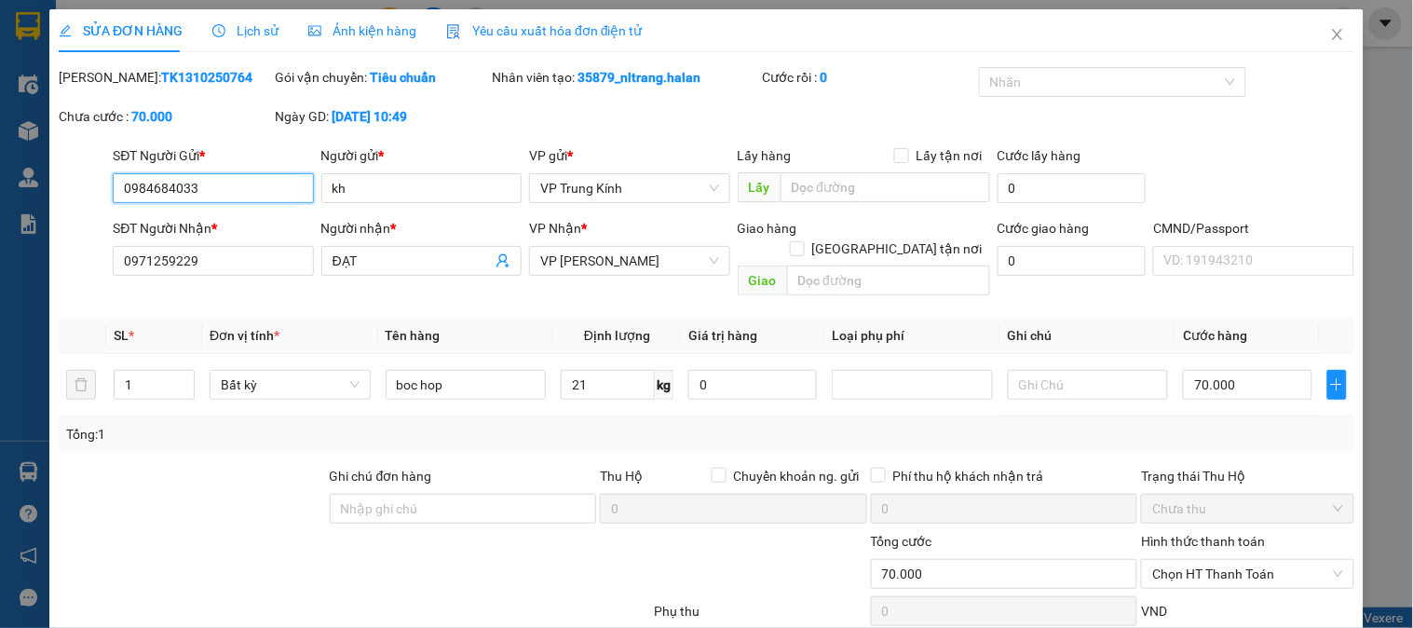
scroll to position [102, 0]
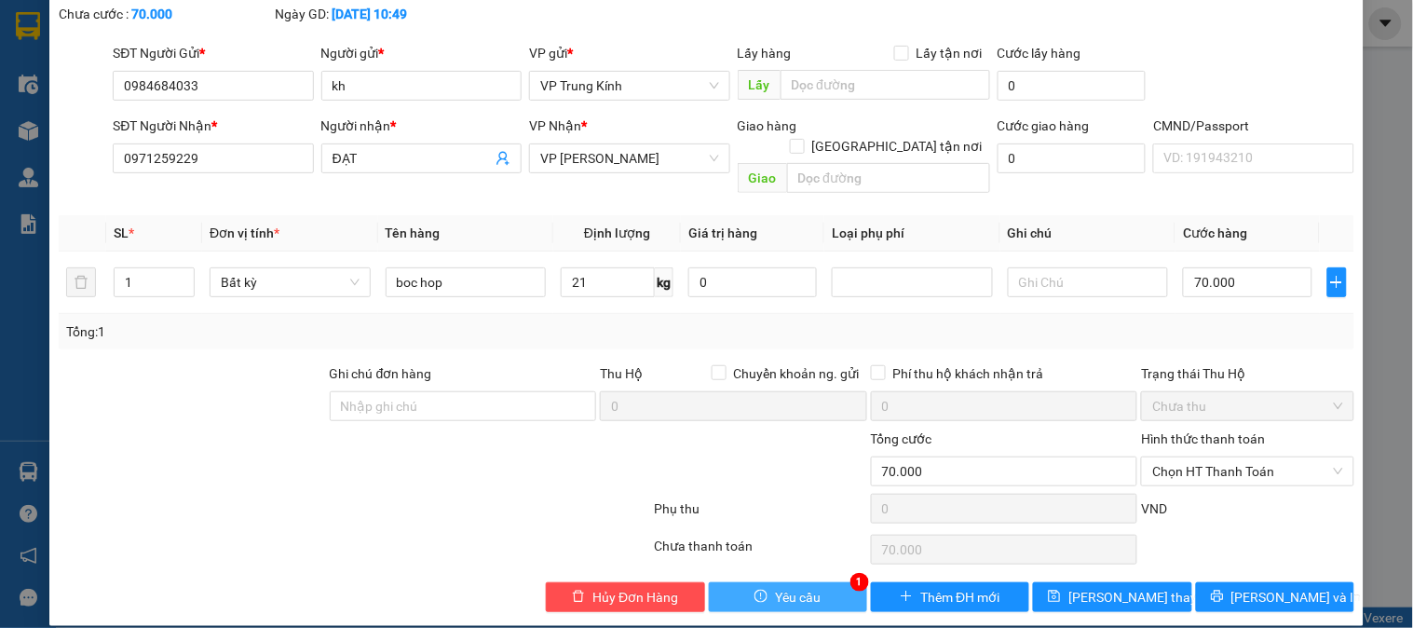
click at [813, 582] on button "Yêu cầu" at bounding box center [788, 597] width 158 height 30
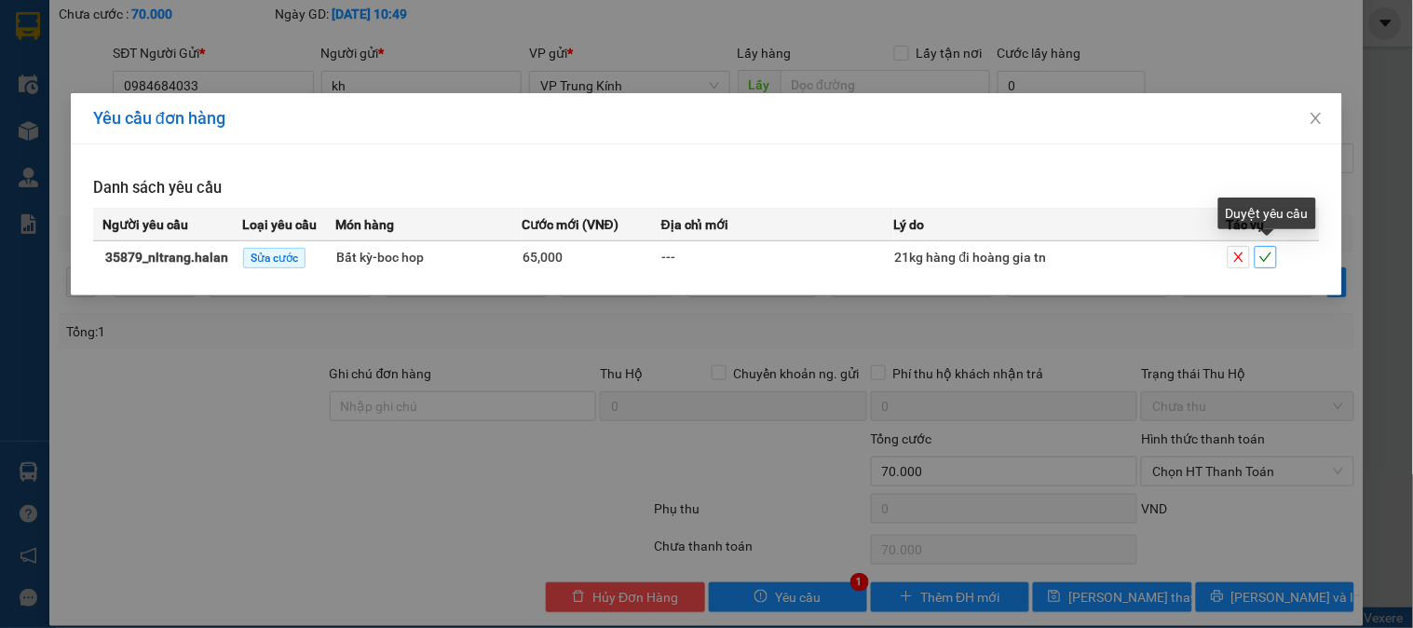
click at [1270, 254] on icon "check" at bounding box center [1266, 257] width 13 height 13
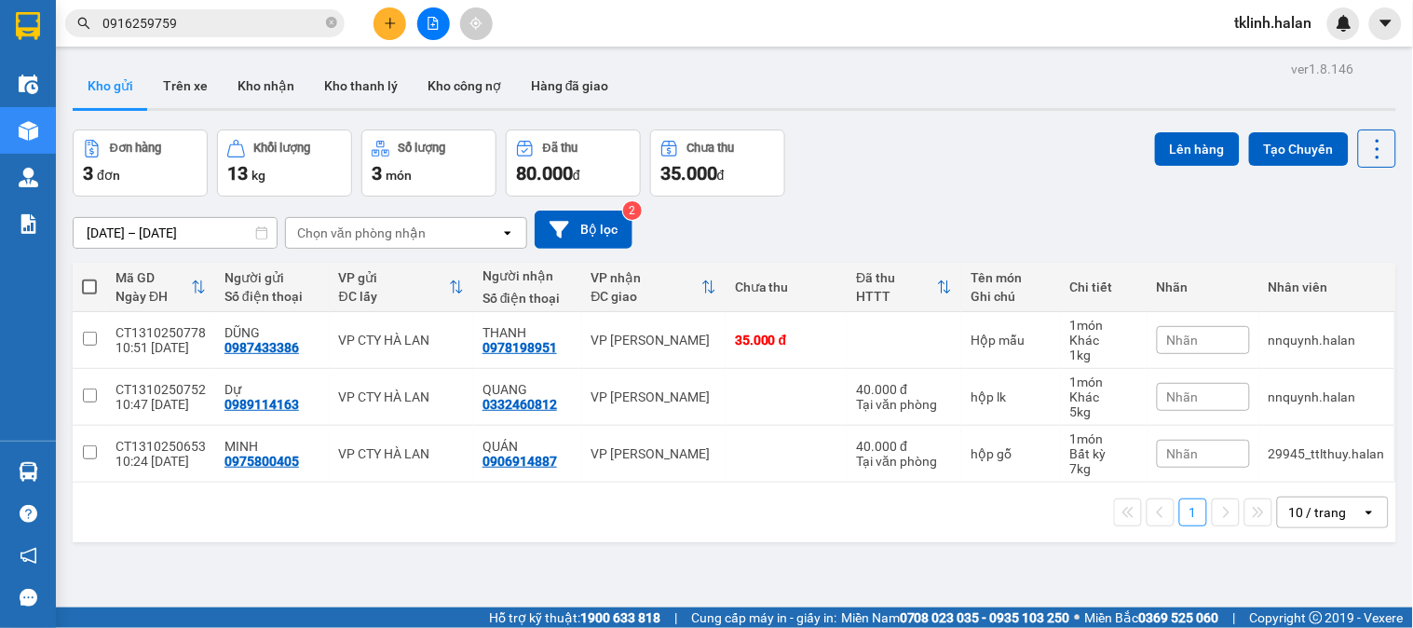
click at [746, 71] on div "Kho gửi Trên xe Kho nhận Kho thanh lý Kho công nợ Hàng đã giao" at bounding box center [735, 87] width 1324 height 49
